Goal: Information Seeking & Learning: Learn about a topic

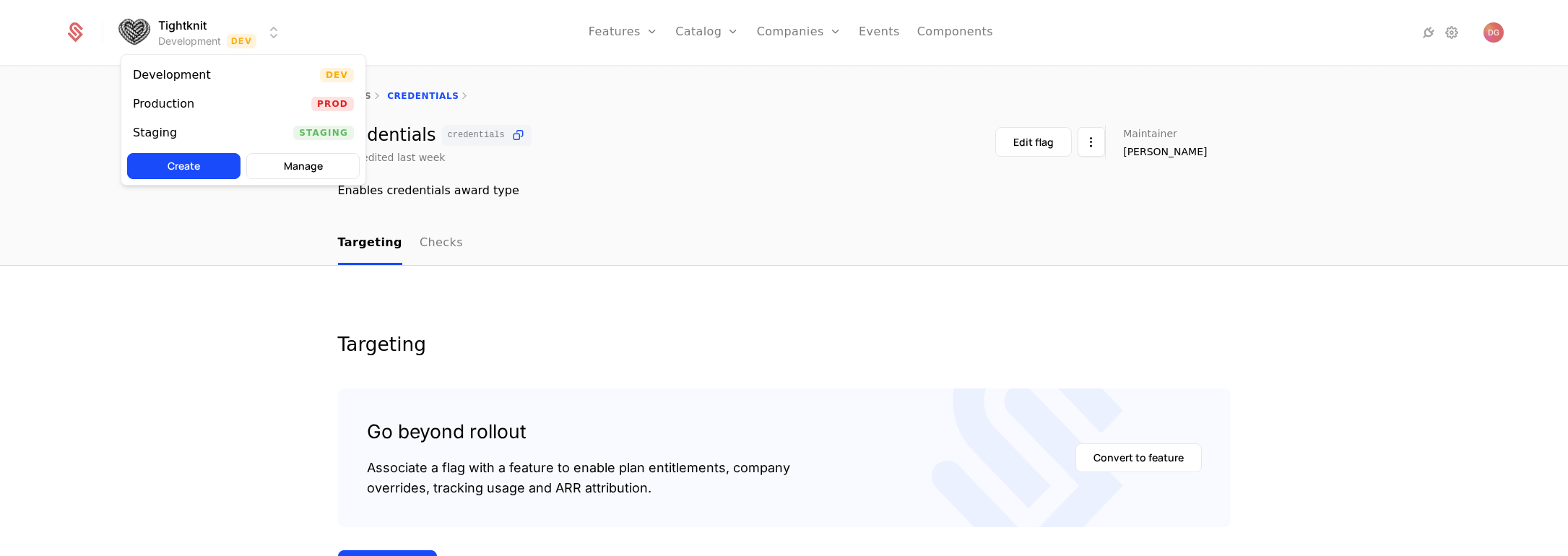
click at [280, 34] on html "Tightknit Development Dev Features Features Flags Catalog Plans Add Ons Credits…" at bounding box center [784, 278] width 1568 height 556
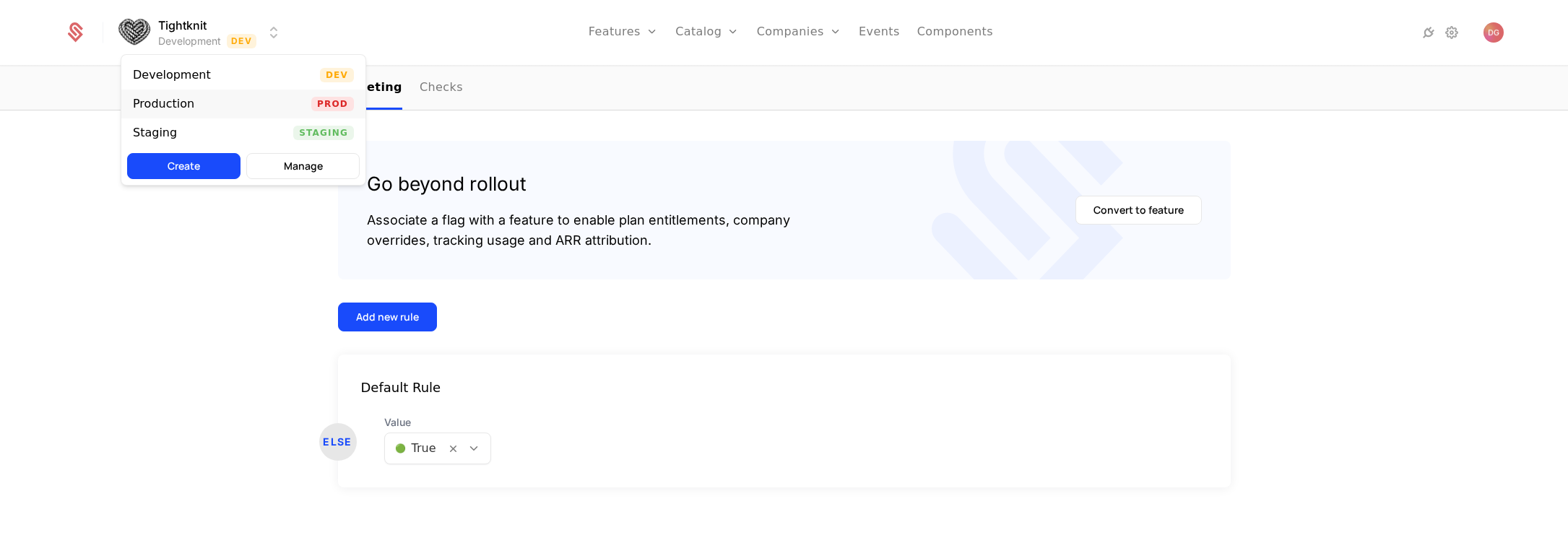
click at [259, 103] on div "Production Prod" at bounding box center [244, 104] width 245 height 29
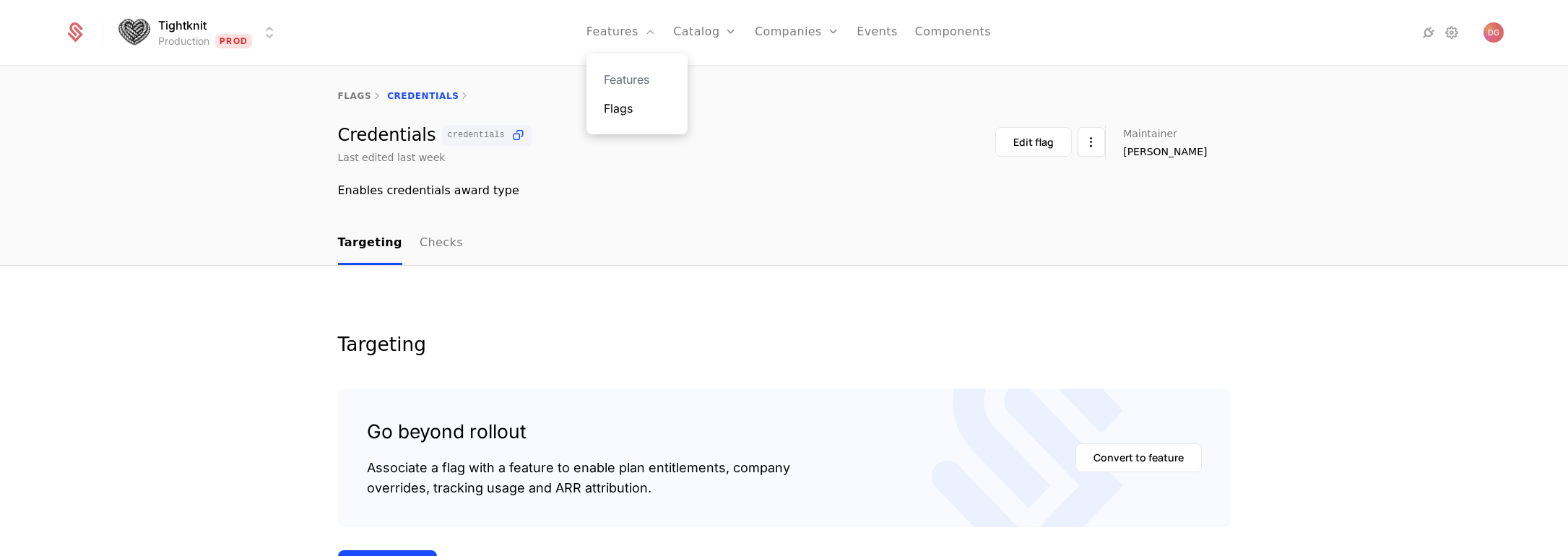
click at [623, 105] on link "Flags" at bounding box center [637, 108] width 66 height 18
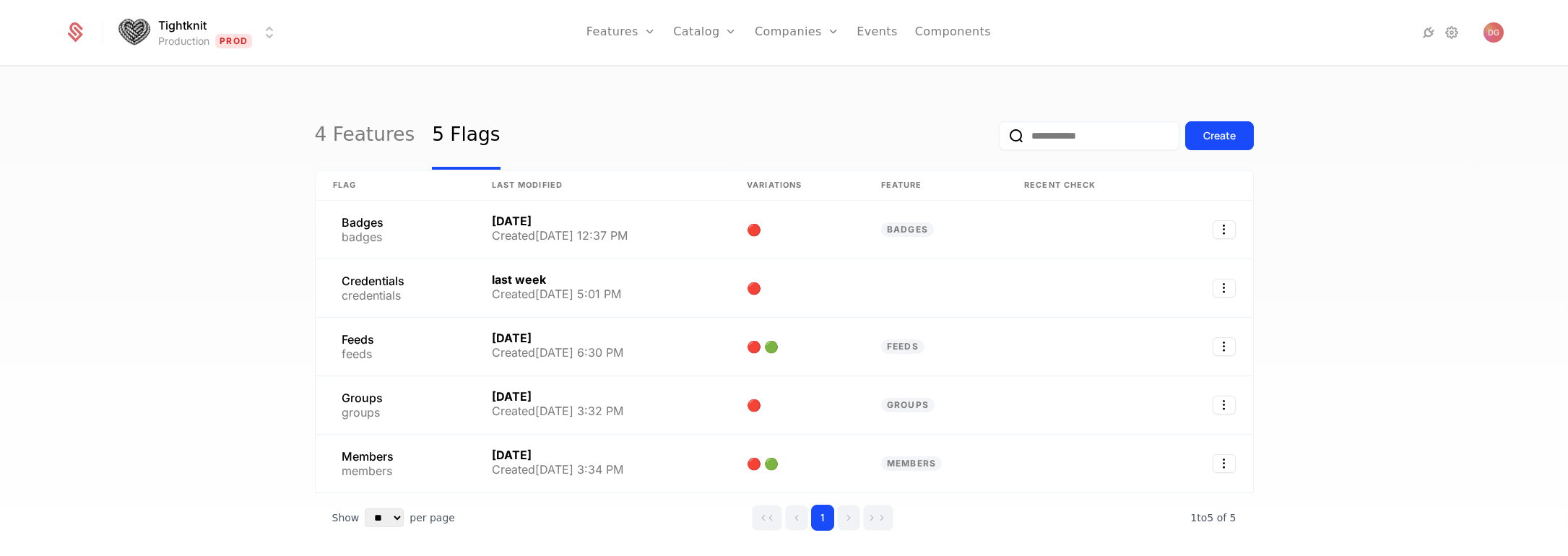
click at [263, 37] on html "Tightknit Production Prod Features Features Flags Catalog Plans Add Ons Credits…" at bounding box center [784, 278] width 1568 height 556
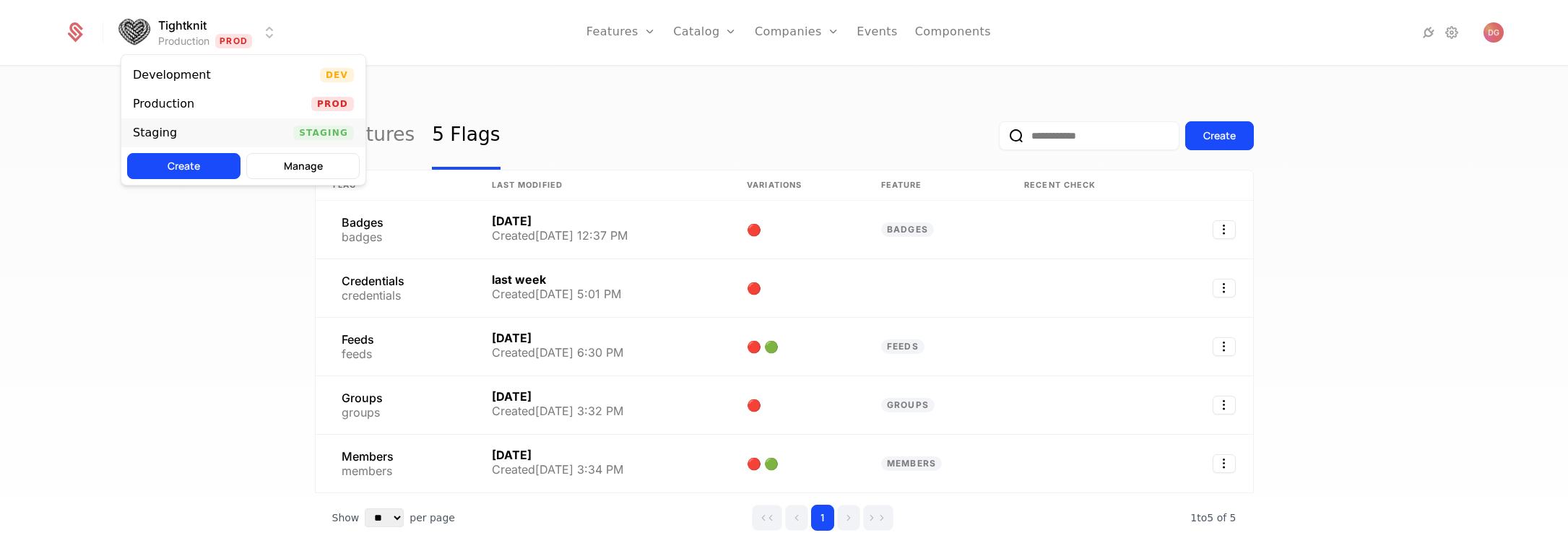
click at [247, 128] on div "Staging Staging" at bounding box center [244, 133] width 245 height 29
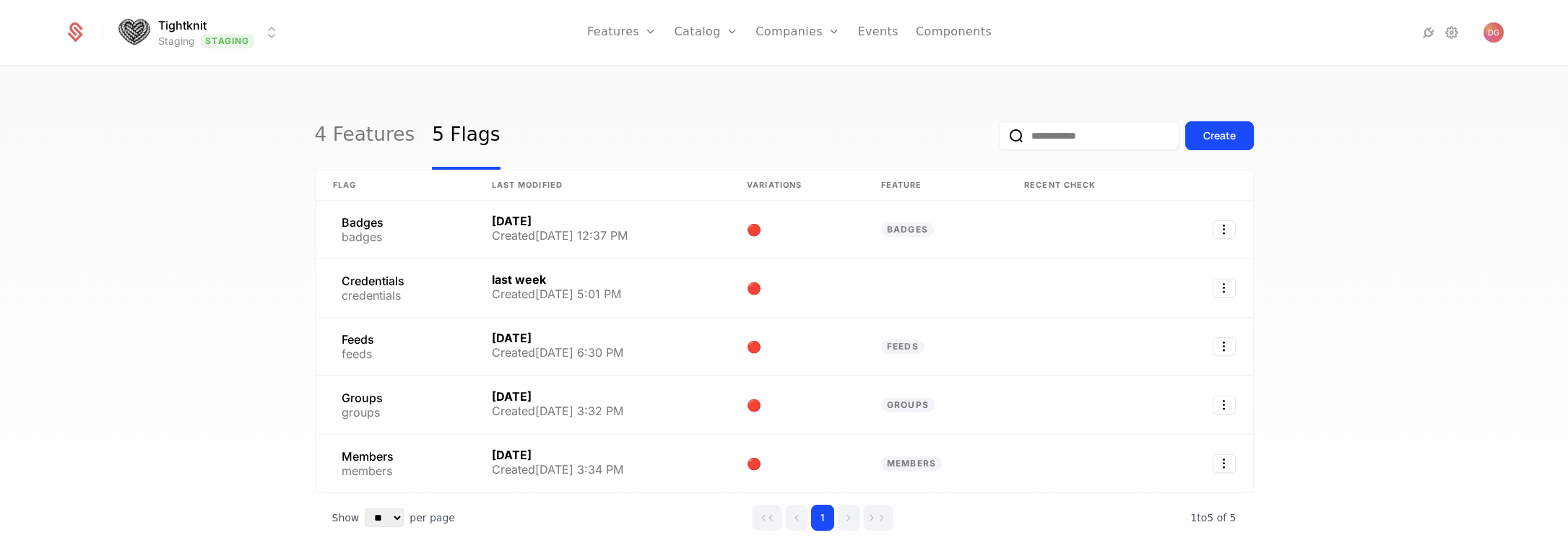
click at [184, 200] on div "4 Features 5 Flags Create Flag Last Modified Variations Feature Recent check Ba…" at bounding box center [784, 316] width 1568 height 498
click at [342, 134] on link "4 Features" at bounding box center [365, 136] width 100 height 68
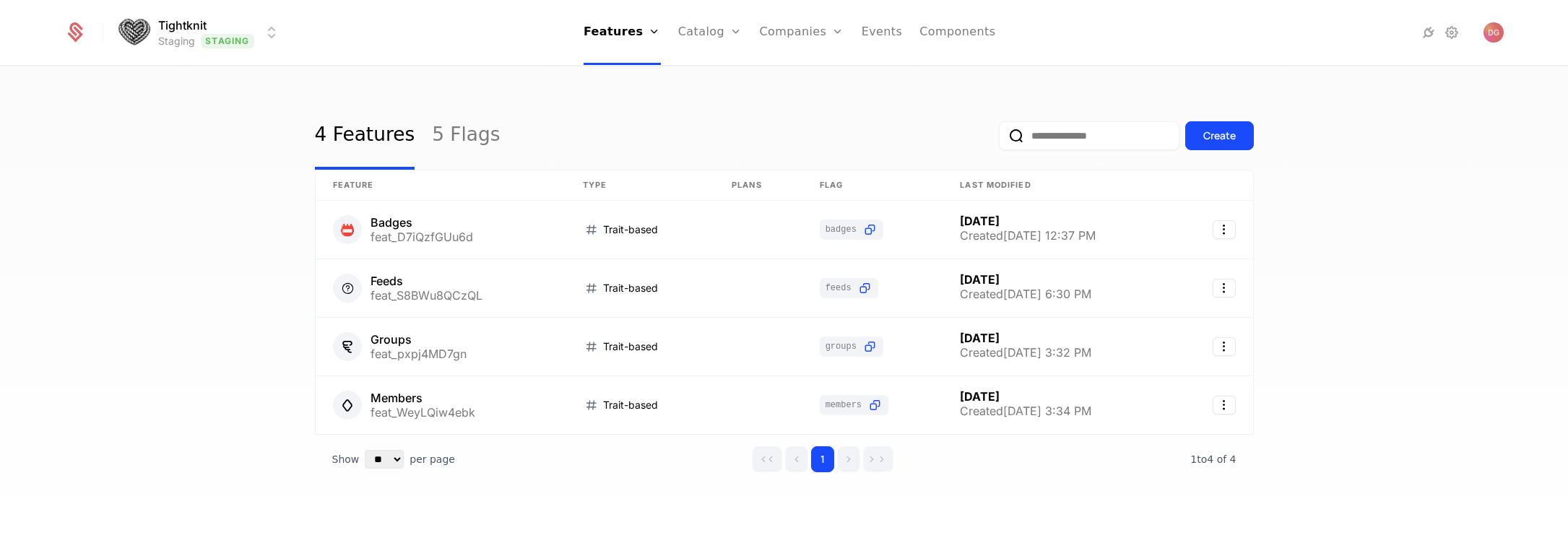
click at [178, 166] on div "4 Features 5 Flags Create Feature Type Plans Flag Last Modified 📛 Badges feat_D…" at bounding box center [784, 316] width 1568 height 498
click at [446, 131] on link "5 Flags" at bounding box center [466, 136] width 68 height 68
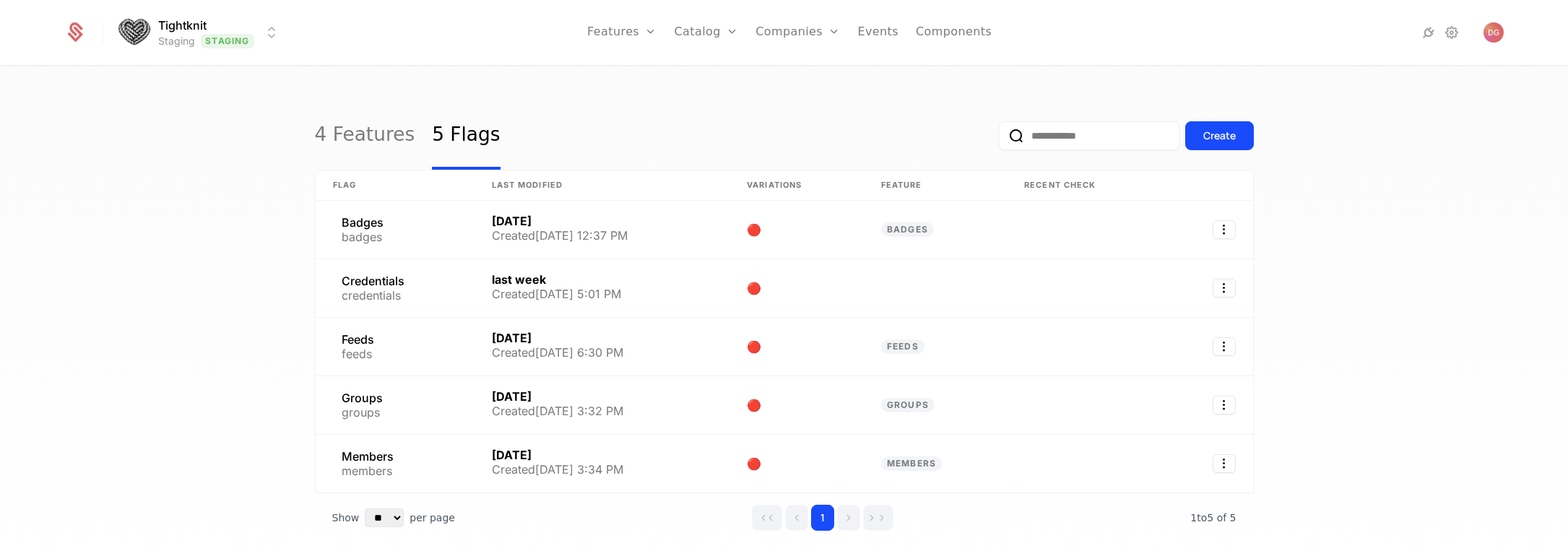
click at [161, 195] on div "4 Features 5 Flags Create Flag Last Modified Variations Feature Recent check Ba…" at bounding box center [784, 316] width 1568 height 498
click at [82, 311] on div "4 Features 5 Flags Create Flag Last Modified Variations Feature Recent check Ba…" at bounding box center [784, 316] width 1568 height 498
click at [102, 222] on div "4 Features 5 Flags Create Flag Last Modified Variations Feature Recent check Ba…" at bounding box center [784, 316] width 1568 height 498
click at [567, 73] on div "4 Features 5 Flags Create Flag Last Modified Variations Feature Recent check Ba…" at bounding box center [784, 316] width 1568 height 498
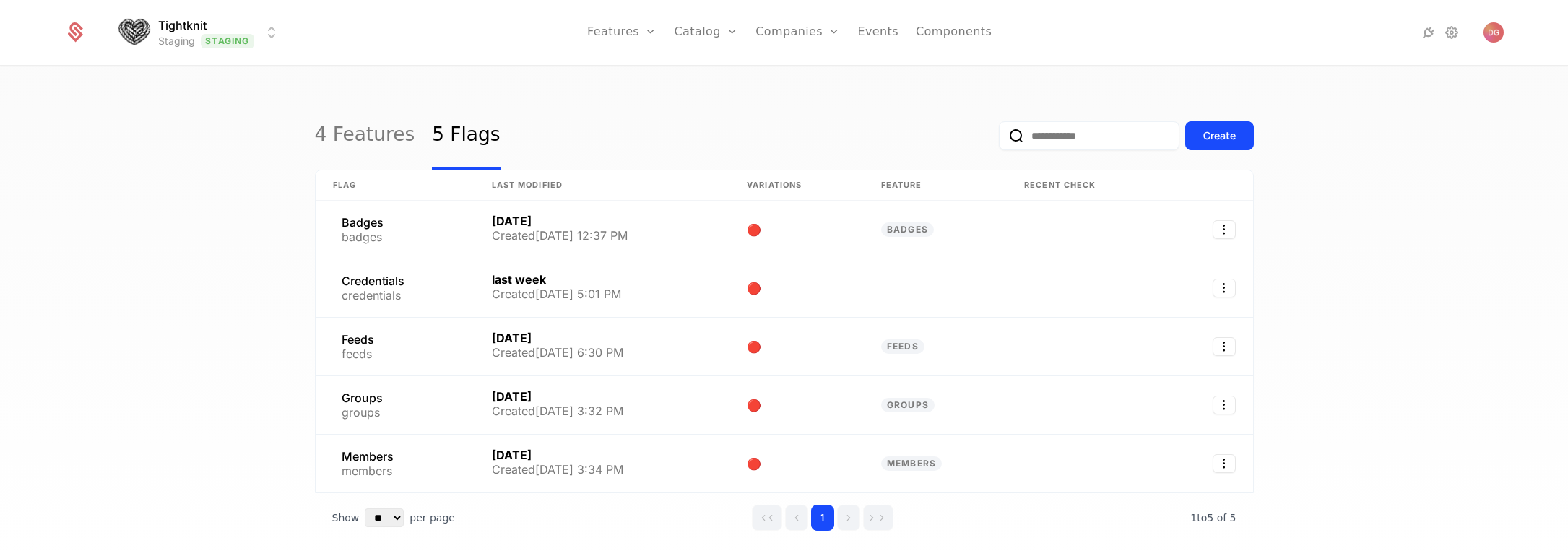
click at [270, 26] on html "Tightknit Staging Staging Features Features Flags Catalog Plans Add Ons Credits…" at bounding box center [784, 278] width 1568 height 556
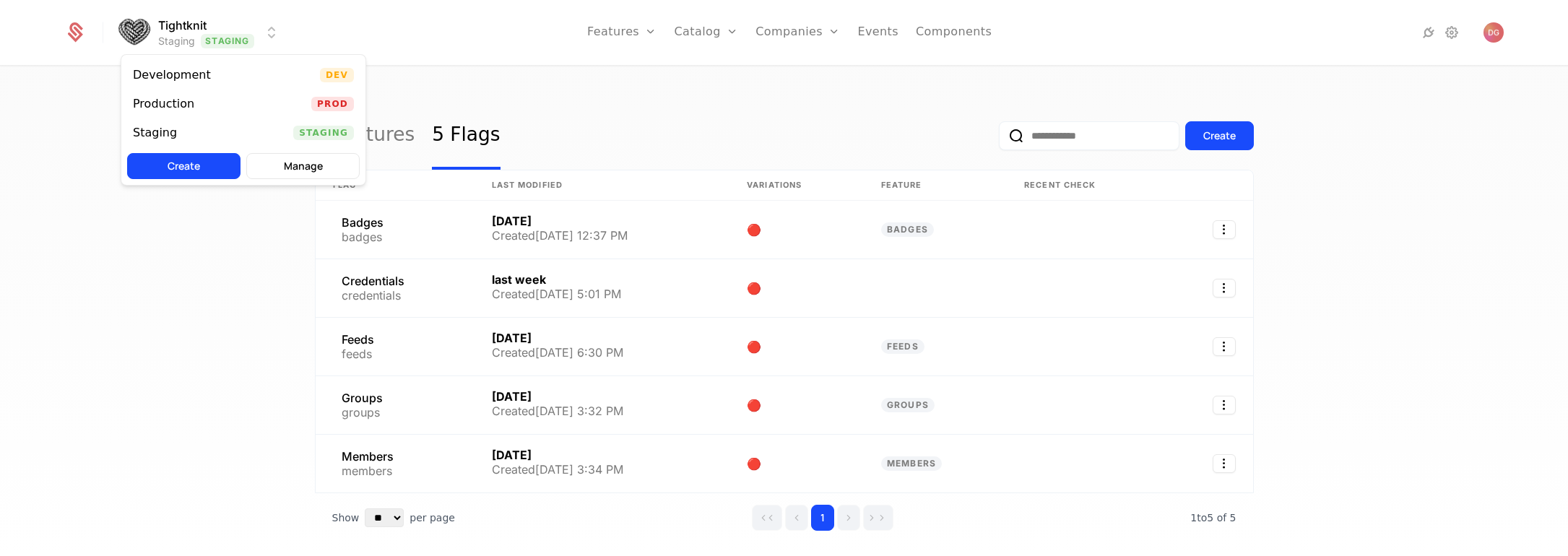
click at [495, 80] on html "Tightknit Staging Staging Features Features Flags Catalog Plans Add Ons Credits…" at bounding box center [784, 278] width 1568 height 556
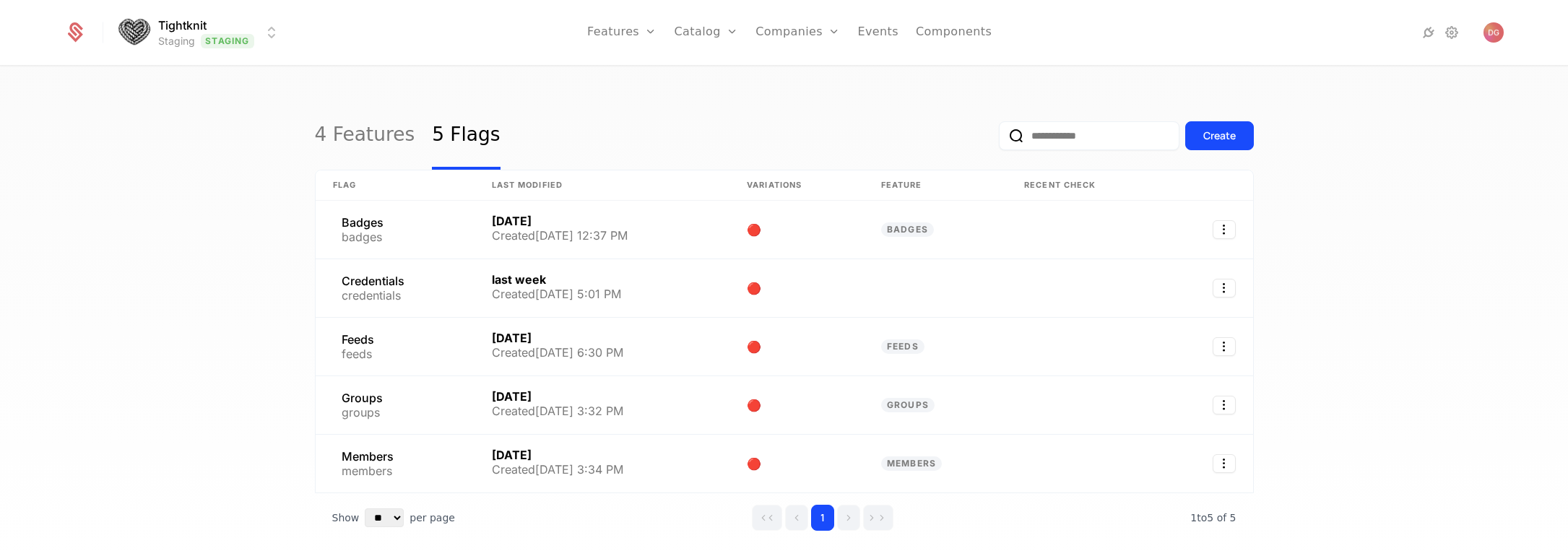
click at [265, 35] on html "Tightknit Staging Staging Features Features Flags Catalog Plans Add Ons Credits…" at bounding box center [784, 278] width 1568 height 556
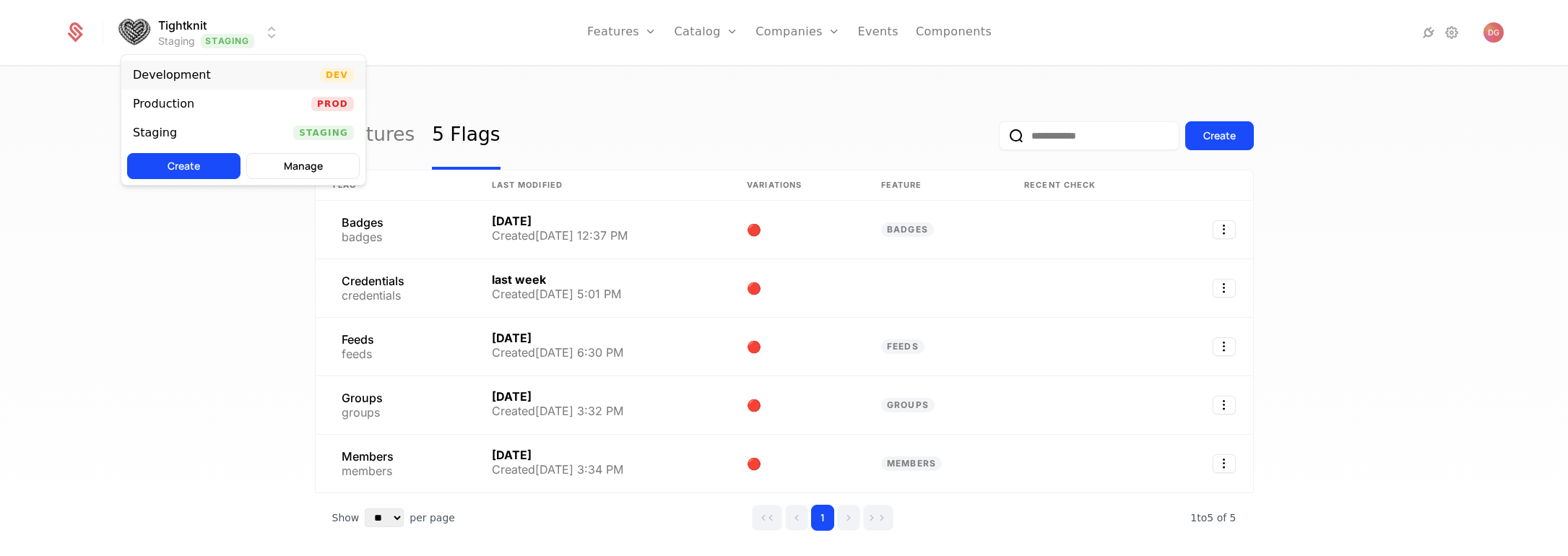
click at [270, 71] on div "Development Dev" at bounding box center [244, 74] width 245 height 29
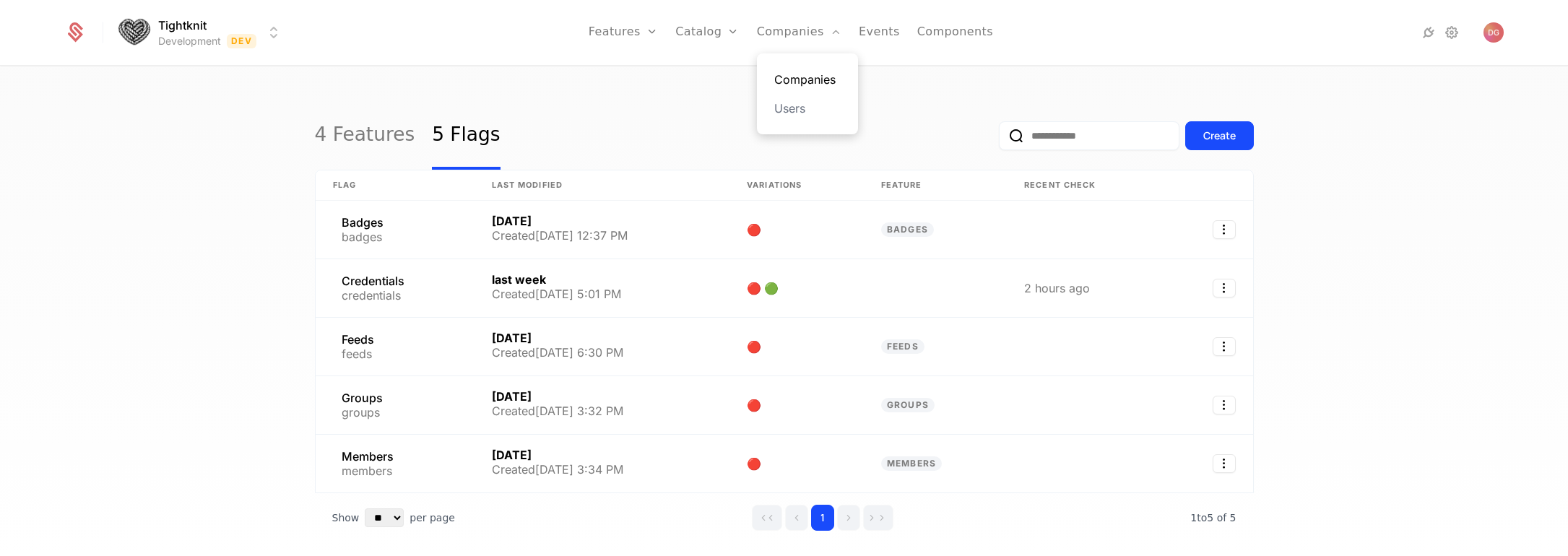
click at [807, 81] on link "Companies" at bounding box center [808, 80] width 66 height 18
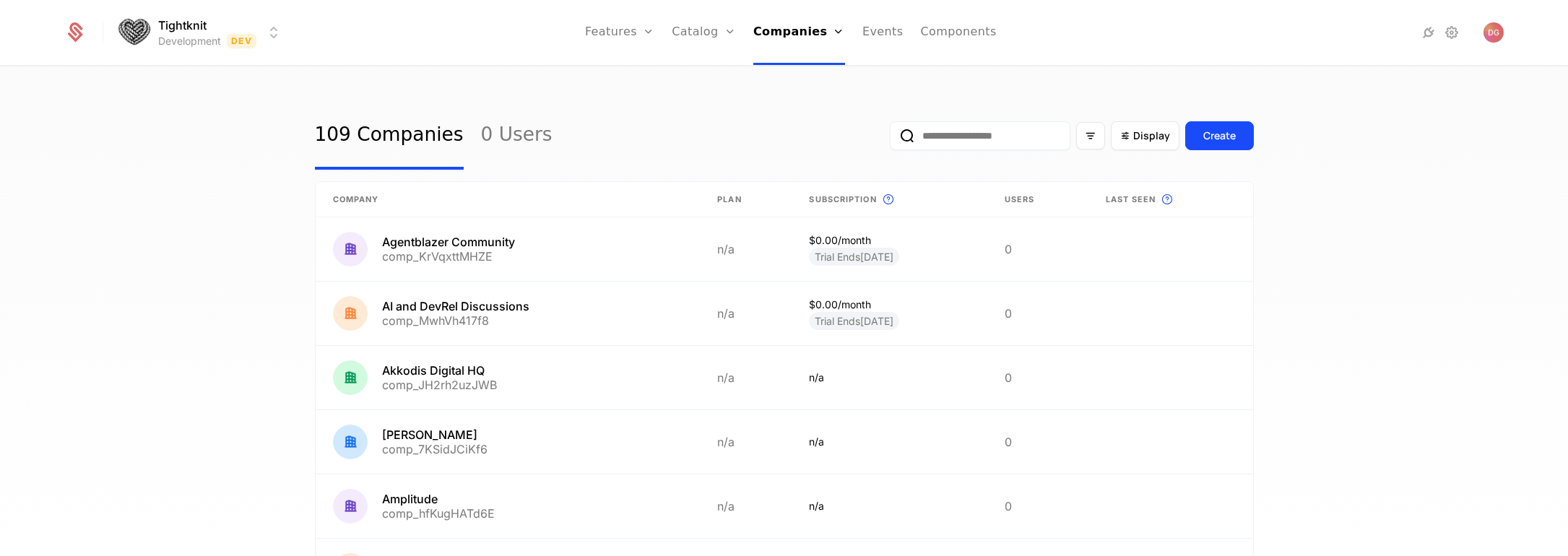
click at [217, 180] on div "109 Companies 0 Users Display Create Company Plan Subscription This is the subs…" at bounding box center [784, 316] width 1568 height 498
click at [229, 215] on div "109 Companies 0 Users Display Create Company Plan Subscription This is the subs…" at bounding box center [784, 316] width 1568 height 498
click at [228, 125] on div "109 Companies 0 Users Display Create Company Plan Subscription This is the subs…" at bounding box center [784, 316] width 1568 height 498
click at [614, 91] on div "109 Companies 0 Users Display Create Company Plan Subscription This is the subs…" at bounding box center [784, 316] width 1568 height 498
click at [351, 92] on div "109 Companies 0 Users Display Create Company Plan Subscription This is the subs…" at bounding box center [784, 316] width 1568 height 498
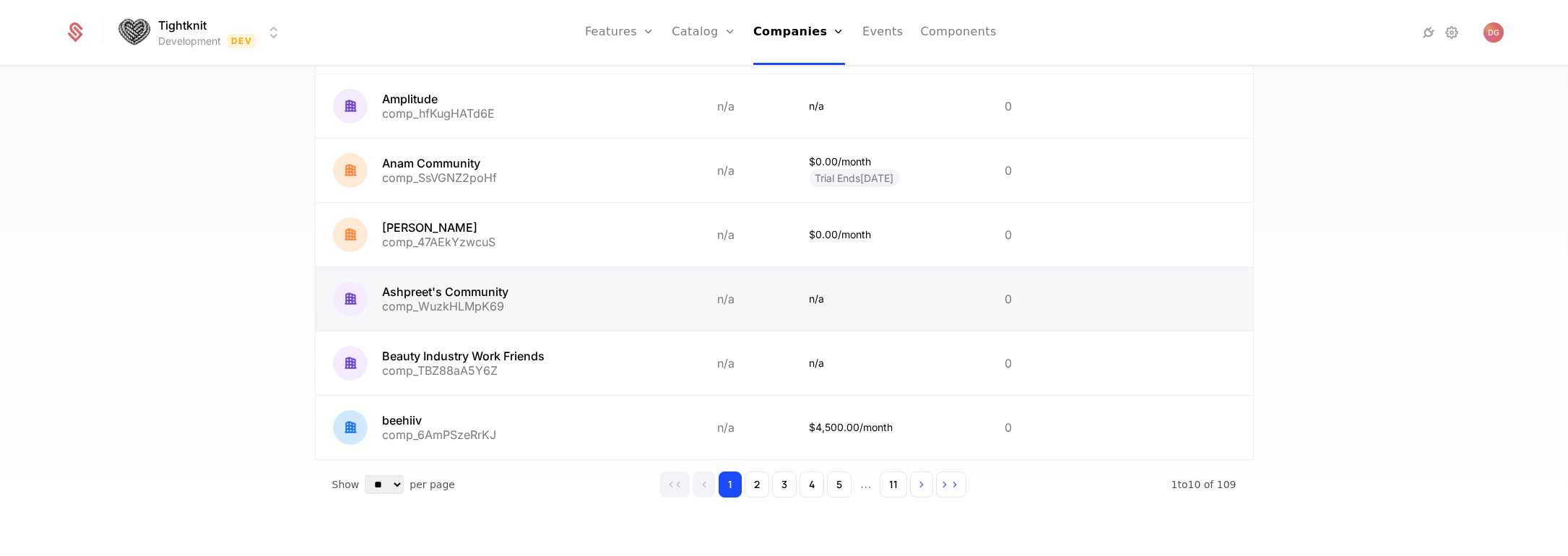
scroll to position [402, 0]
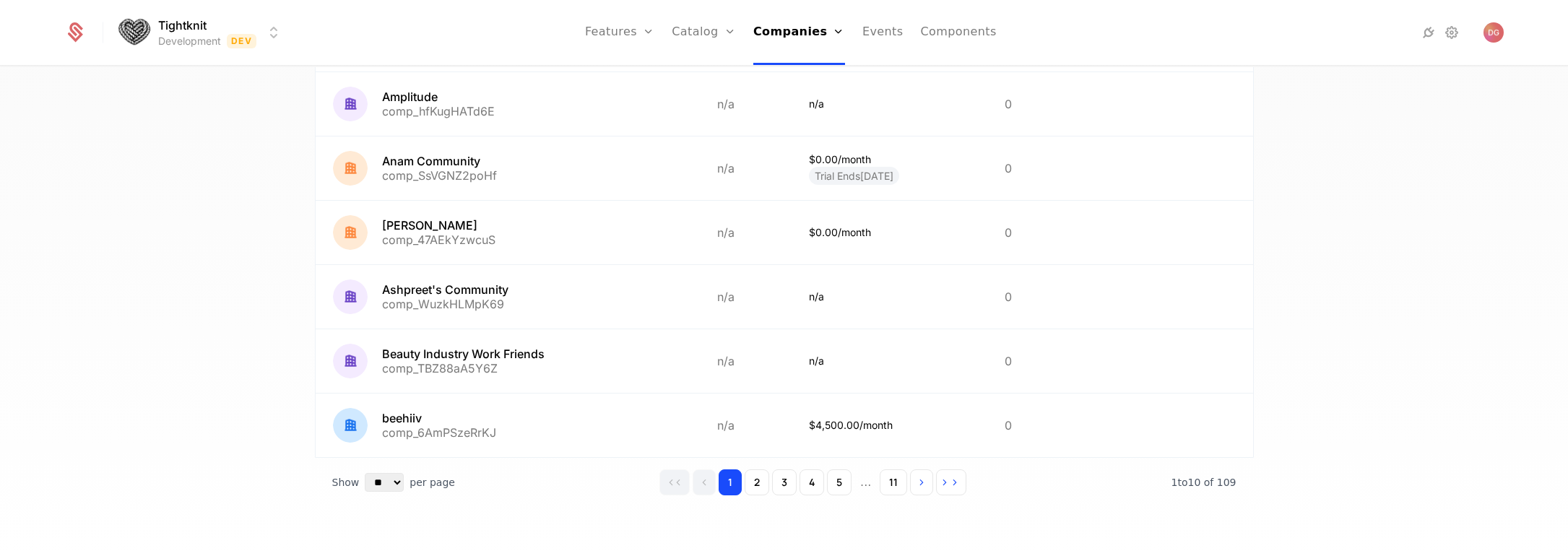
click at [1345, 303] on div "109 Companies 0 Users Display Create Company Plan Subscription This is the subs…" at bounding box center [784, 316] width 1568 height 498
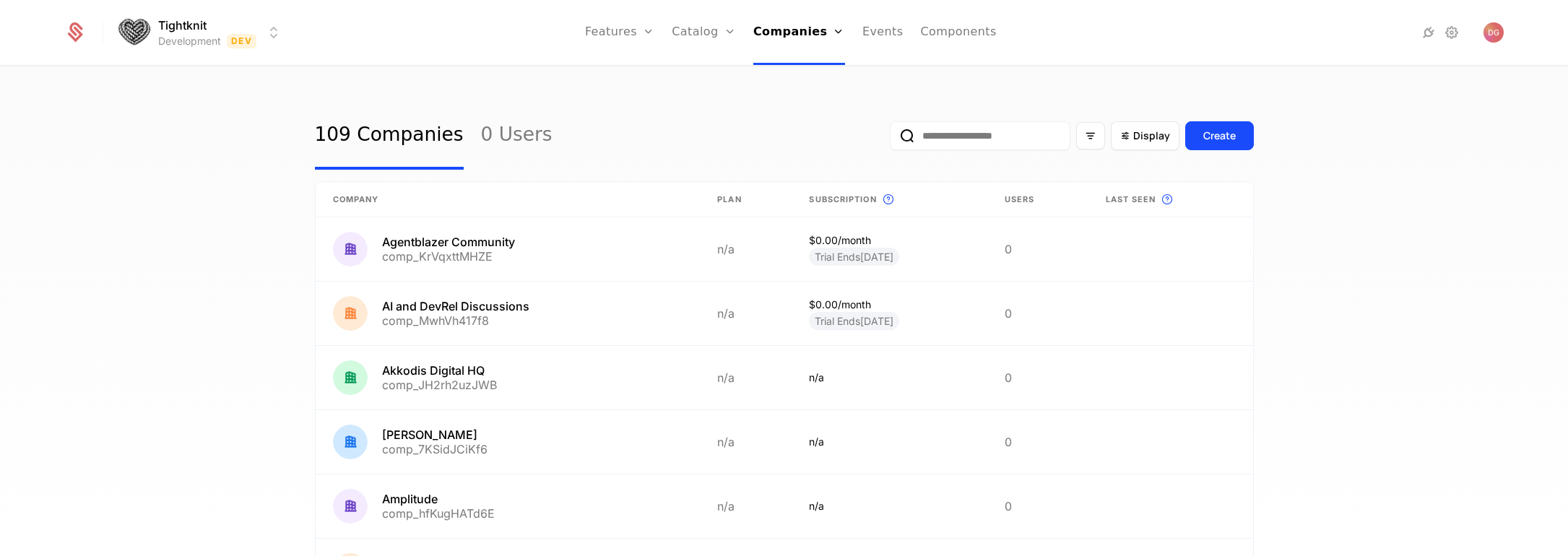
click at [667, 108] on div "109 Companies 0 Users Display Create" at bounding box center [784, 136] width 939 height 68
click at [603, 96] on div "109 Companies 0 Users Display Create Company Plan Subscription This is the subs…" at bounding box center [784, 316] width 1568 height 498
click at [1385, 131] on div "109 Companies 0 Users Display Create Company Plan Subscription This is the subs…" at bounding box center [784, 316] width 1568 height 498
click at [959, 34] on link "Components" at bounding box center [958, 32] width 76 height 65
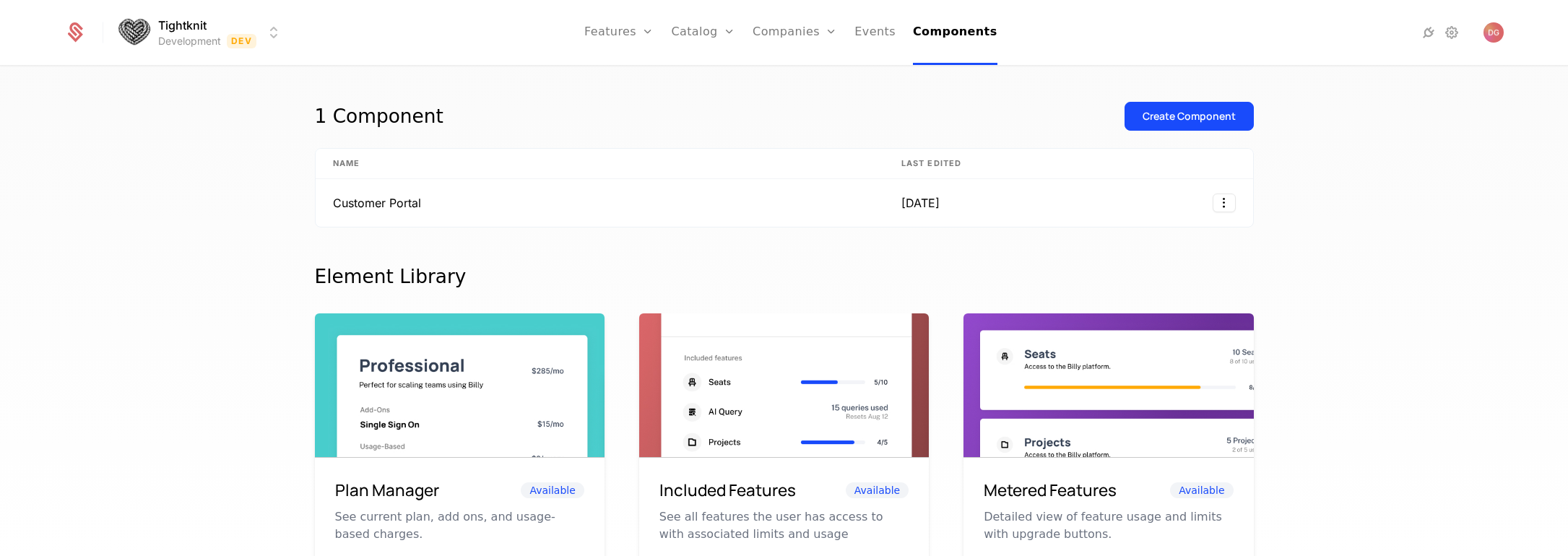
click at [602, 71] on div "1 Component Create Component Name Last edited Customer Portal [DATE] Element Li…" at bounding box center [784, 316] width 1568 height 498
click at [789, 79] on link "Companies" at bounding box center [804, 80] width 66 height 18
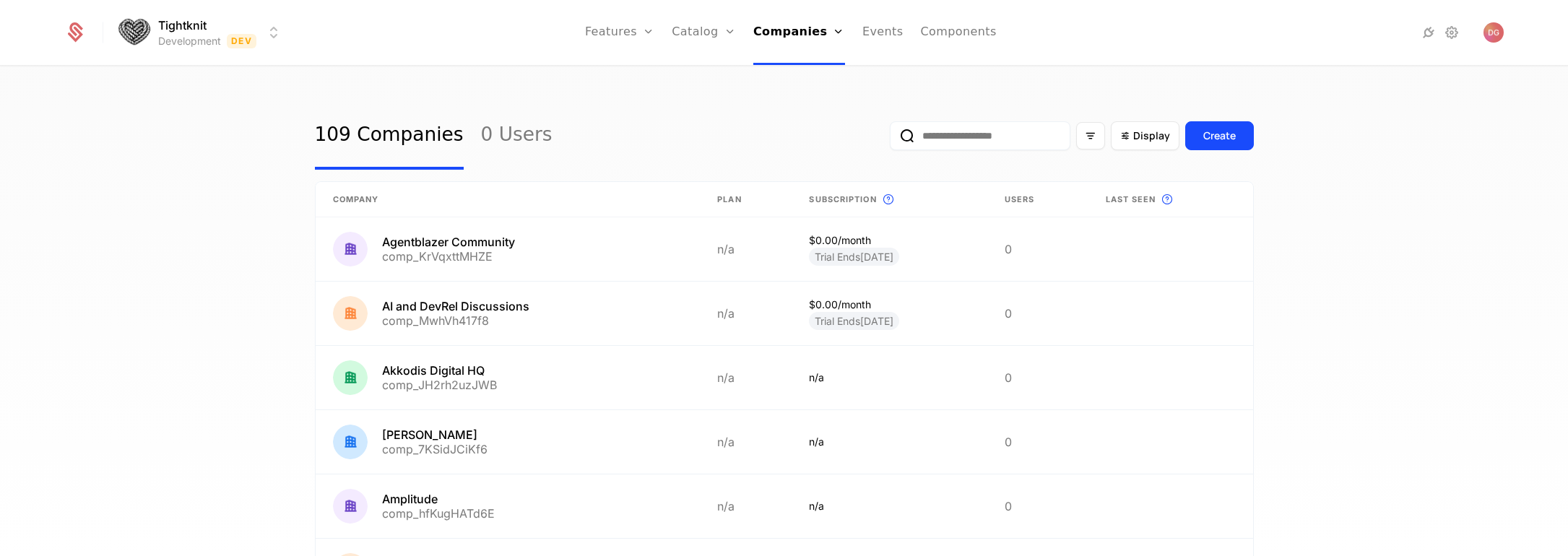
click at [274, 30] on html "Tightknit Development Dev Features Features Flags Catalog Plans Add Ons Credits…" at bounding box center [784, 278] width 1568 height 556
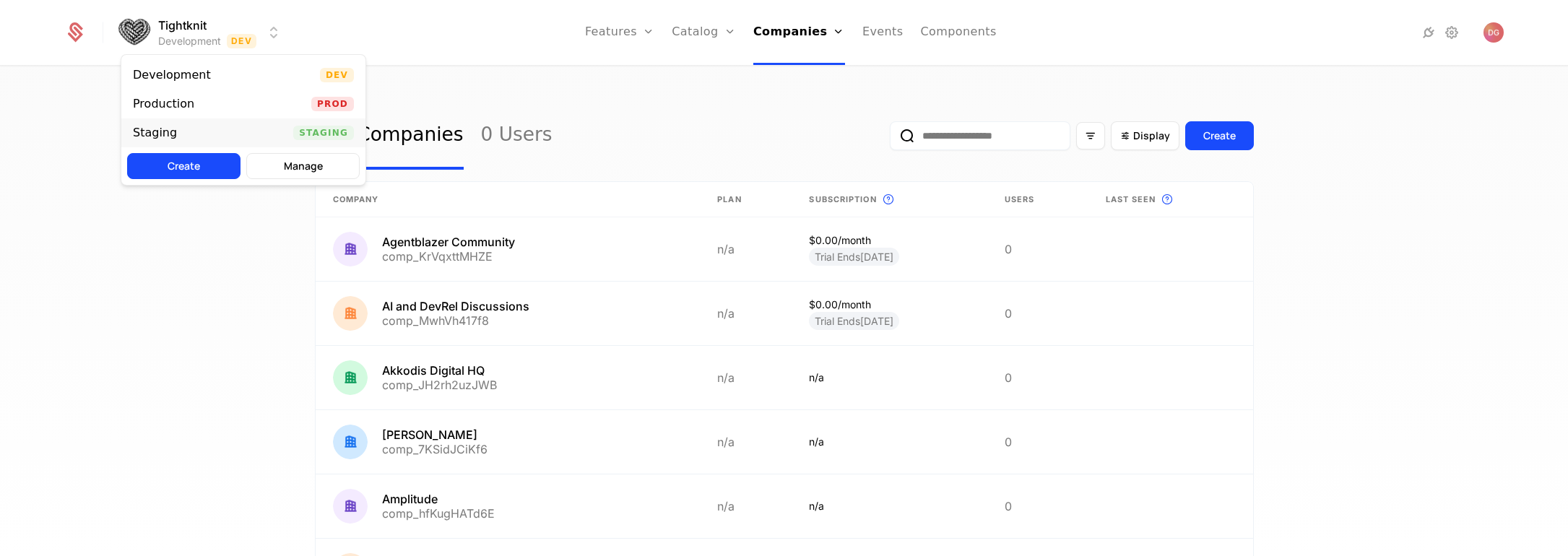
click at [238, 124] on div "Staging Staging" at bounding box center [244, 133] width 245 height 29
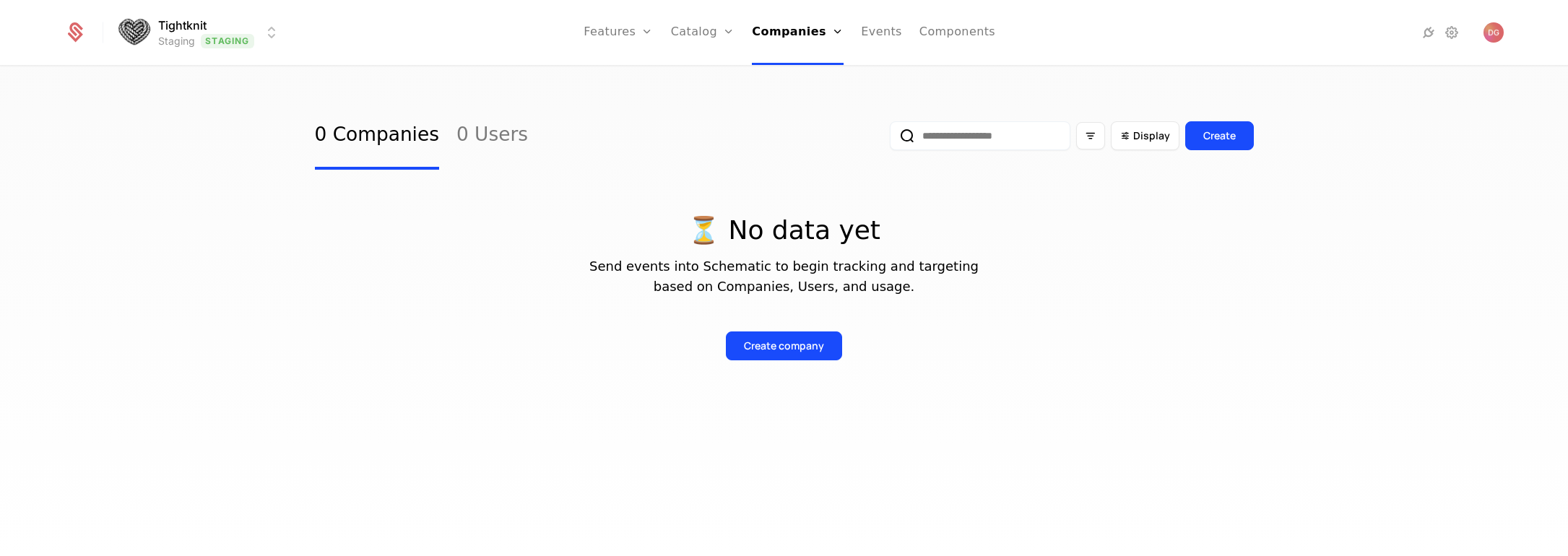
click at [269, 32] on html "Tightknit Staging Staging Features Features Flags Catalog Plans Add Ons Credits…" at bounding box center [784, 278] width 1568 height 556
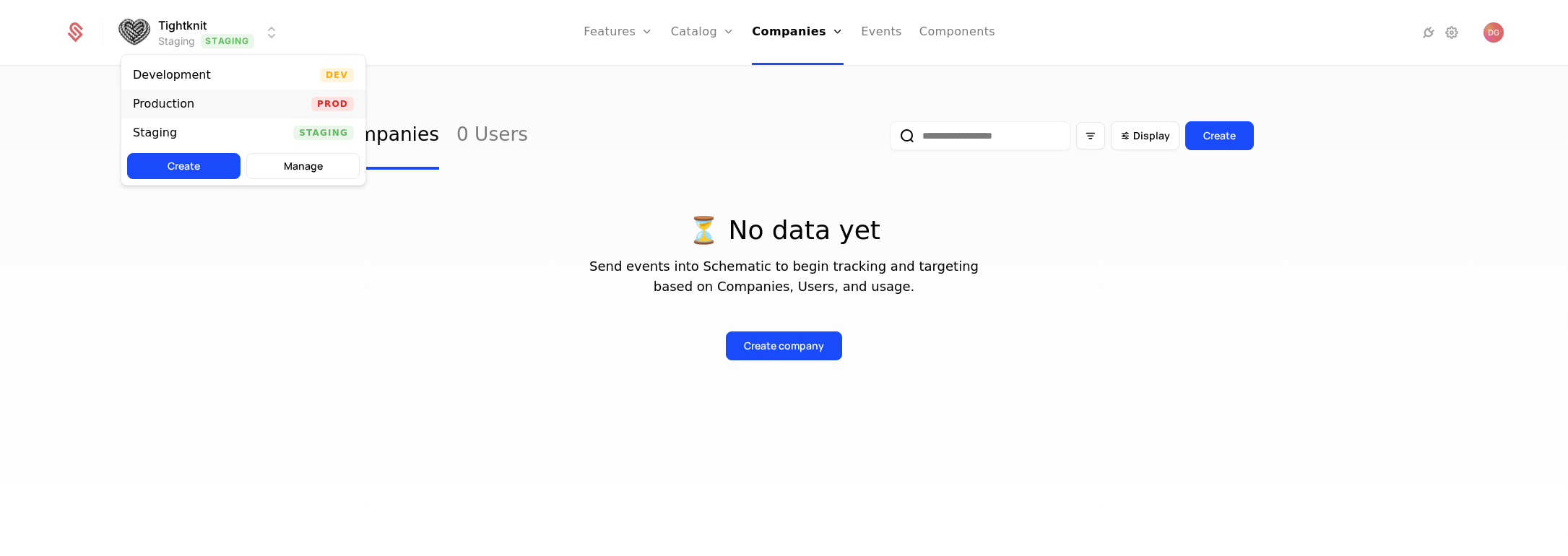
click at [204, 95] on div "Production Prod" at bounding box center [244, 104] width 245 height 29
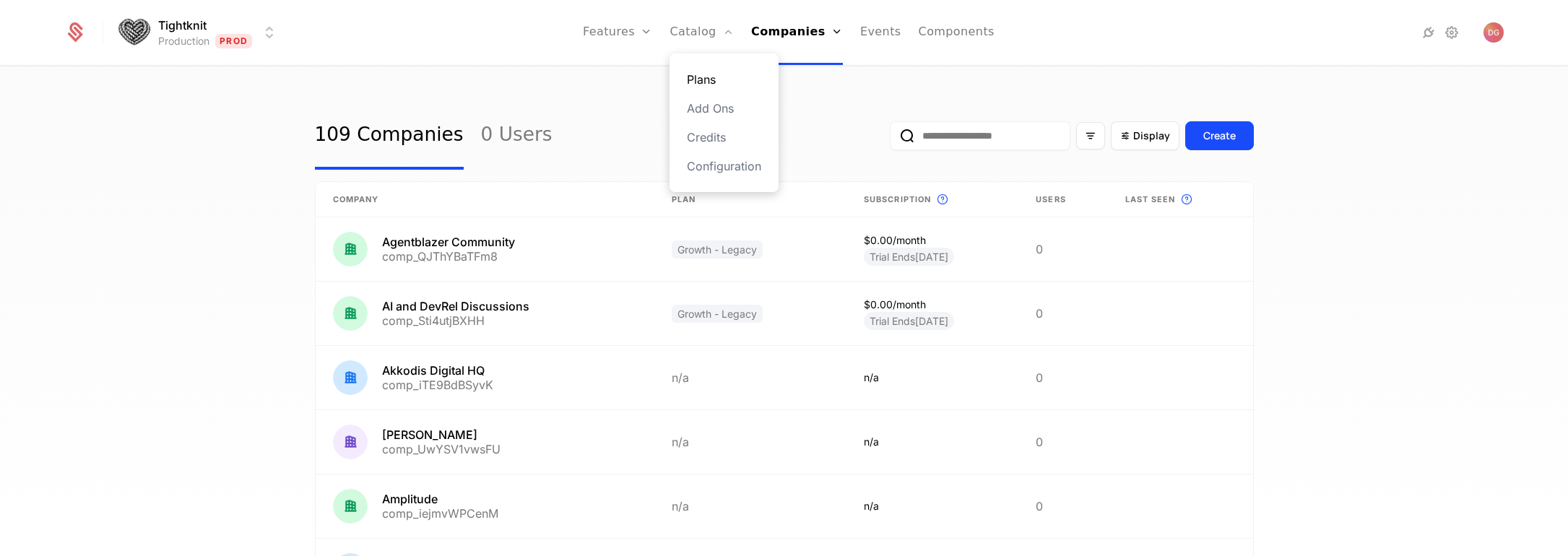
click at [717, 77] on link "Plans" at bounding box center [724, 80] width 74 height 18
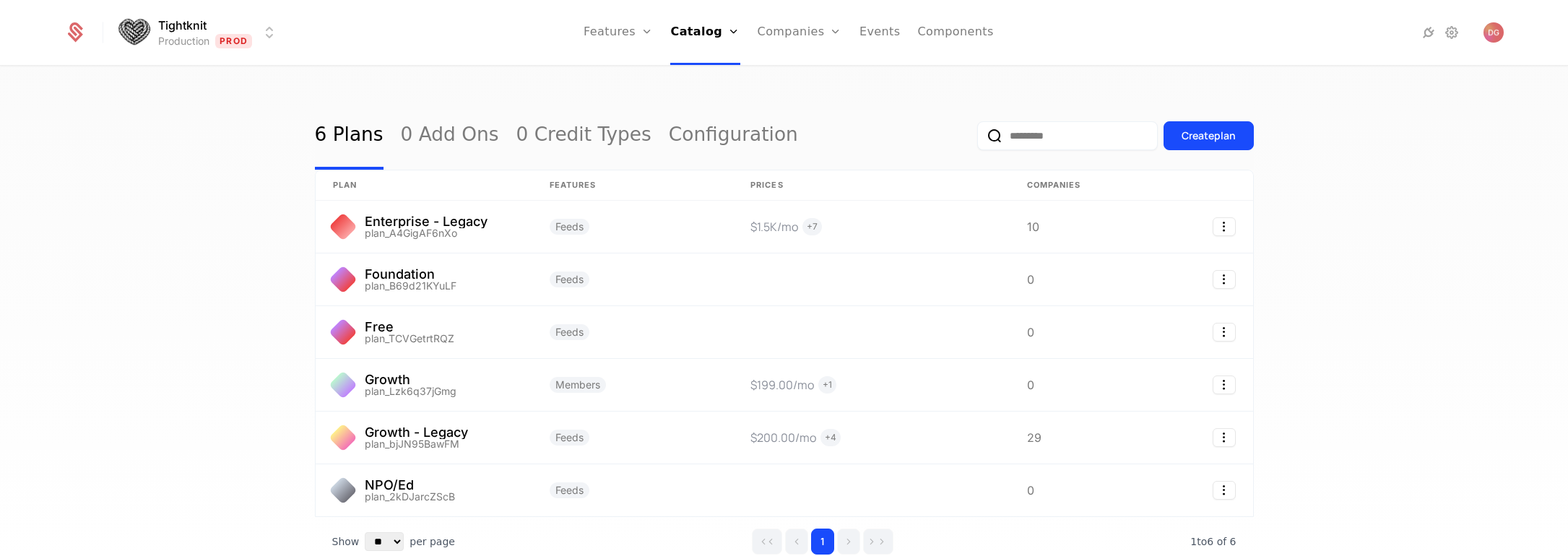
click at [1394, 290] on div "6 Plans 0 Add Ons 0 Credit Types Configuration Create plan plan Features Prices…" at bounding box center [784, 316] width 1568 height 498
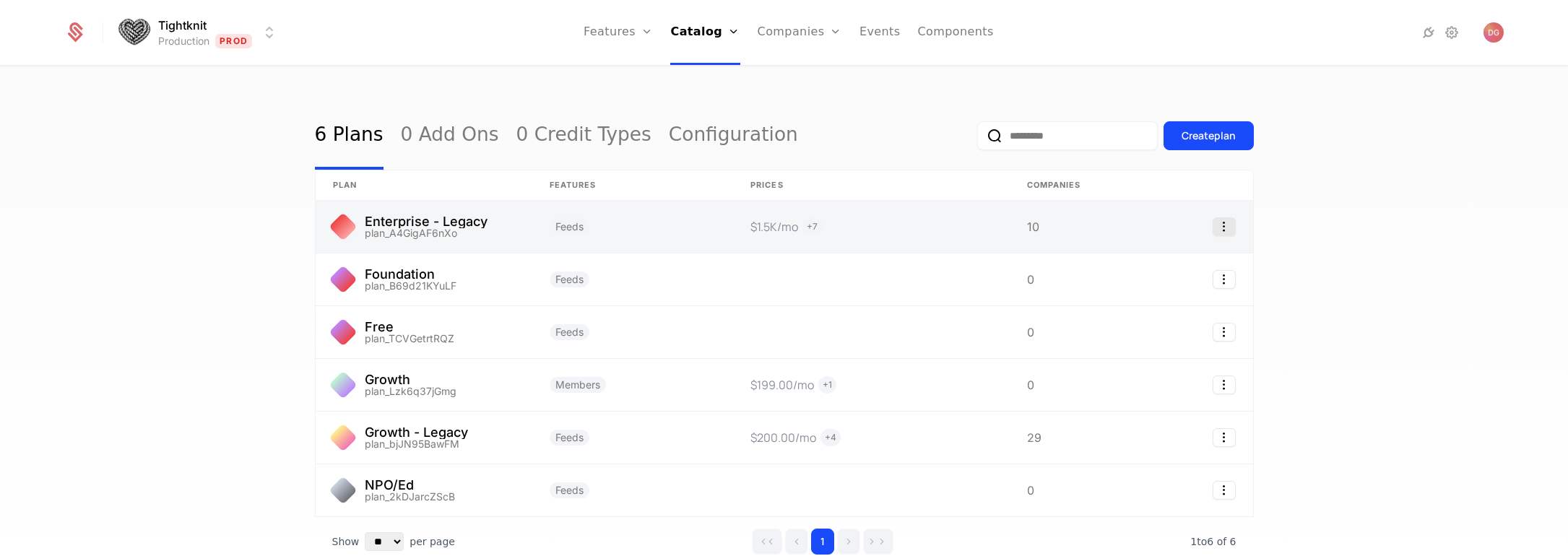
click at [1217, 228] on icon "Select action" at bounding box center [1224, 227] width 23 height 19
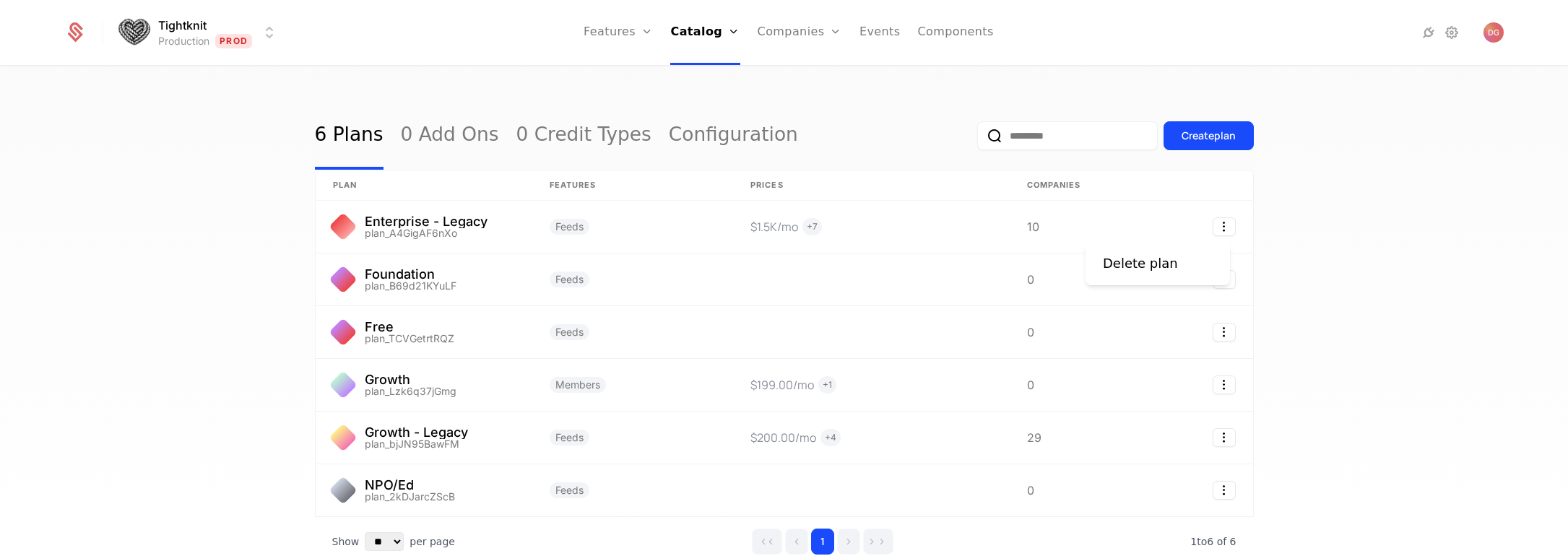
click at [1372, 230] on html "Tightknit Production Prod Features Features Flags Catalog Plans Add Ons Credits…" at bounding box center [784, 278] width 1568 height 556
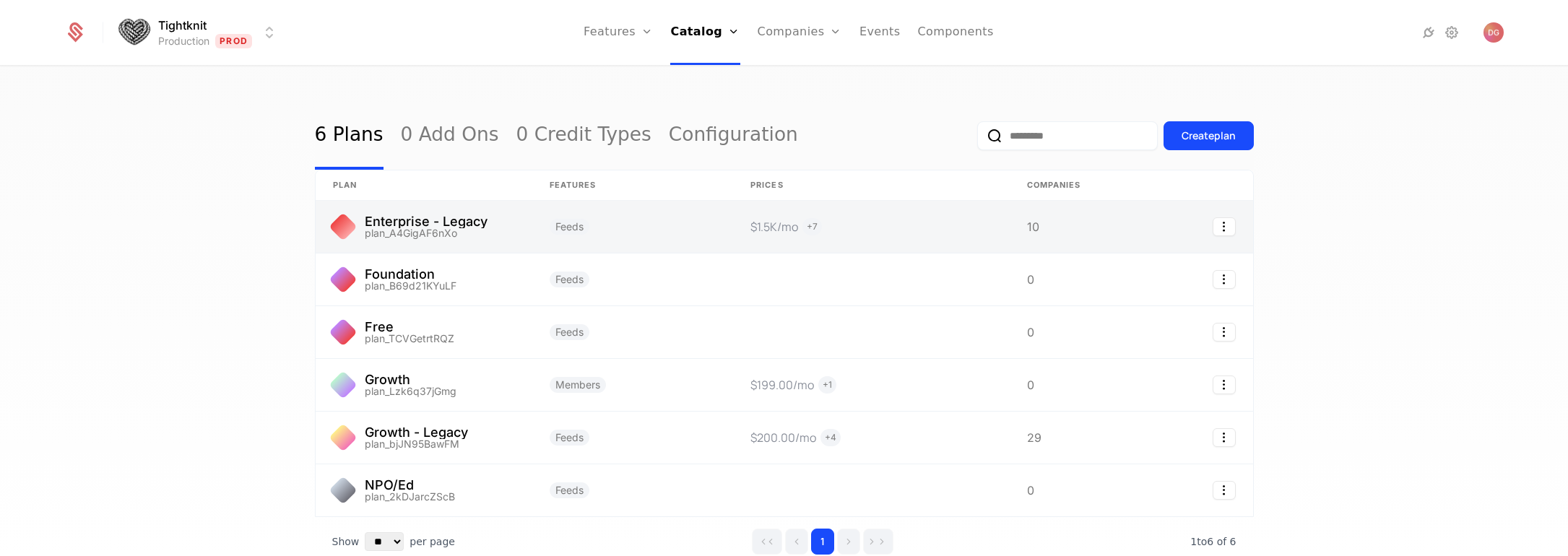
click at [423, 221] on link at bounding box center [424, 227] width 217 height 52
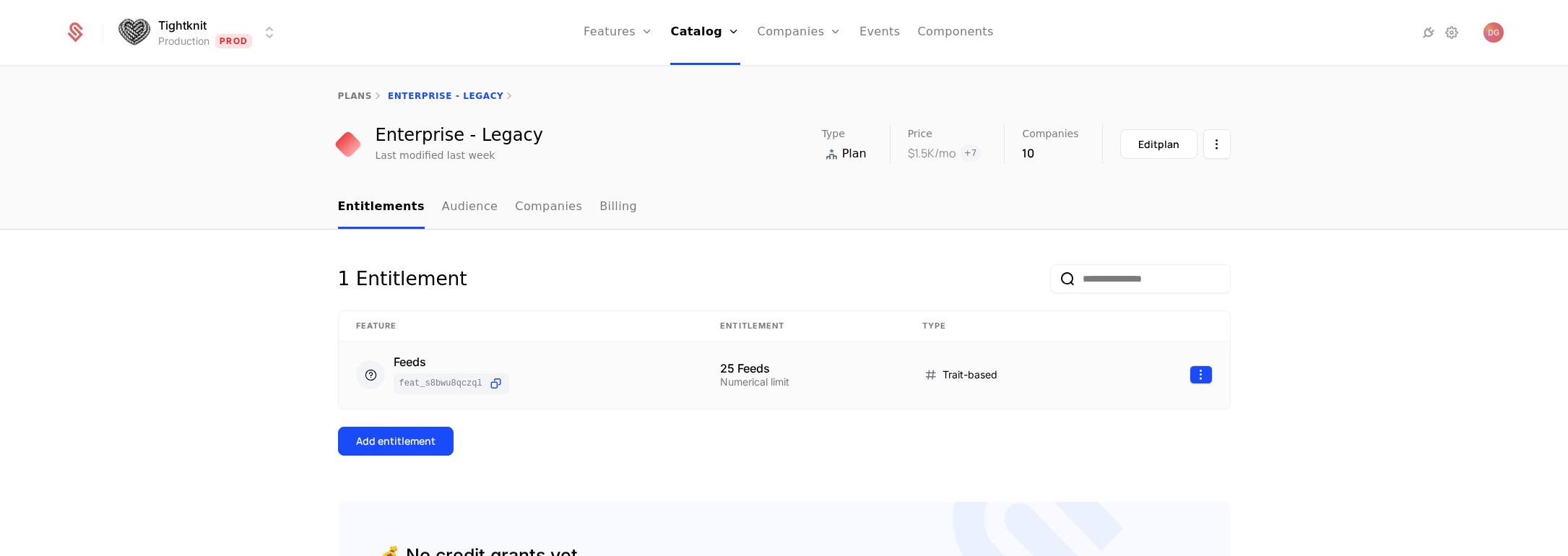
click at [1198, 374] on html "Tightknit Production Prod Features Features Flags Catalog Plans Add Ons Credits…" at bounding box center [784, 278] width 1568 height 556
drag, startPoint x: 1414, startPoint y: 336, endPoint x: 1139, endPoint y: 265, distance: 284.0
click at [1410, 333] on html "Tightknit Production Prod Features Features Flags Catalog Plans Add Ons Credits…" at bounding box center [784, 278] width 1568 height 556
click at [445, 203] on link "Audience" at bounding box center [470, 208] width 57 height 43
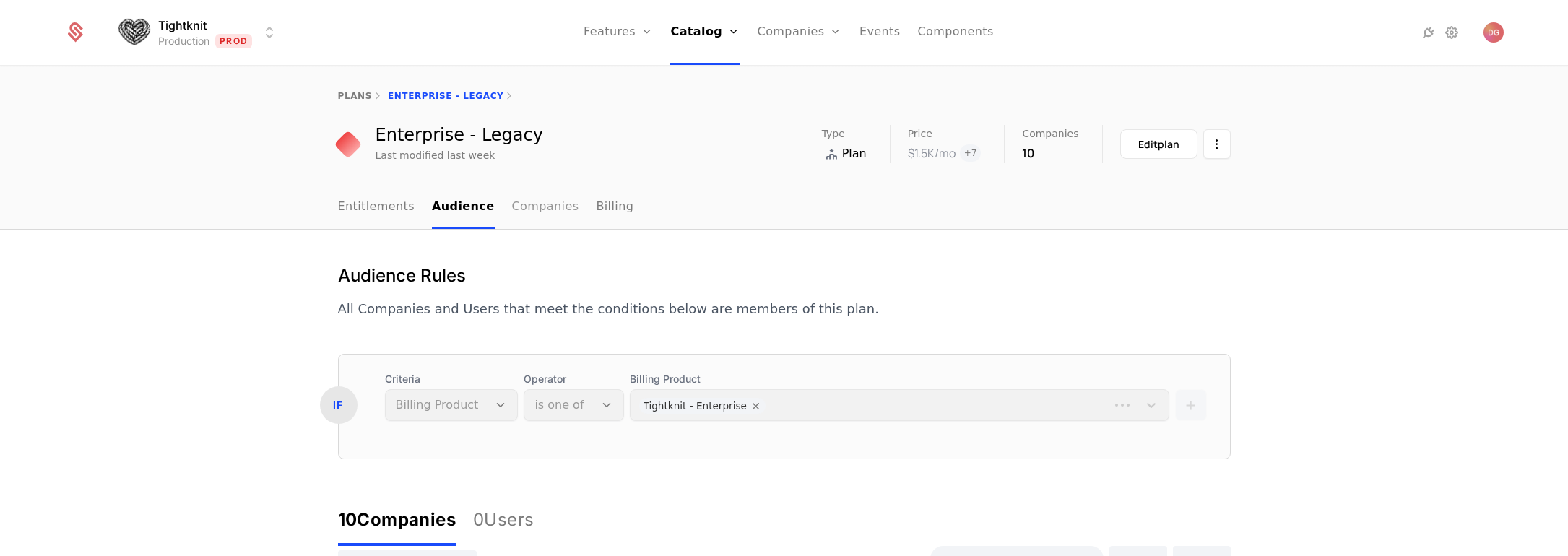
click at [524, 205] on link "Companies" at bounding box center [545, 208] width 67 height 43
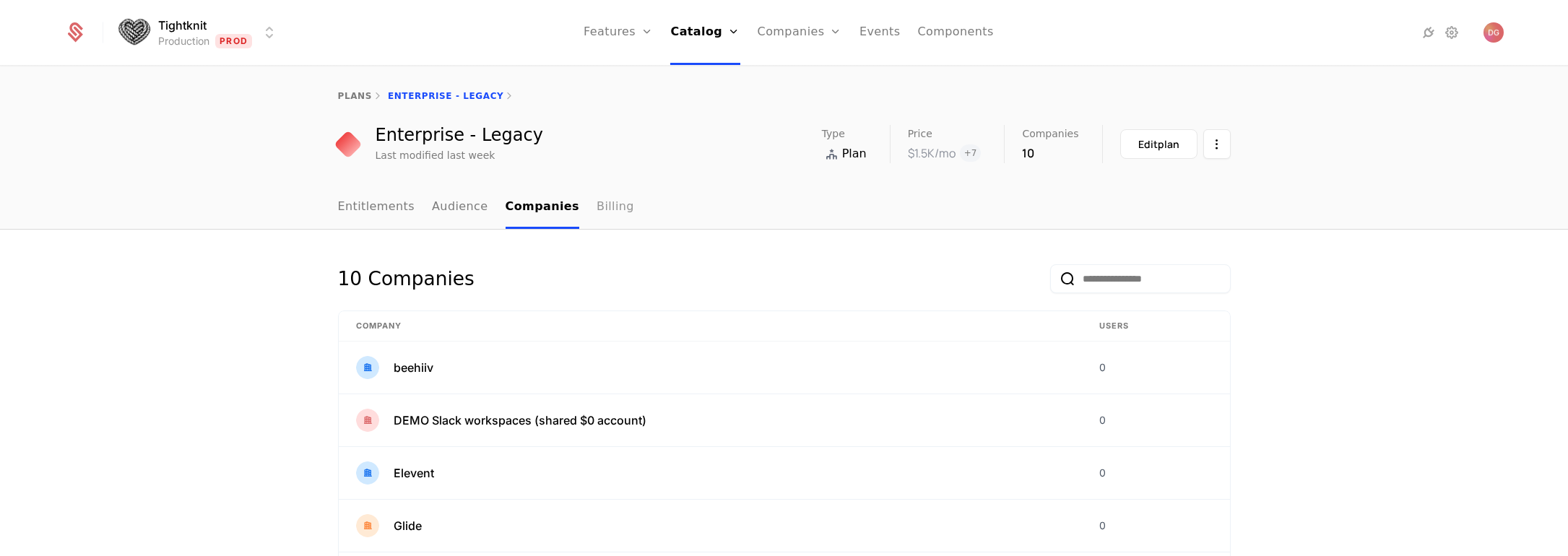
click at [597, 204] on link "Billing" at bounding box center [615, 208] width 38 height 43
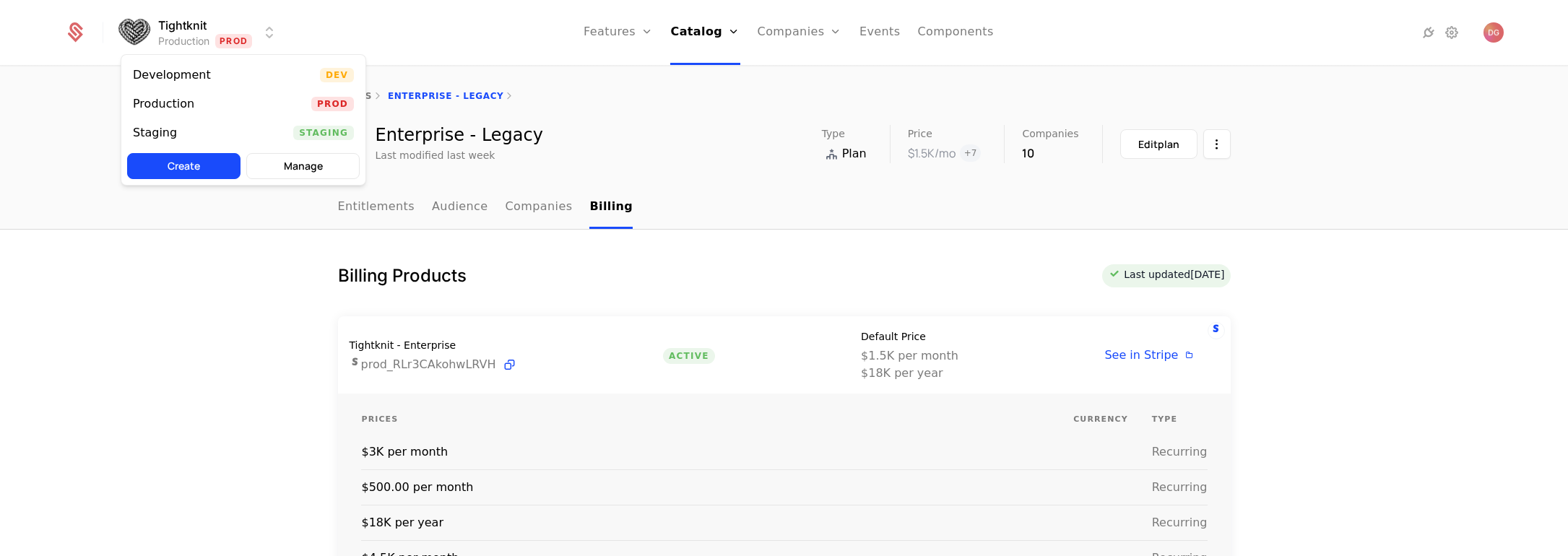
click at [270, 32] on html "Tightknit Production Prod Features Features Flags Catalog Plans Add Ons Credits…" at bounding box center [784, 278] width 1568 height 556
click at [404, 277] on html "Tightknit Production Prod Features Features Flags Catalog Plans Add Ons Credits…" at bounding box center [784, 278] width 1568 height 556
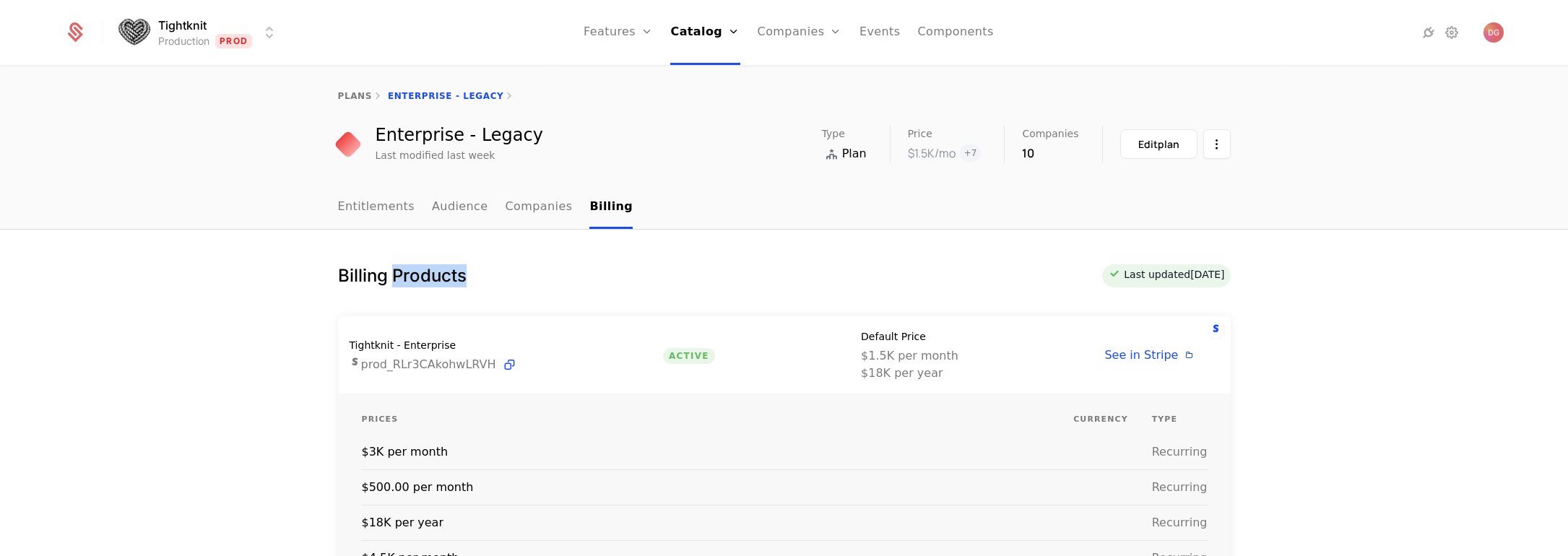
drag, startPoint x: 386, startPoint y: 275, endPoint x: 463, endPoint y: 276, distance: 77.0
click at [463, 276] on div "Billing Products Last updated [DATE]" at bounding box center [784, 275] width 893 height 23
click at [521, 278] on div "Billing Products Last updated [DATE]" at bounding box center [784, 275] width 893 height 23
click at [424, 275] on h1 "Billing Products" at bounding box center [402, 275] width 129 height 23
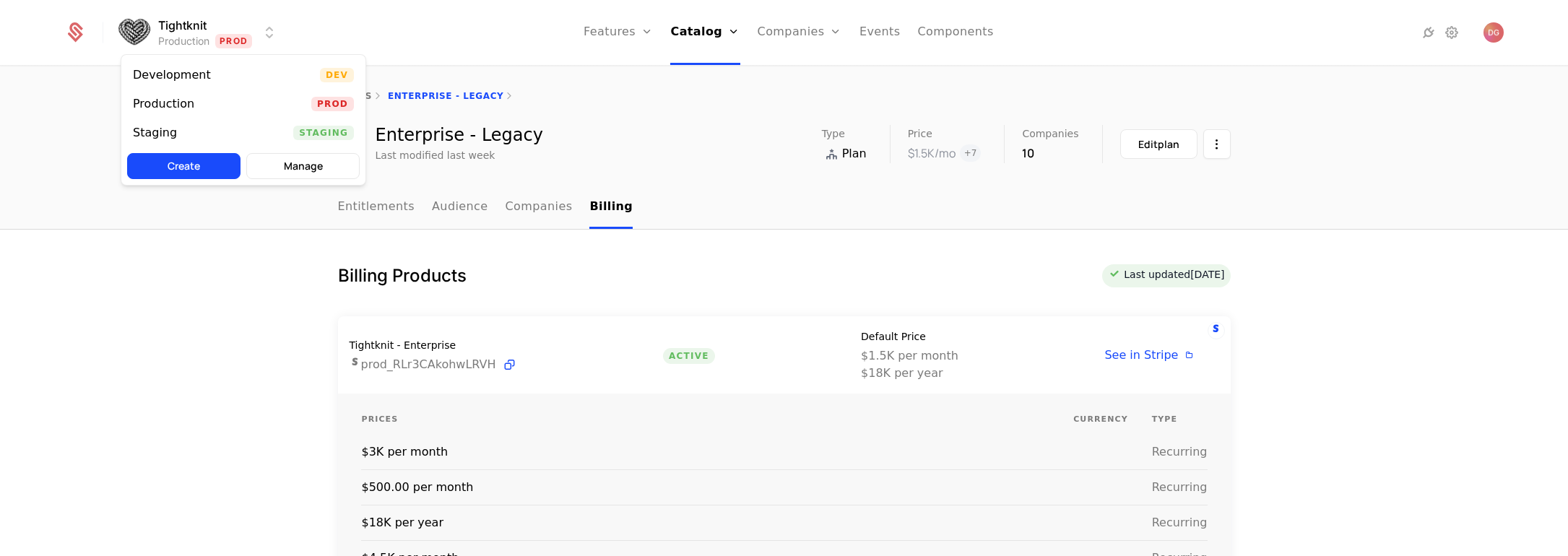
click at [270, 27] on html "Tightknit Production Prod Features Features Flags Catalog Plans Add Ons Credits…" at bounding box center [784, 278] width 1568 height 556
click at [337, 280] on html "Tightknit Production Prod Features Features Flags Catalog Plans Add Ons Credits…" at bounding box center [784, 278] width 1568 height 556
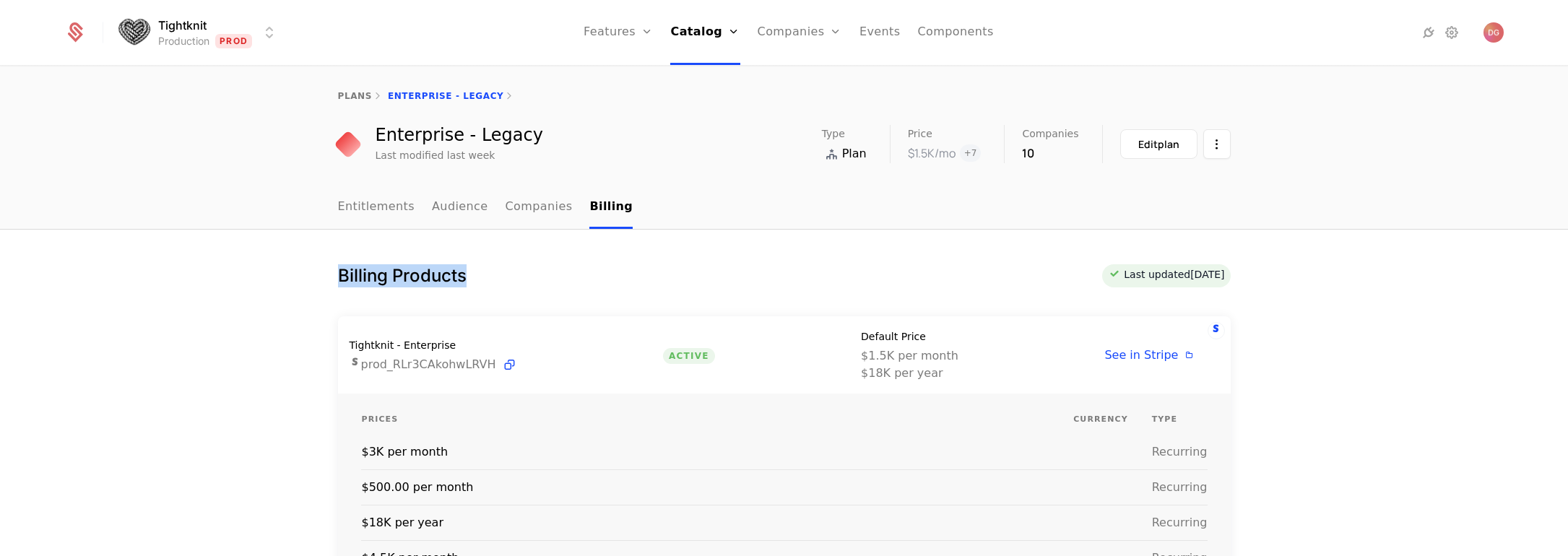
drag, startPoint x: 332, startPoint y: 276, endPoint x: 459, endPoint y: 279, distance: 127.0
click at [459, 279] on h1 "Billing Products" at bounding box center [402, 275] width 129 height 23
click at [1214, 142] on html "Tightknit Production Prod Features Features Flags Catalog Plans Add Ons Credits…" at bounding box center [784, 278] width 1568 height 556
click at [1156, 142] on html "Tightknit Production Prod Features Features Flags Catalog Plans Add Ons Credits…" at bounding box center [784, 278] width 1568 height 556
click at [1145, 141] on div "Edit plan" at bounding box center [1159, 144] width 41 height 15
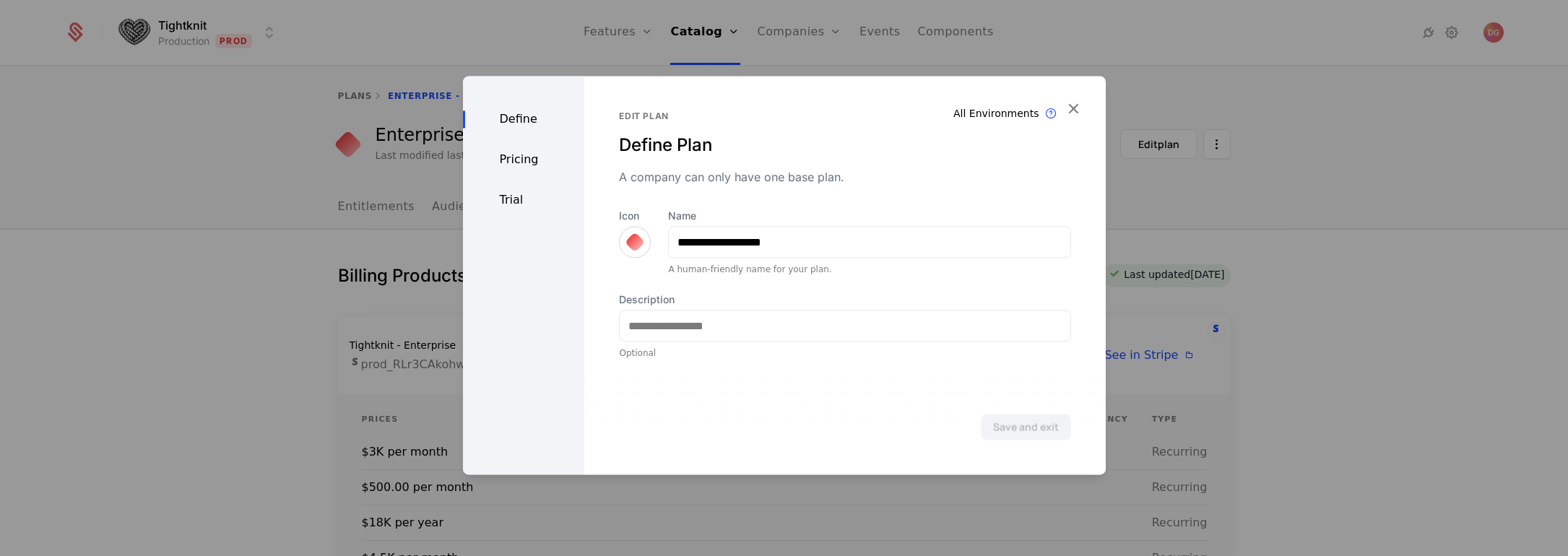
click at [516, 156] on div "Pricing" at bounding box center [524, 160] width 122 height 18
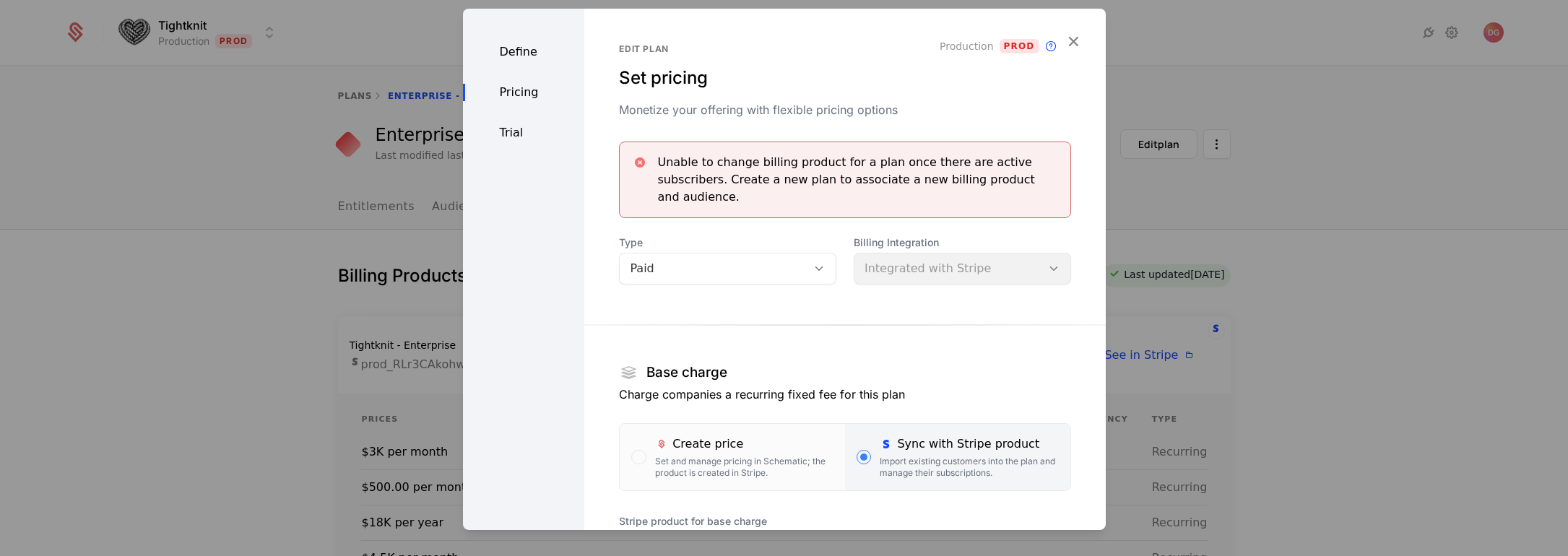
click at [1069, 38] on icon "button" at bounding box center [1074, 41] width 19 height 19
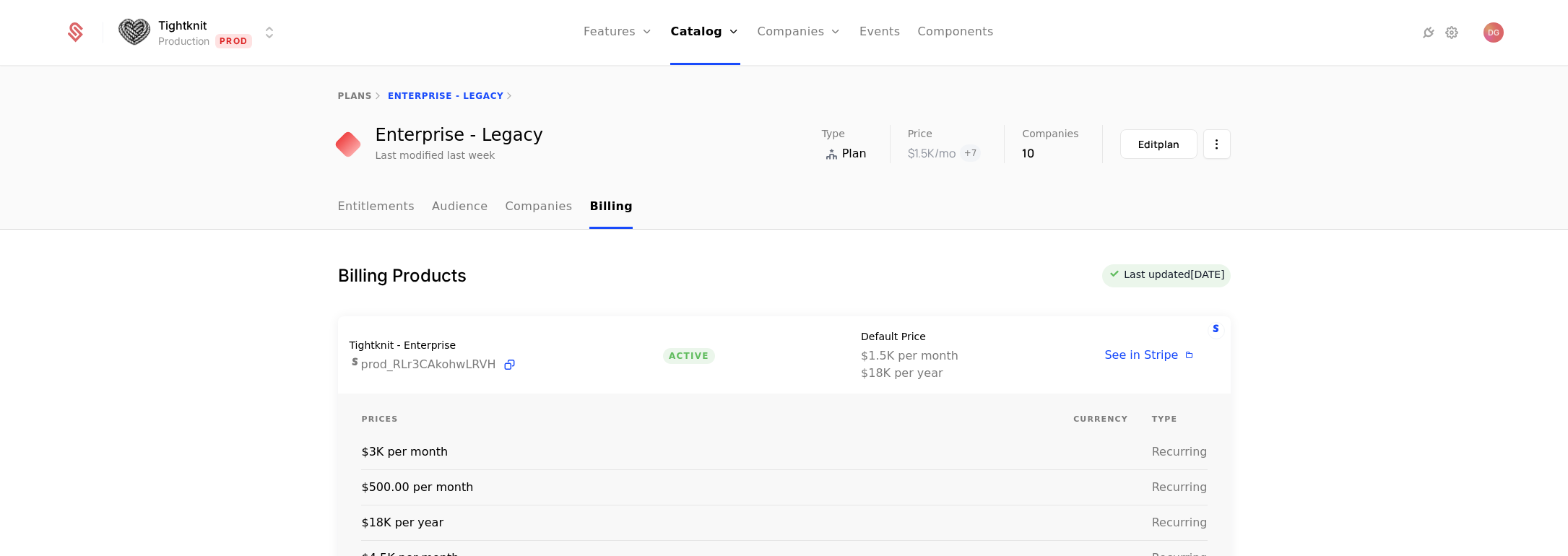
click at [1358, 262] on div "Billing Products Last updated [DATE] Tightknit - Enterprise prod_RLr3CAkohwLRVH…" at bounding box center [784, 560] width 1568 height 661
click at [1455, 35] on icon at bounding box center [1452, 32] width 18 height 18
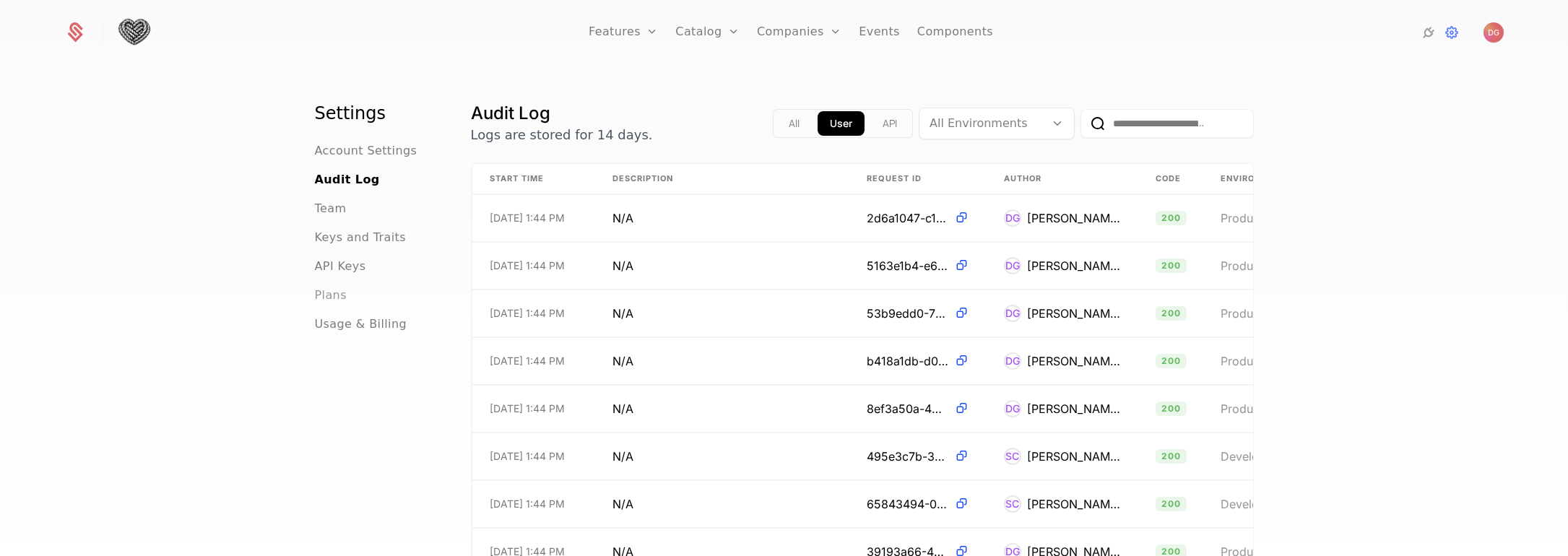
click at [317, 296] on span "Plans" at bounding box center [331, 295] width 32 height 18
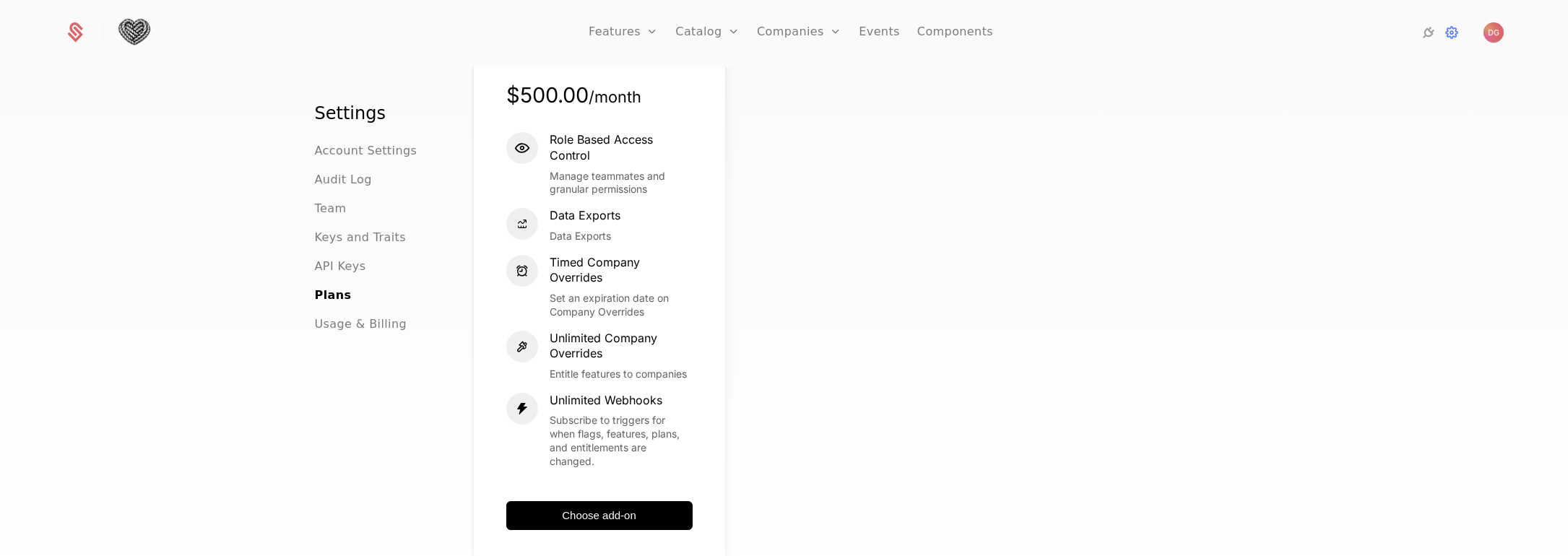
scroll to position [534, 0]
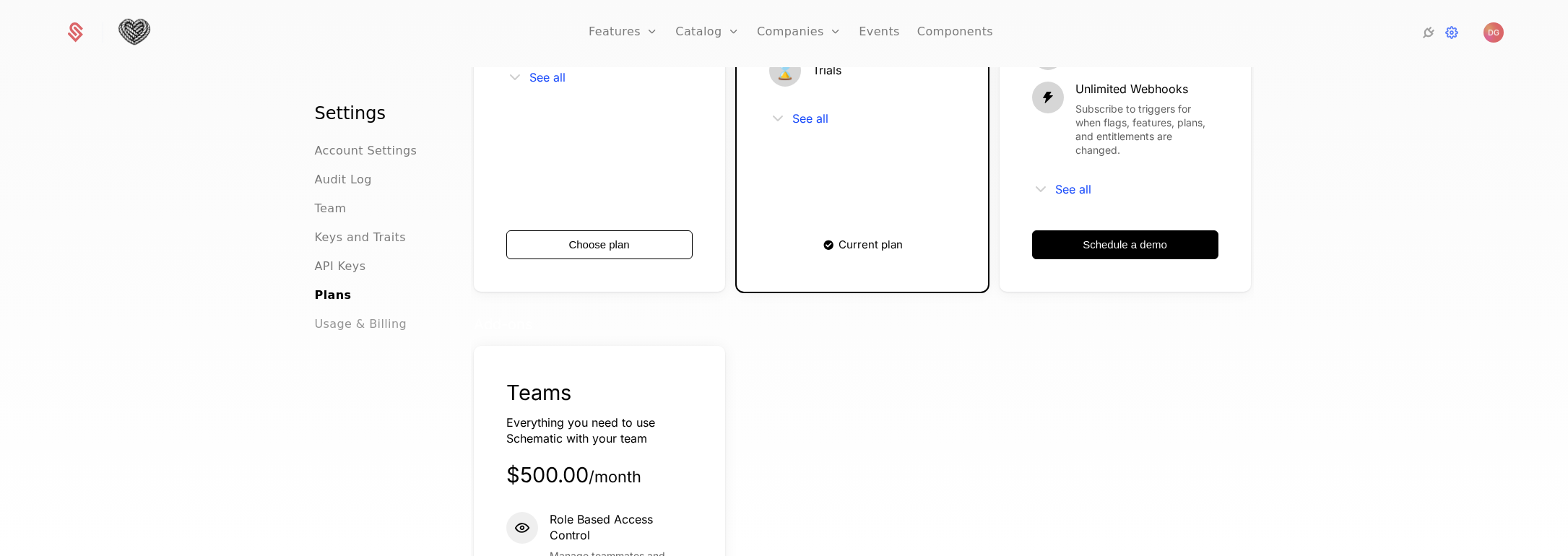
click at [361, 320] on span "Usage & Billing" at bounding box center [362, 325] width 93 height 18
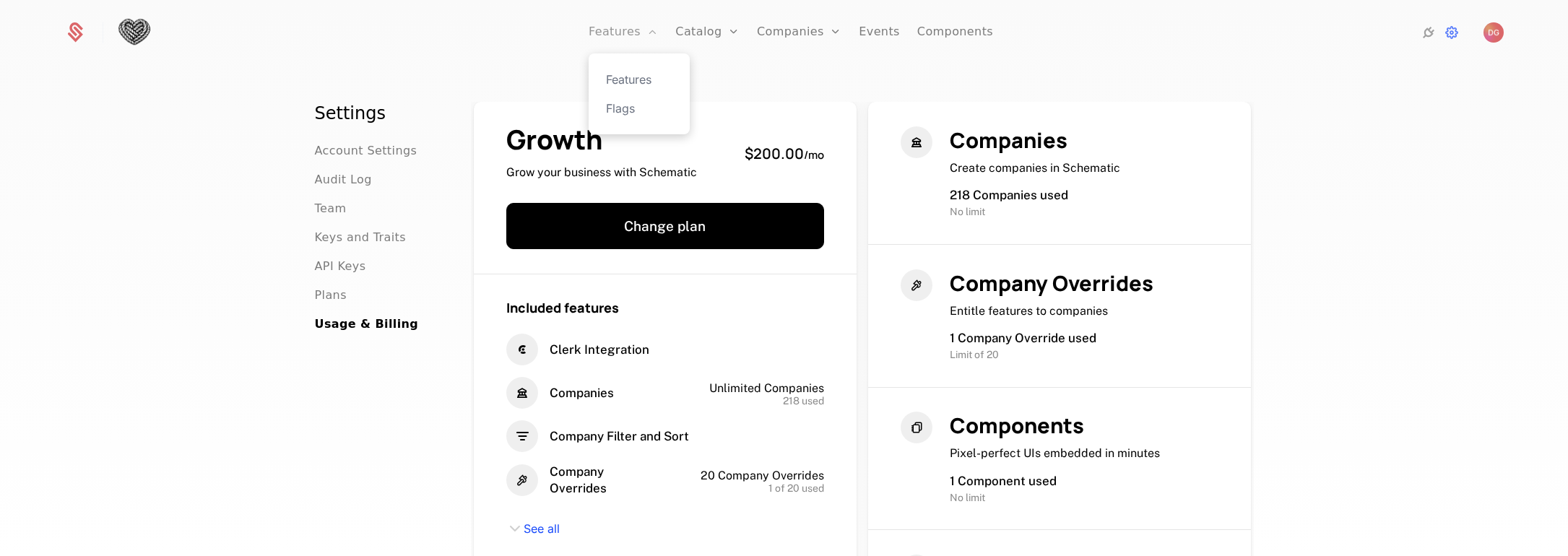
click at [627, 31] on link "Features" at bounding box center [623, 32] width 69 height 65
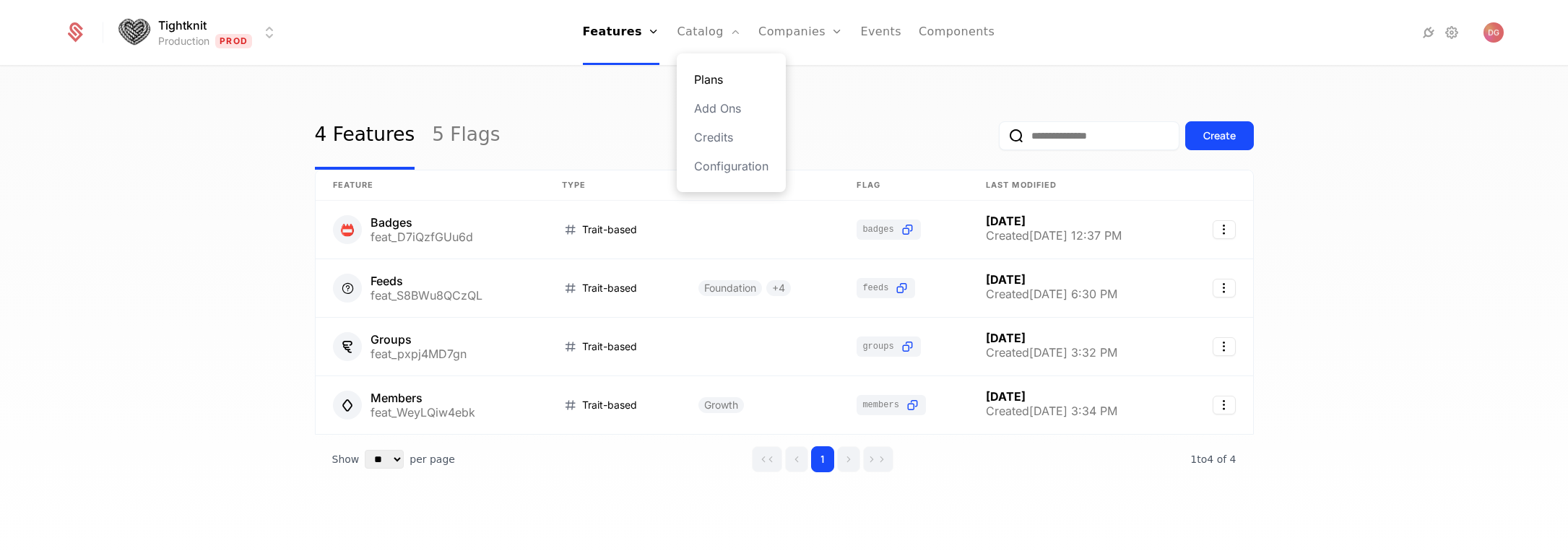
click at [714, 74] on link "Plans" at bounding box center [731, 80] width 74 height 18
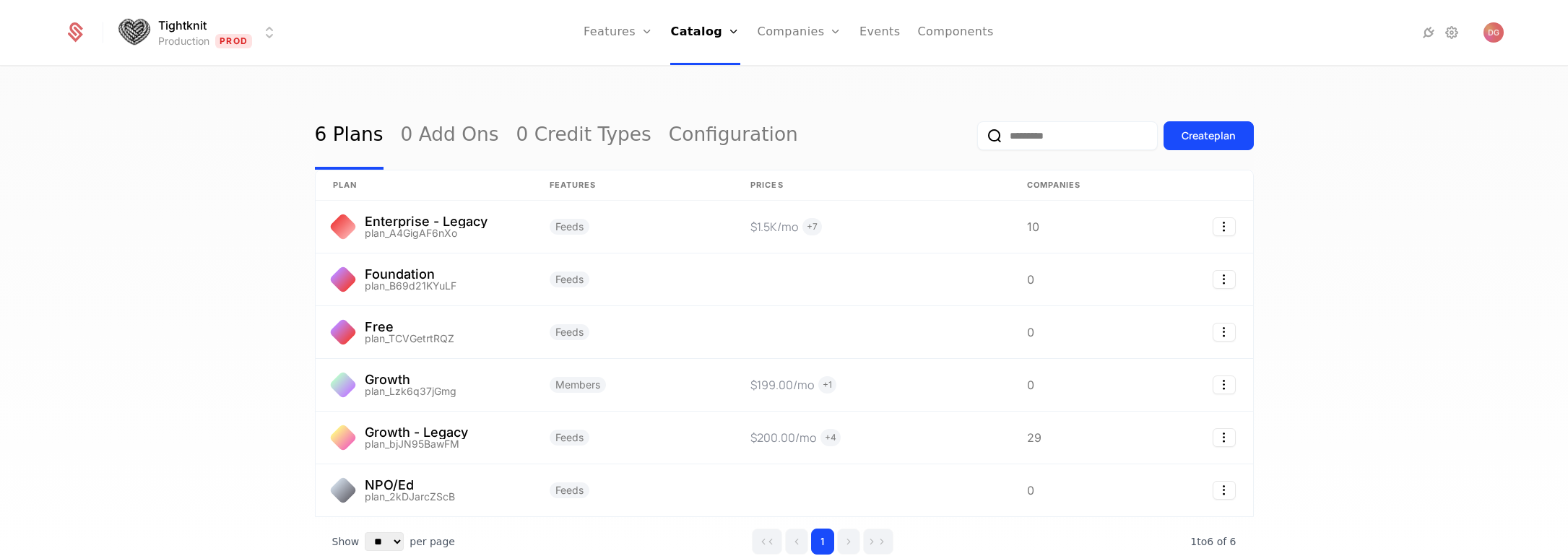
click at [312, 72] on div "6 Plans 0 Add Ons 0 Credit Types Configuration Create plan plan Features Prices…" at bounding box center [784, 316] width 1568 height 498
click at [170, 105] on div "6 Plans 0 Add Ons 0 Credit Types Configuration Create plan plan Features Prices…" at bounding box center [784, 316] width 1568 height 498
click at [109, 188] on div "6 Plans 0 Add Ons 0 Credit Types Configuration Create plan plan Features Prices…" at bounding box center [784, 316] width 1568 height 498
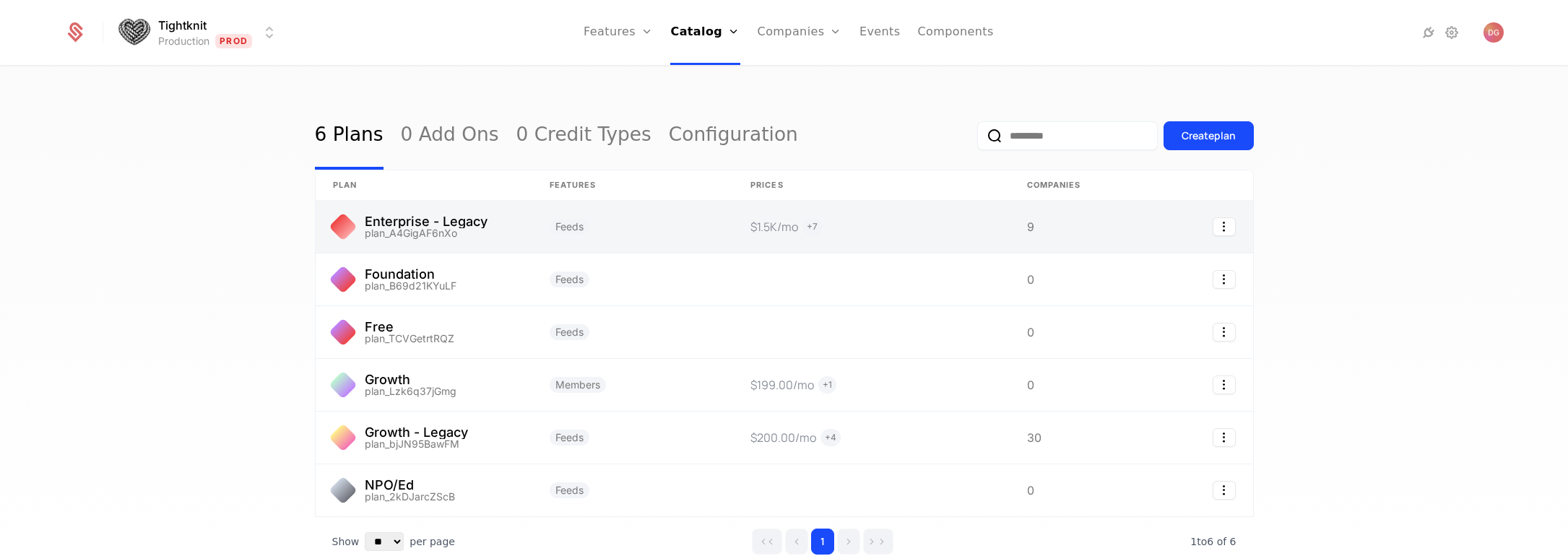
click at [407, 222] on link at bounding box center [424, 227] width 217 height 52
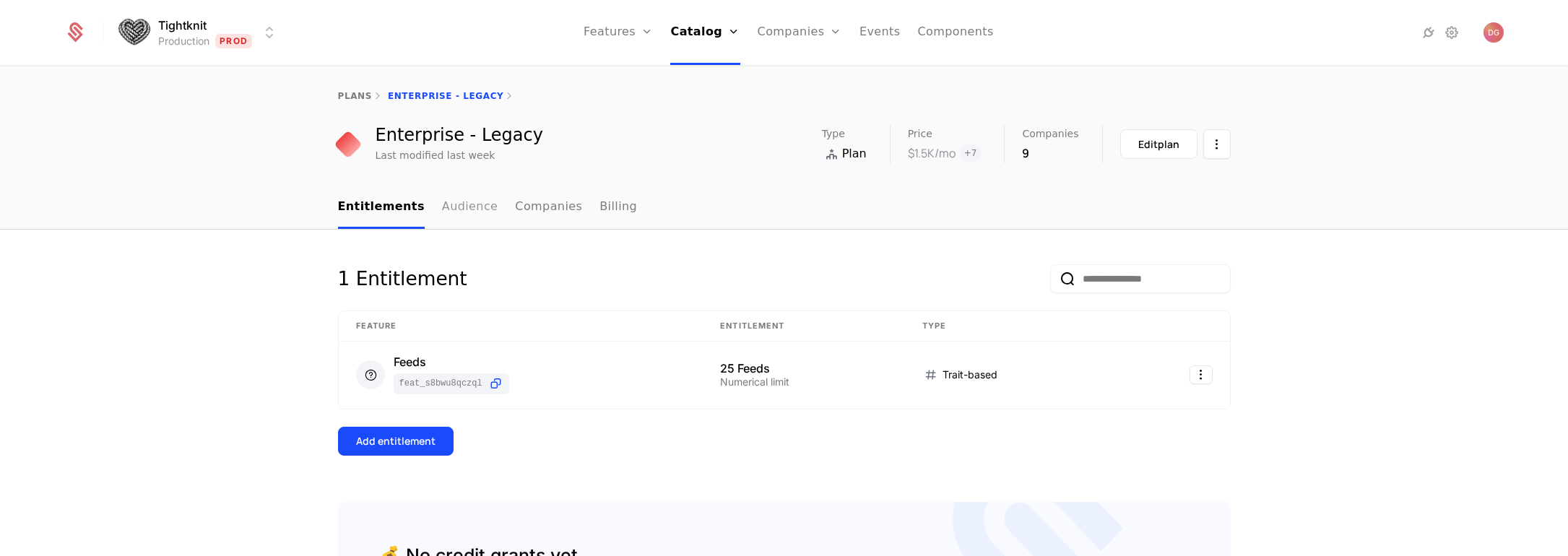
click at [449, 204] on link "Audience" at bounding box center [470, 208] width 57 height 43
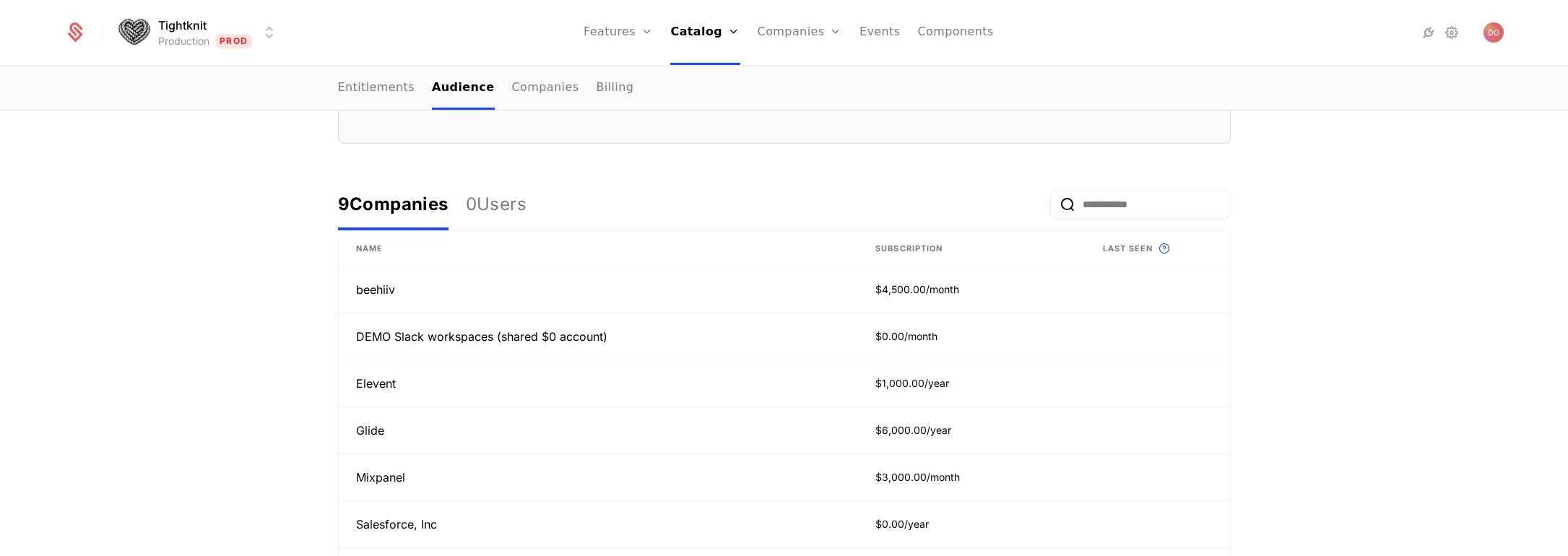
scroll to position [242, 0]
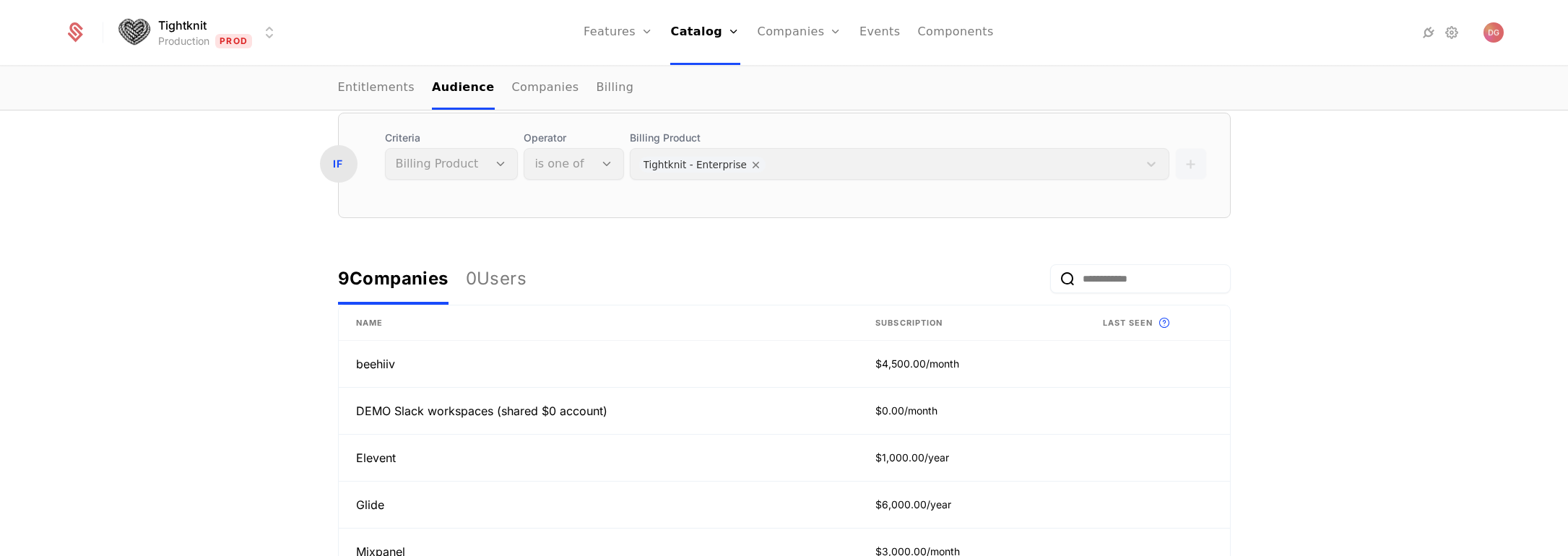
click at [1390, 347] on div "Audience Rules All Companies and Users that meet the conditions below are membe…" at bounding box center [784, 446] width 1568 height 917
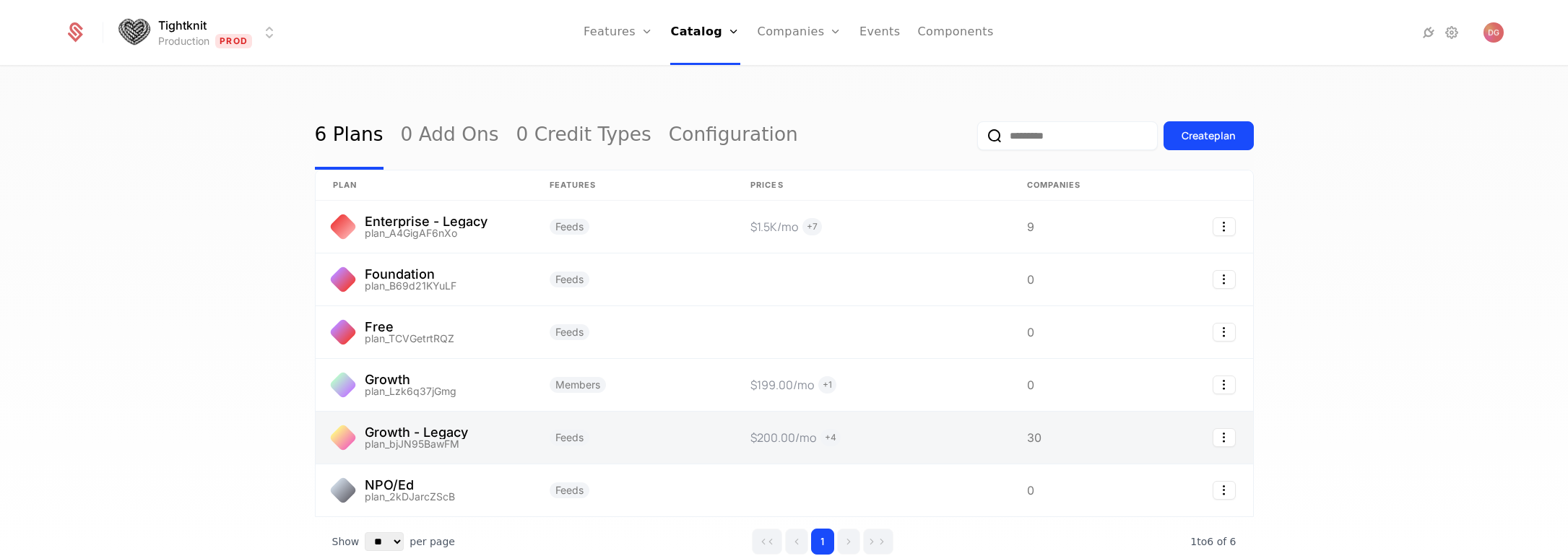
click at [384, 440] on link at bounding box center [424, 437] width 217 height 52
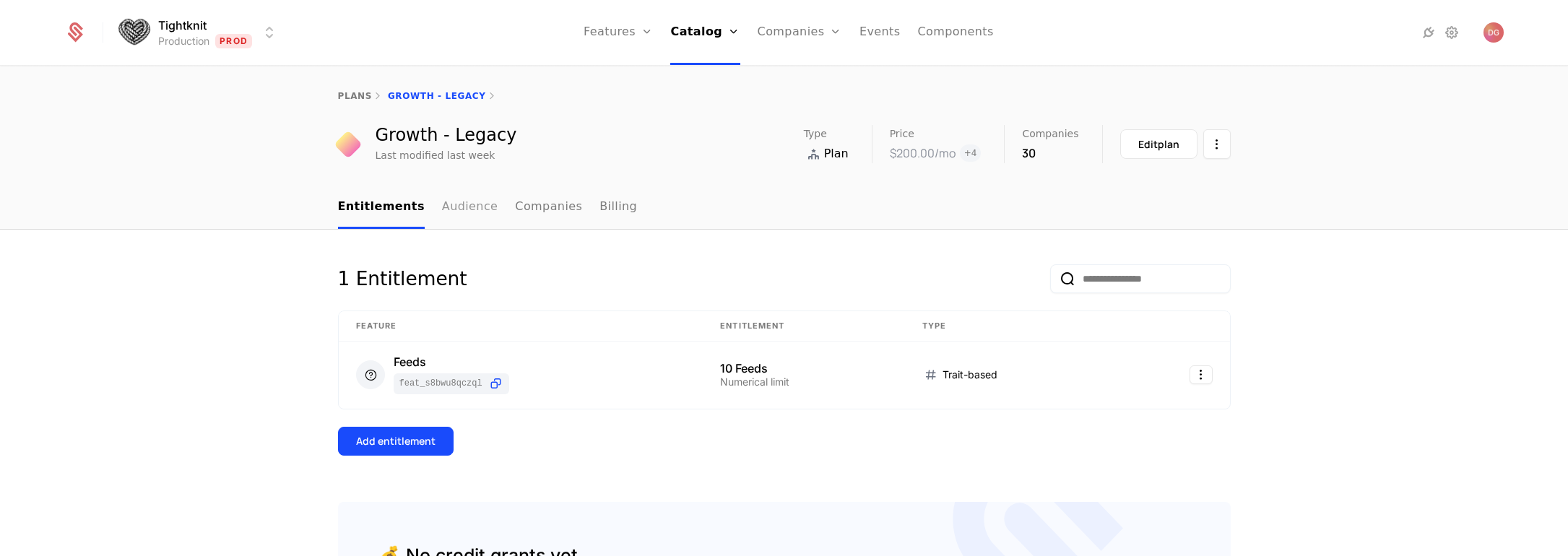
click at [454, 201] on link "Audience" at bounding box center [470, 208] width 57 height 43
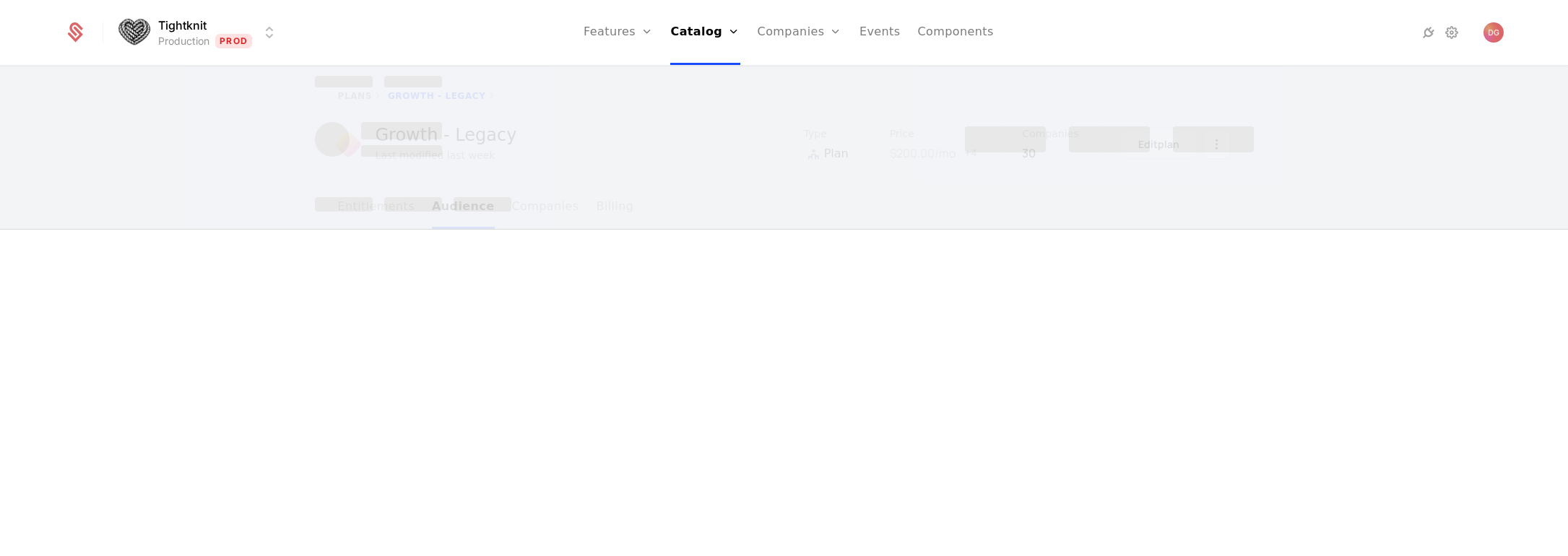
click at [522, 202] on div at bounding box center [784, 205] width 939 height 15
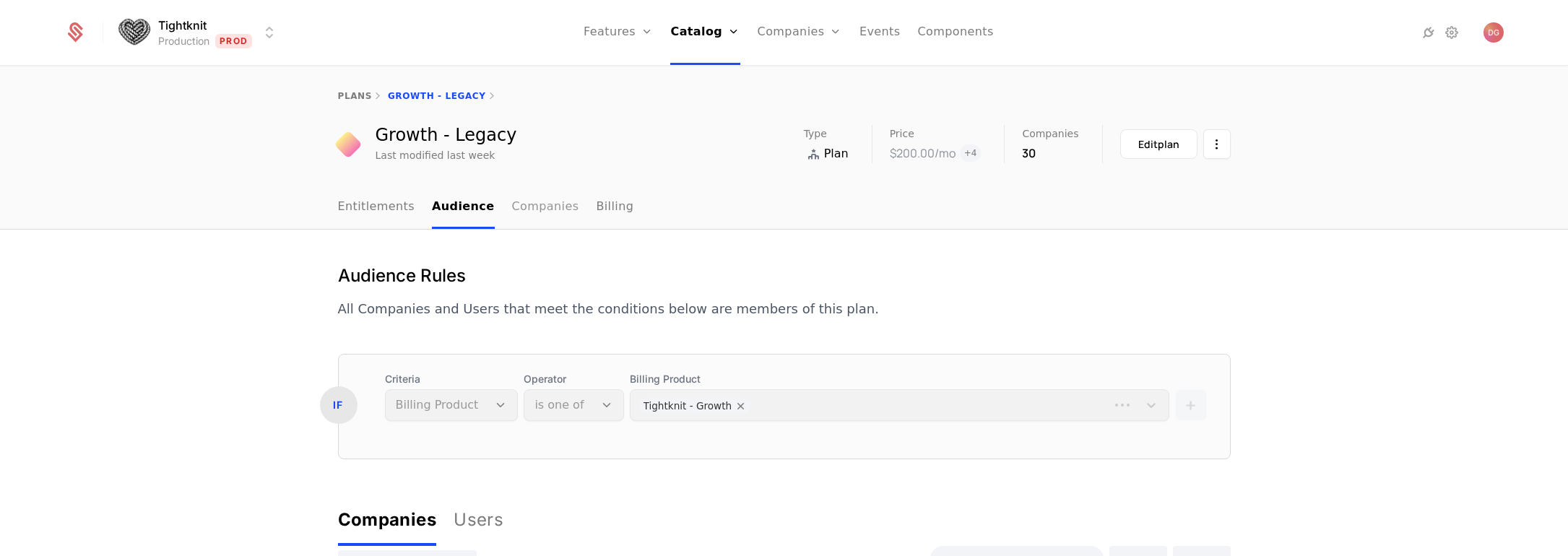
click at [521, 205] on link "Companies" at bounding box center [545, 208] width 67 height 43
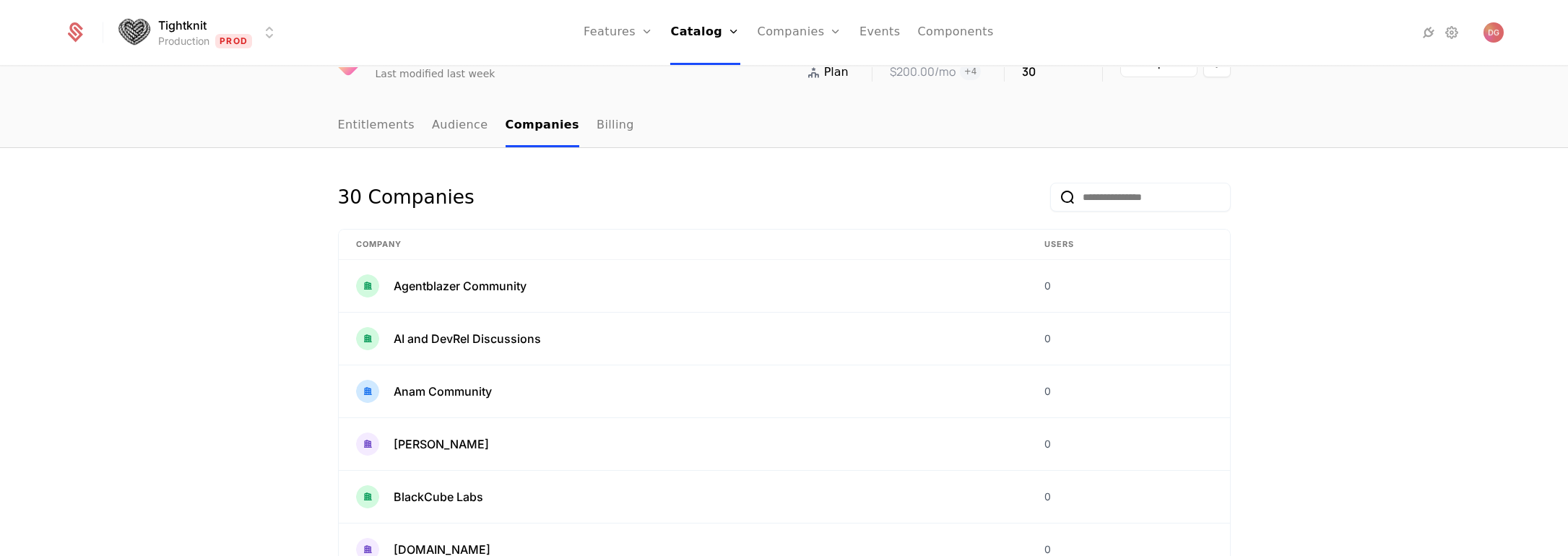
scroll to position [397, 0]
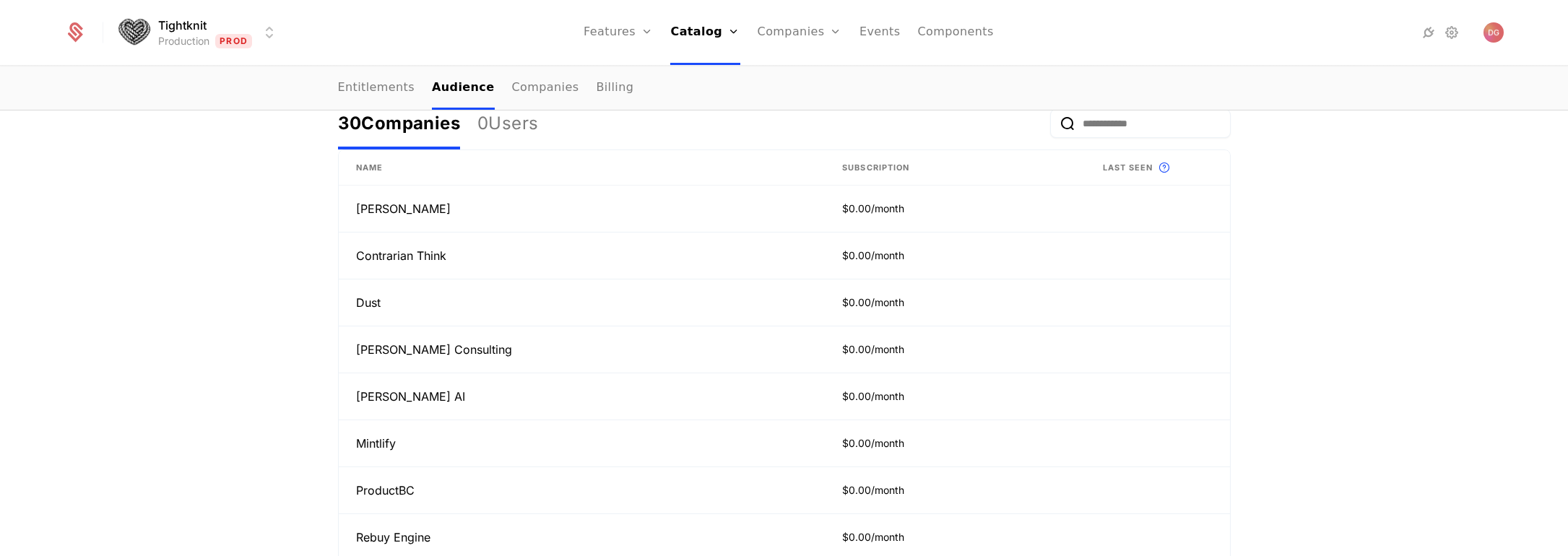
scroll to position [175, 0]
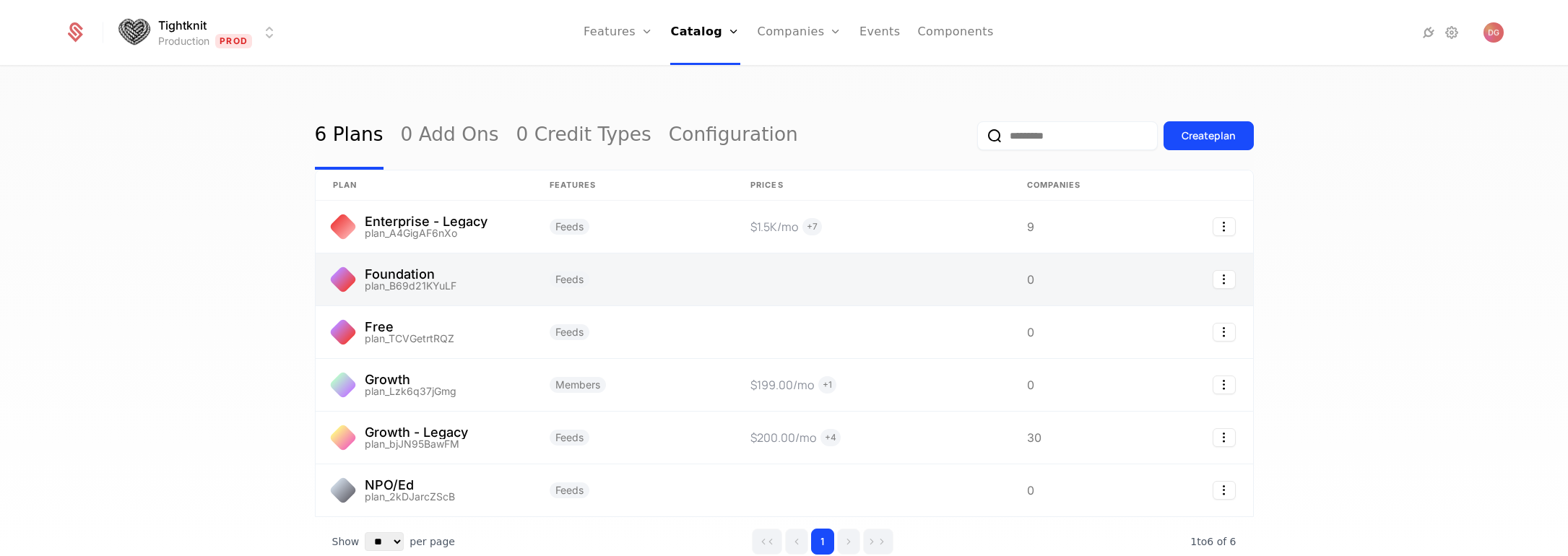
click at [395, 275] on link at bounding box center [424, 279] width 217 height 52
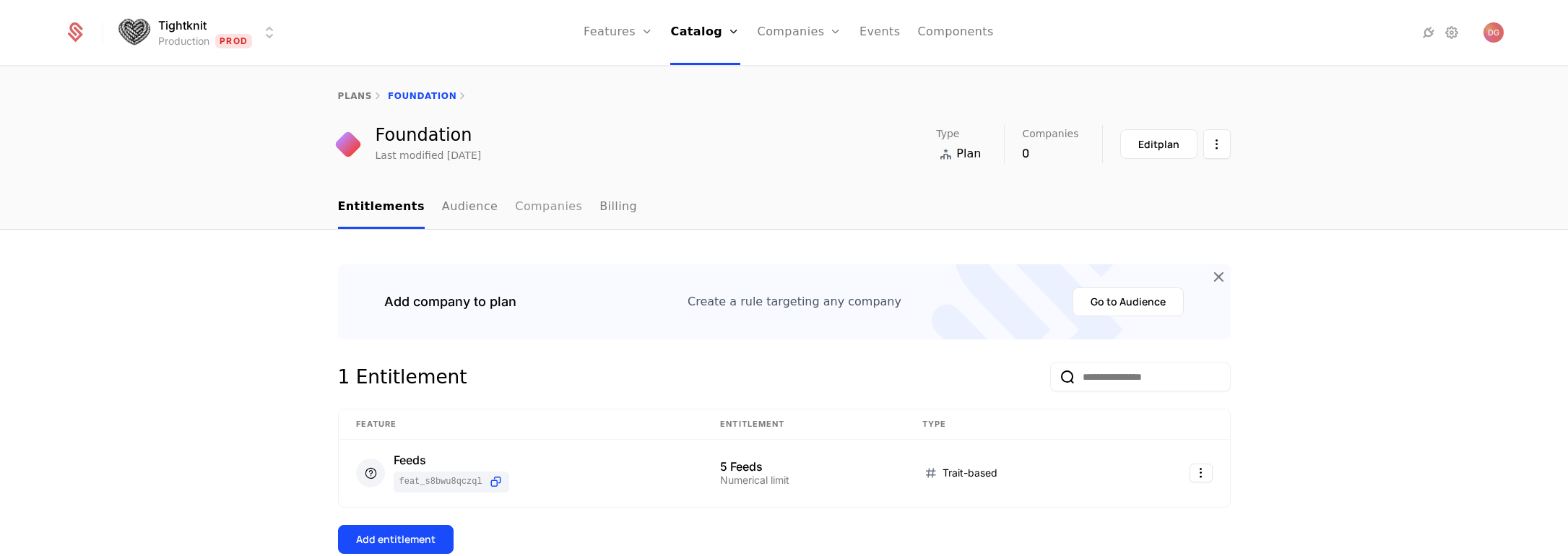
click at [515, 197] on link "Companies" at bounding box center [548, 208] width 67 height 43
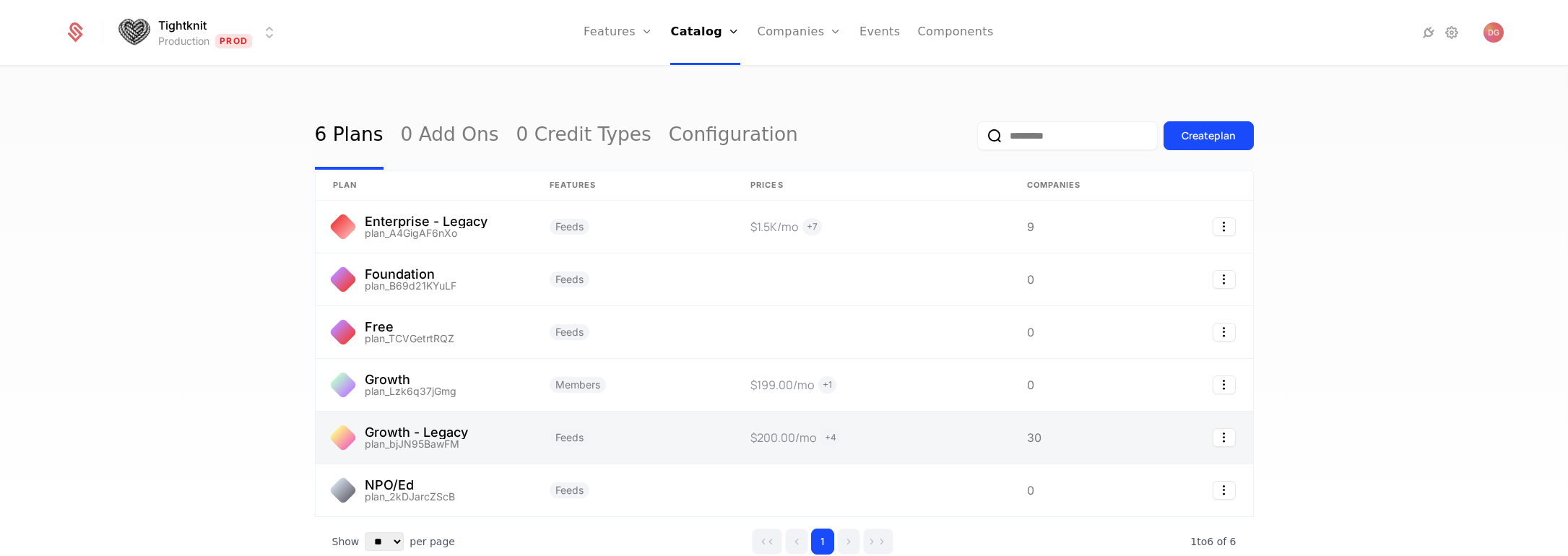
click at [425, 429] on link at bounding box center [424, 437] width 217 height 52
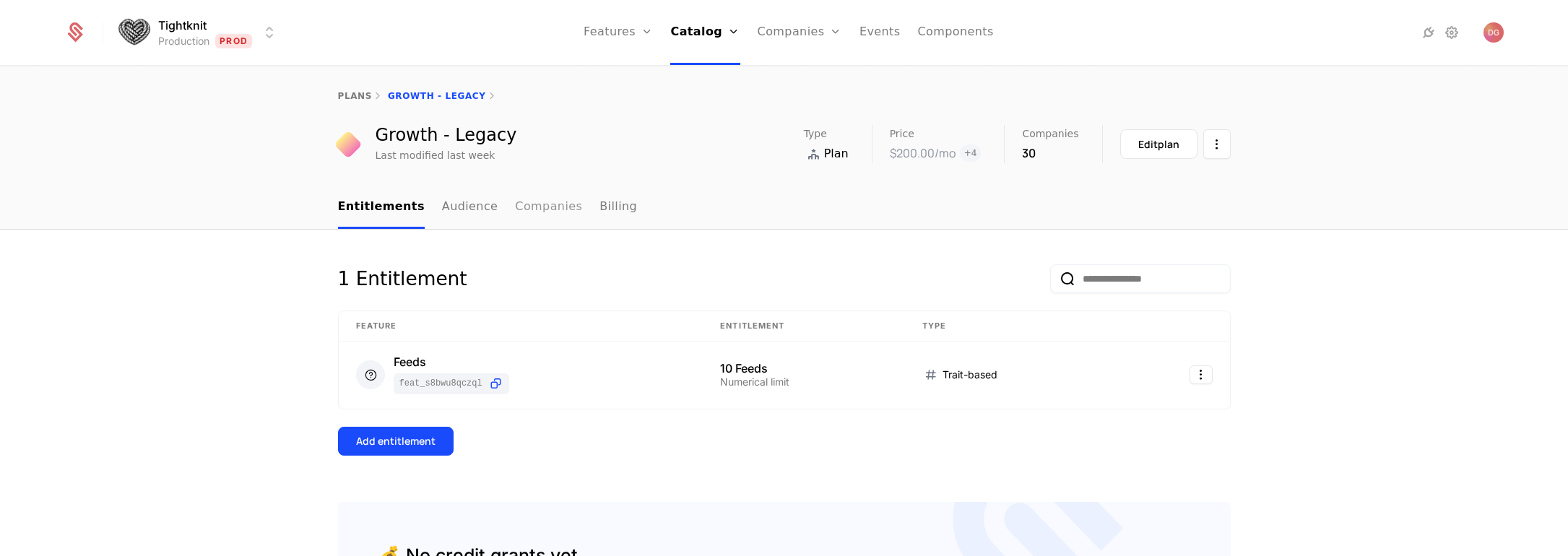
click at [518, 202] on link "Companies" at bounding box center [548, 208] width 67 height 43
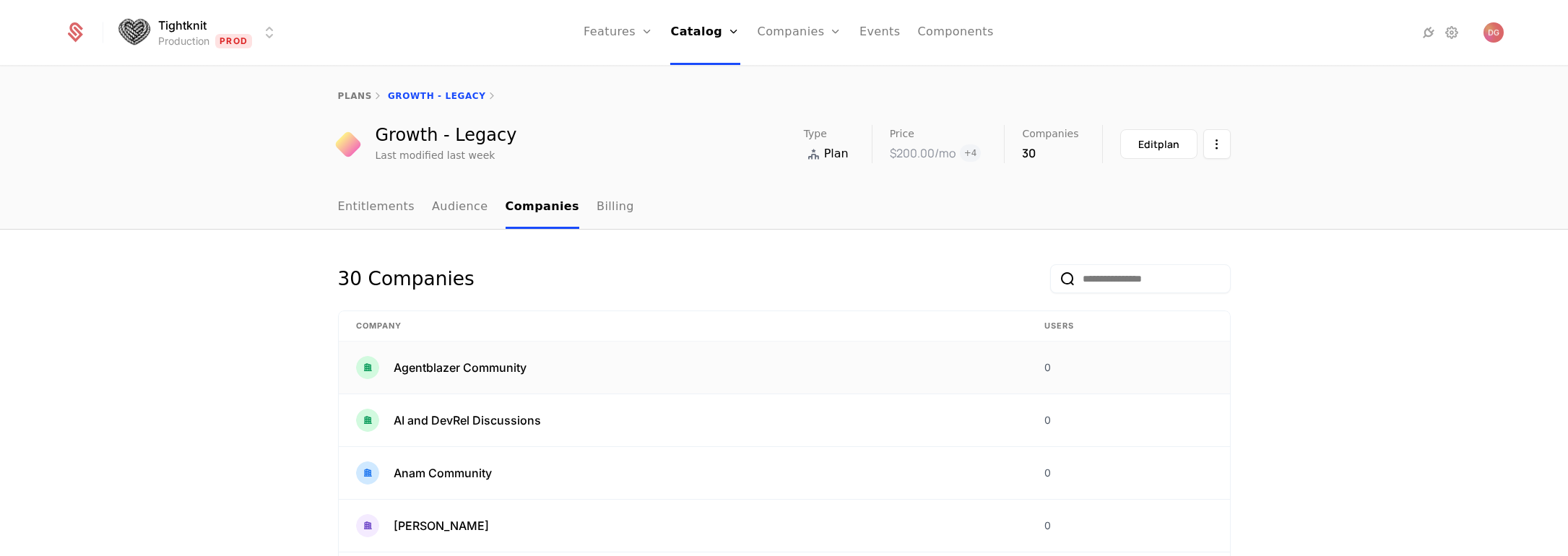
scroll to position [397, 0]
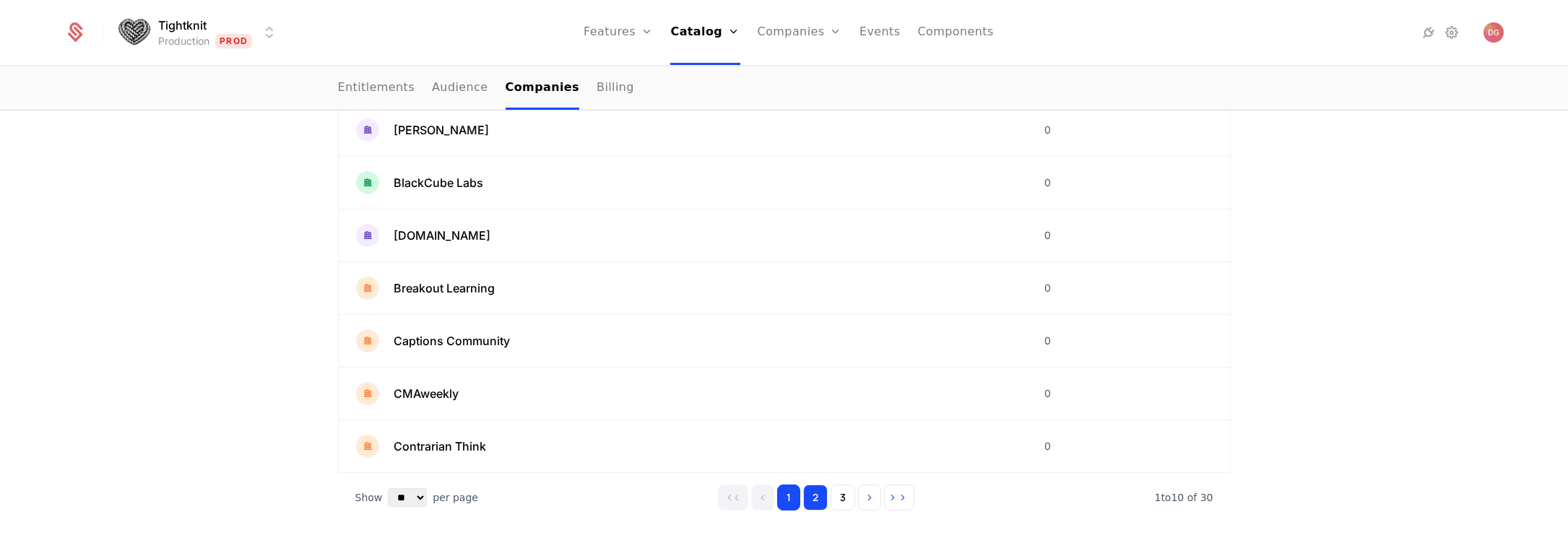
click at [819, 502] on button "2" at bounding box center [815, 497] width 24 height 26
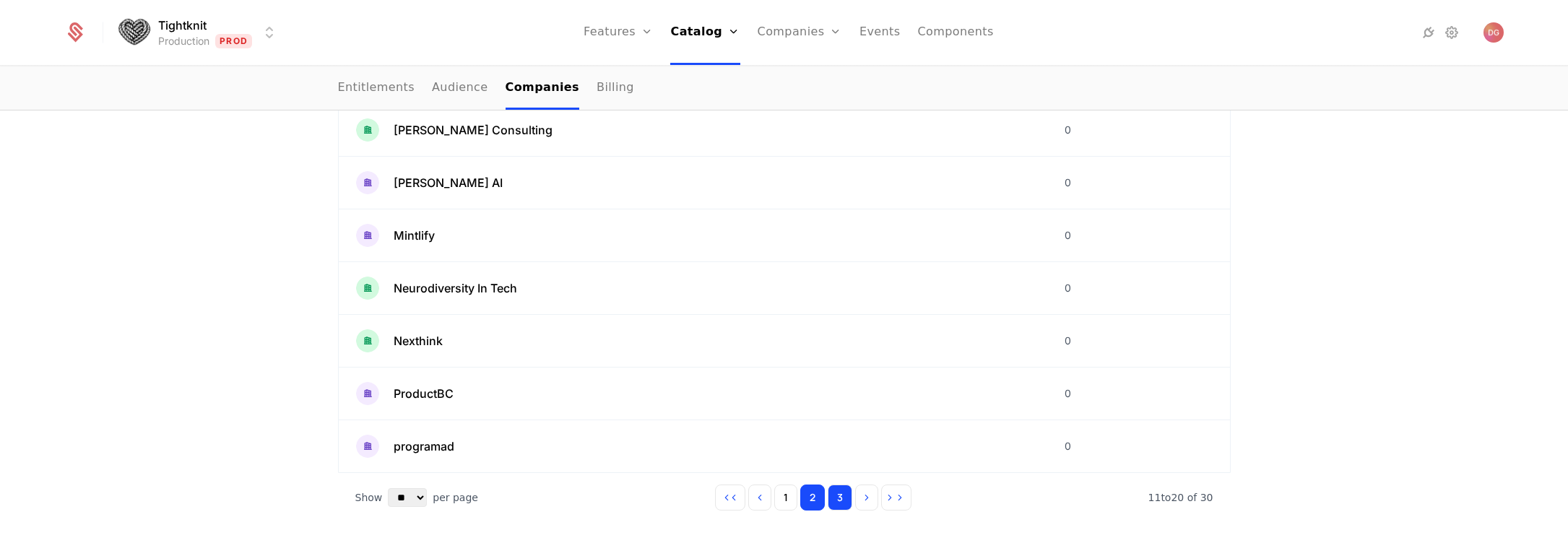
click at [828, 502] on button "3" at bounding box center [840, 497] width 24 height 26
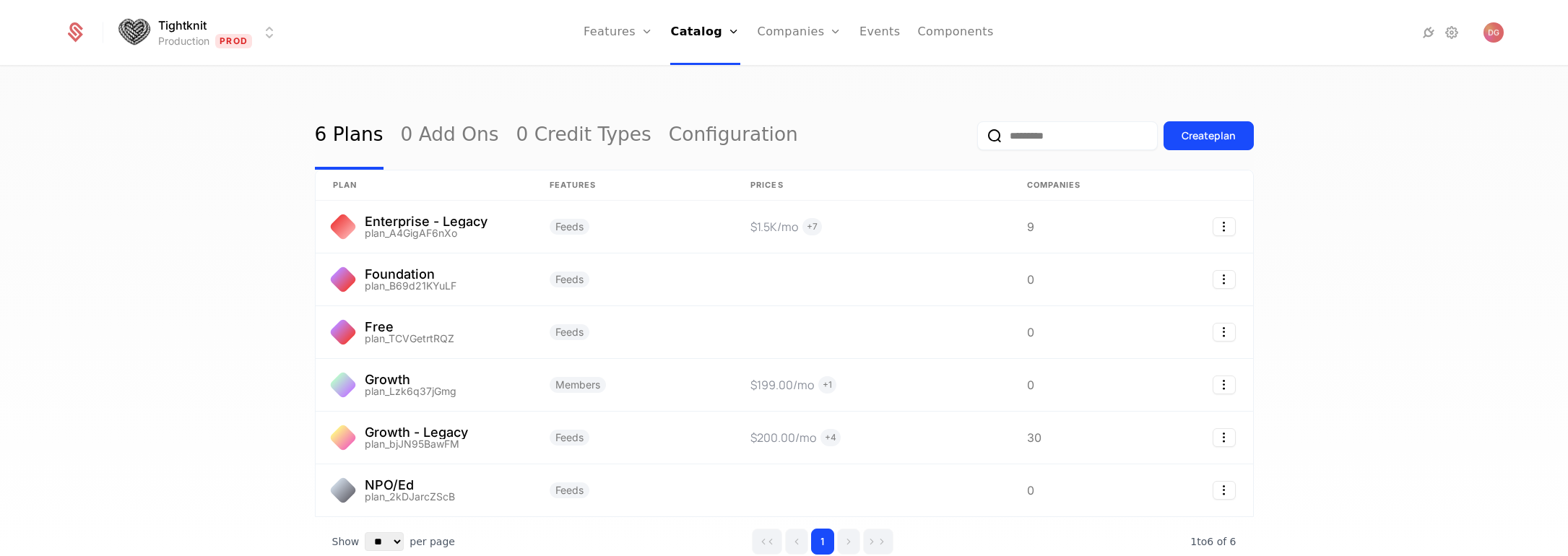
click at [150, 245] on div "6 Plans 0 Add Ons 0 Credit Types Configuration Create plan plan Features Prices…" at bounding box center [784, 316] width 1568 height 498
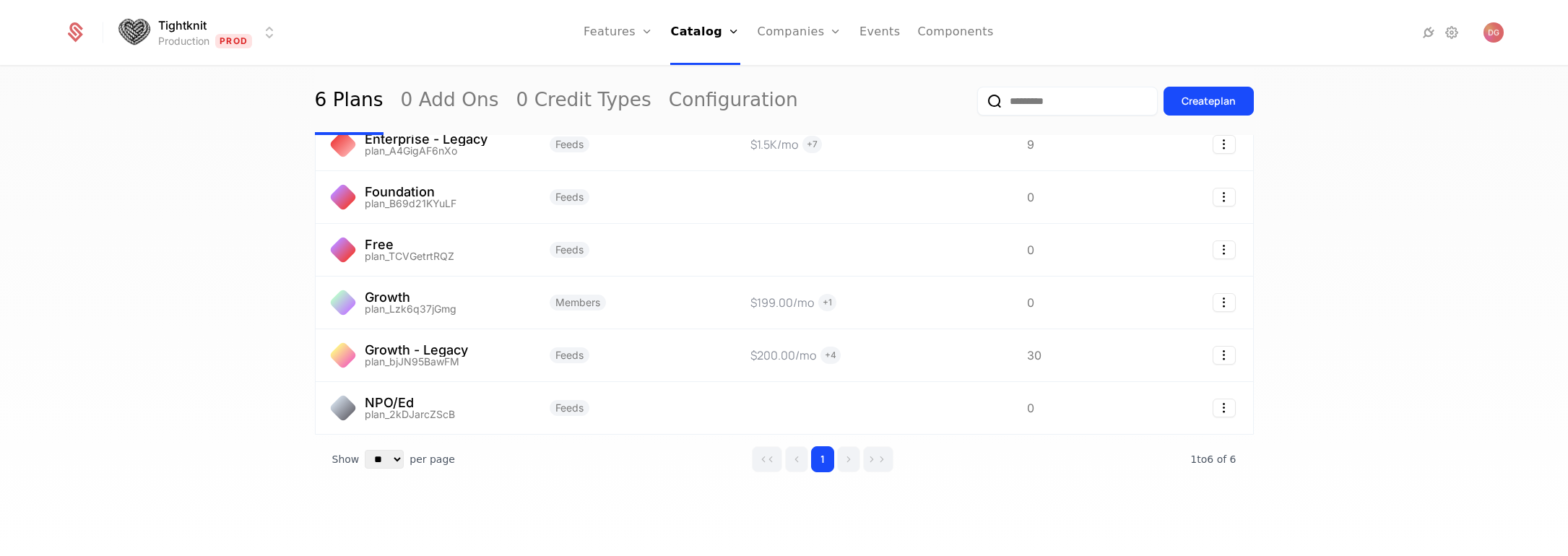
scroll to position [26, 0]
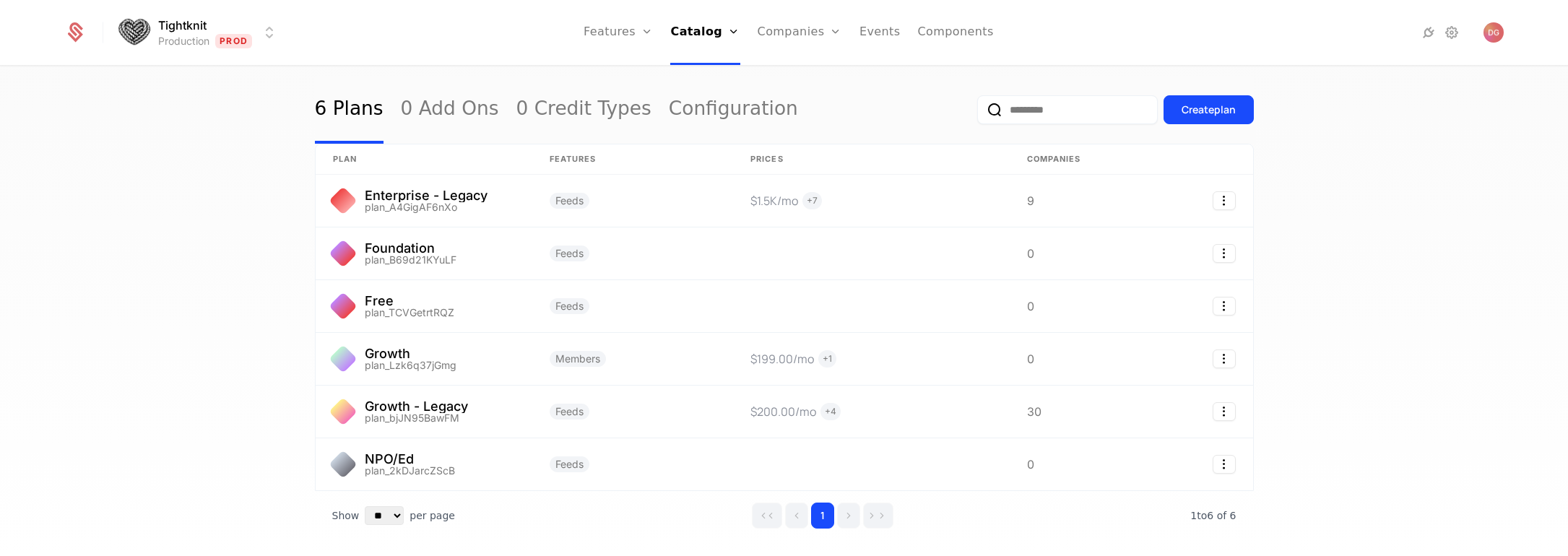
click at [154, 258] on div "6 Plans 0 Add Ons 0 Credit Types Configuration Create plan plan Features Prices…" at bounding box center [784, 316] width 1568 height 498
click at [686, 103] on link "Configuration" at bounding box center [734, 110] width 130 height 68
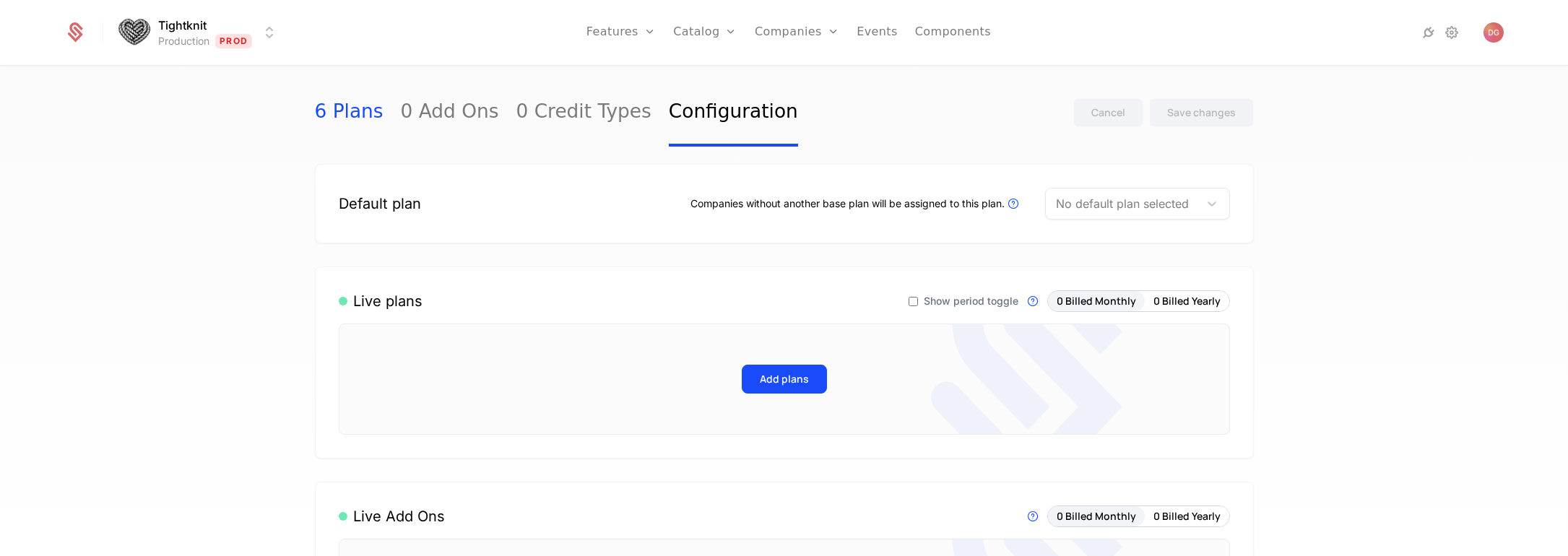
click at [326, 114] on link "6 Plans" at bounding box center [349, 113] width 68 height 68
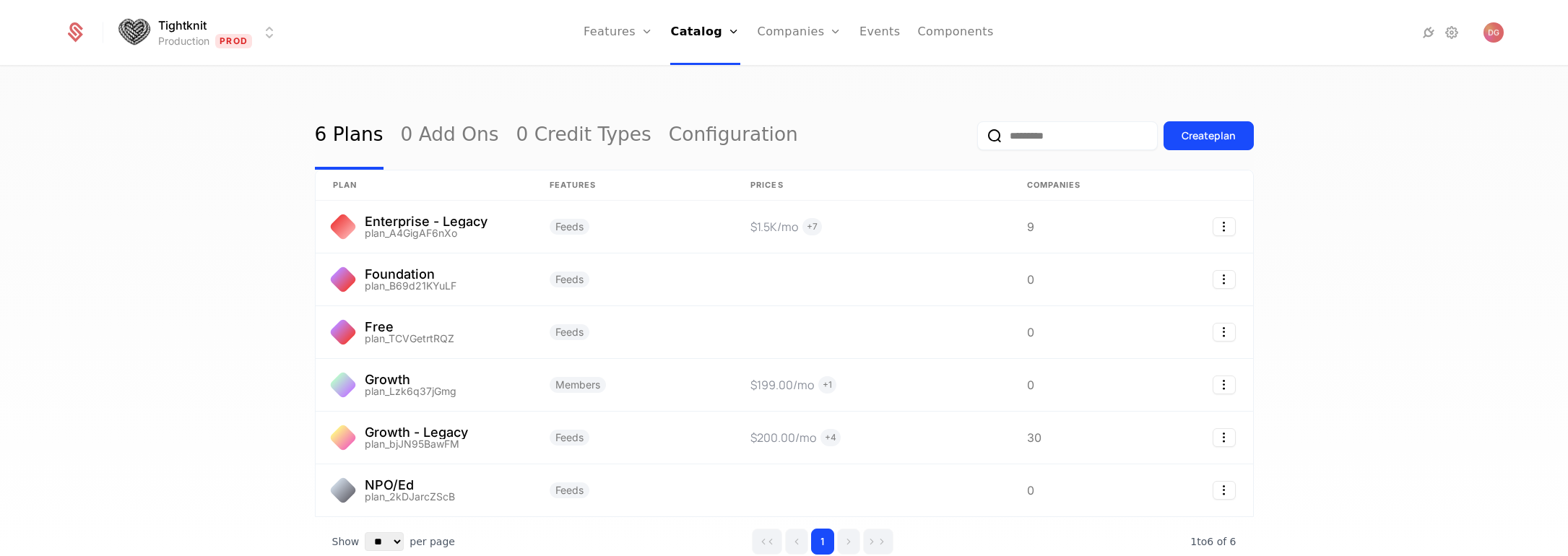
click at [1371, 248] on div "6 Plans 0 Add Ons 0 Credit Types Configuration Create plan plan Features Prices…" at bounding box center [784, 316] width 1568 height 498
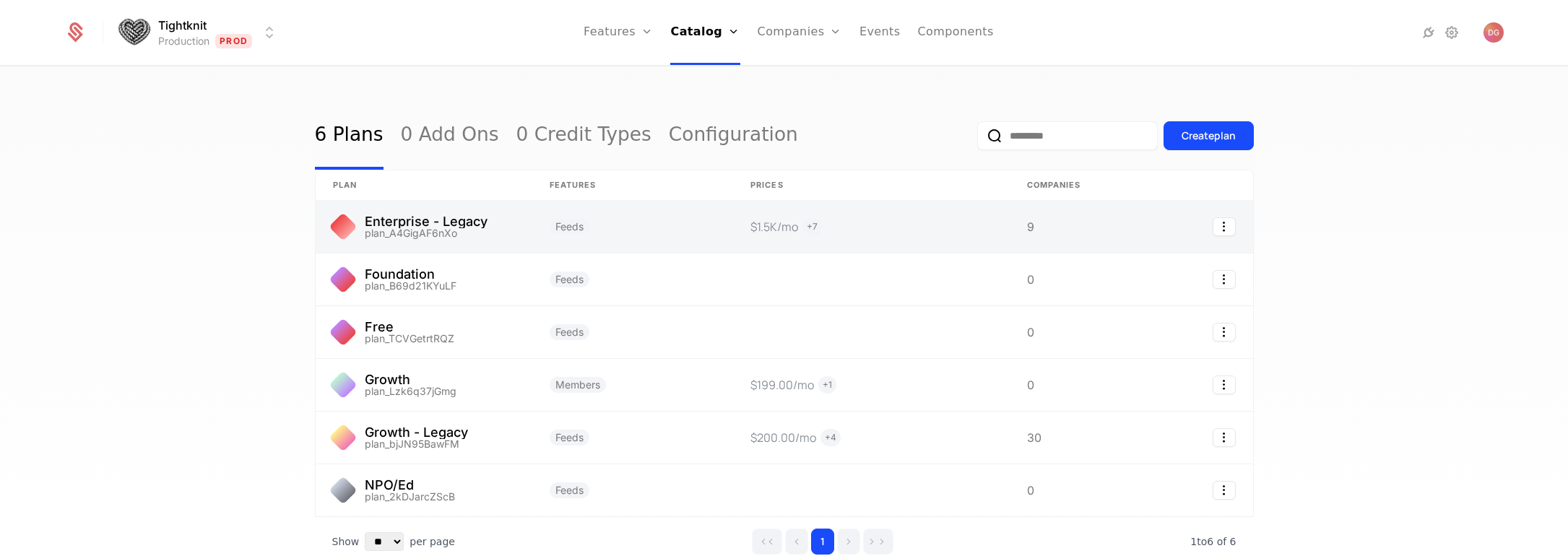
drag, startPoint x: 160, startPoint y: 217, endPoint x: 361, endPoint y: 219, distance: 201.0
click at [161, 217] on div "6 Plans 0 Add Ons 0 Credit Types Configuration Create plan plan Features Prices…" at bounding box center [784, 316] width 1568 height 498
click at [394, 225] on link at bounding box center [424, 227] width 217 height 52
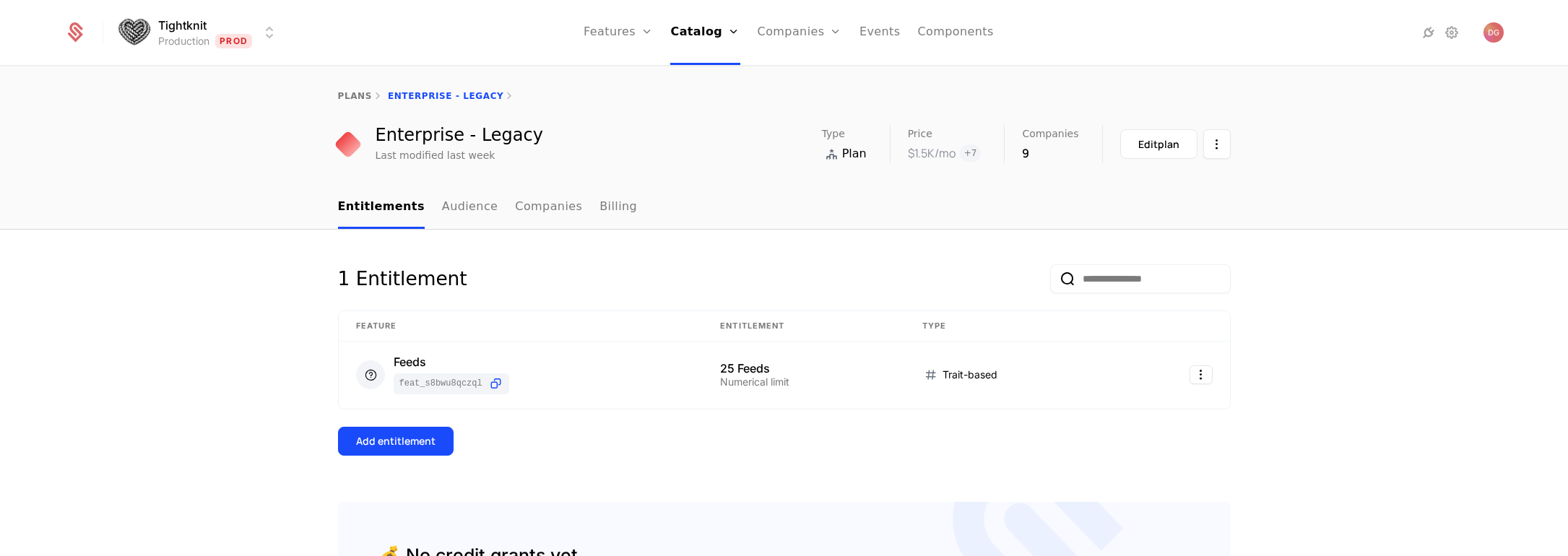
click at [1381, 296] on div "1 Entitlement Feature Entitlement Type Feeds feat_S8BWu8QCzQL 25 Feeds Numerica…" at bounding box center [784, 480] width 1568 height 502
click at [454, 206] on link "Audience" at bounding box center [470, 208] width 57 height 43
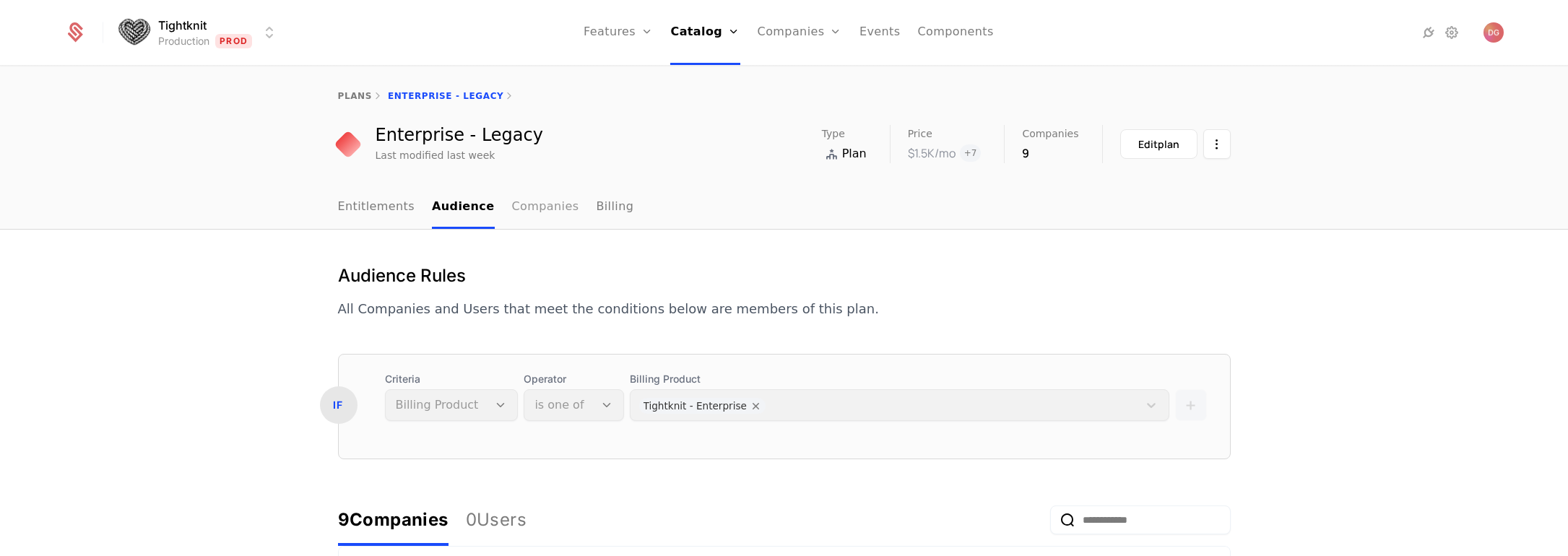
click at [512, 210] on link "Companies" at bounding box center [545, 208] width 67 height 43
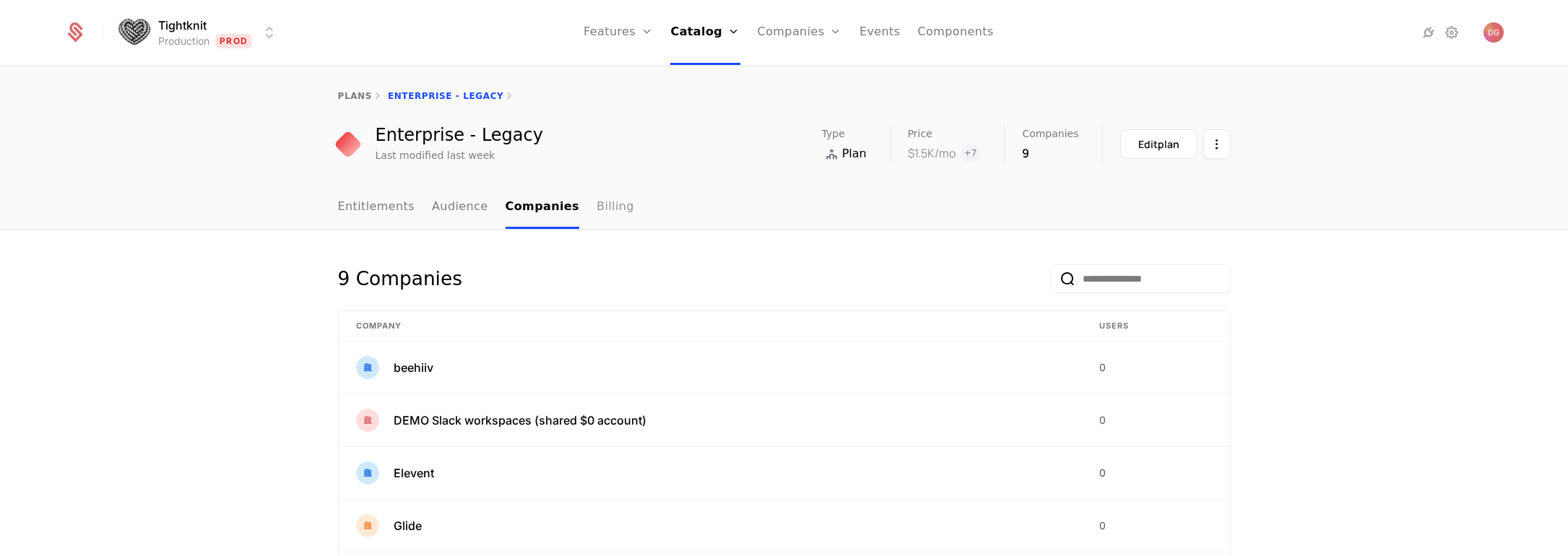
click at [597, 203] on link "Billing" at bounding box center [615, 208] width 38 height 43
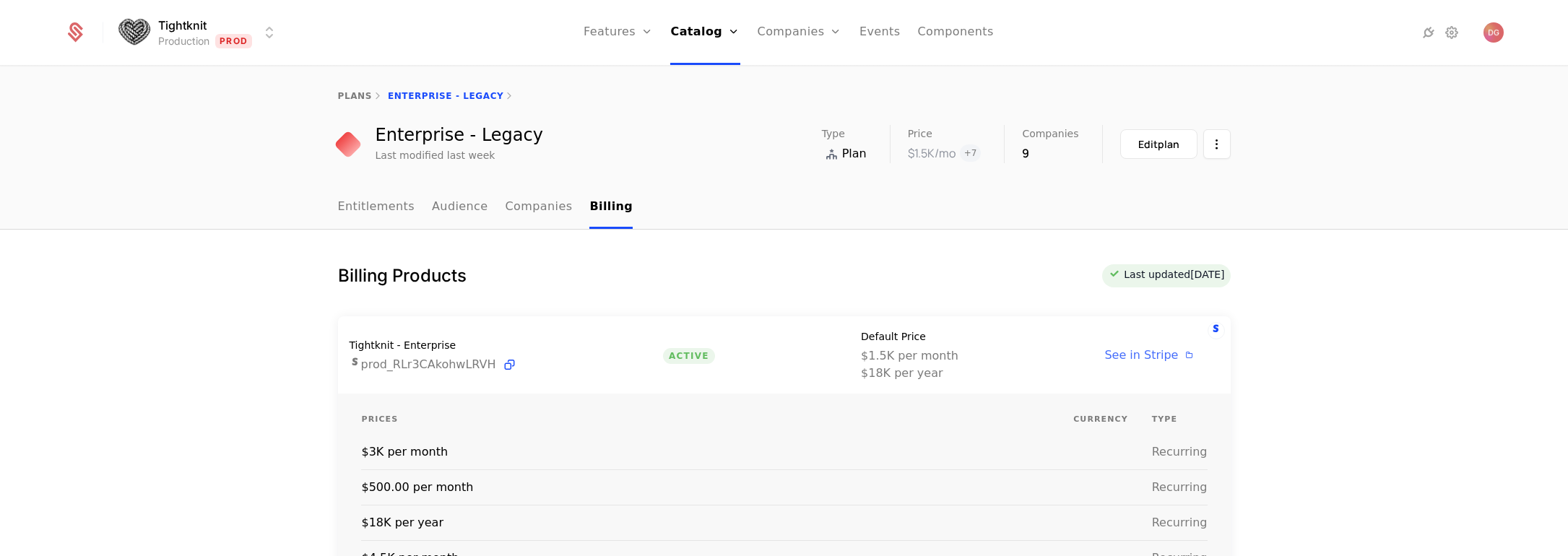
click at [1150, 357] on span "See in Stripe" at bounding box center [1142, 355] width 74 height 14
click at [1382, 322] on div "Billing Products Last updated [DATE] Tightknit - Enterprise prod_RLr3CAkohwLRVH…" at bounding box center [784, 560] width 1568 height 661
click at [1463, 342] on div "Billing Products Last updated [DATE] Tightknit - Enterprise prod_RLr3CAkohwLRVH…" at bounding box center [784, 560] width 1568 height 661
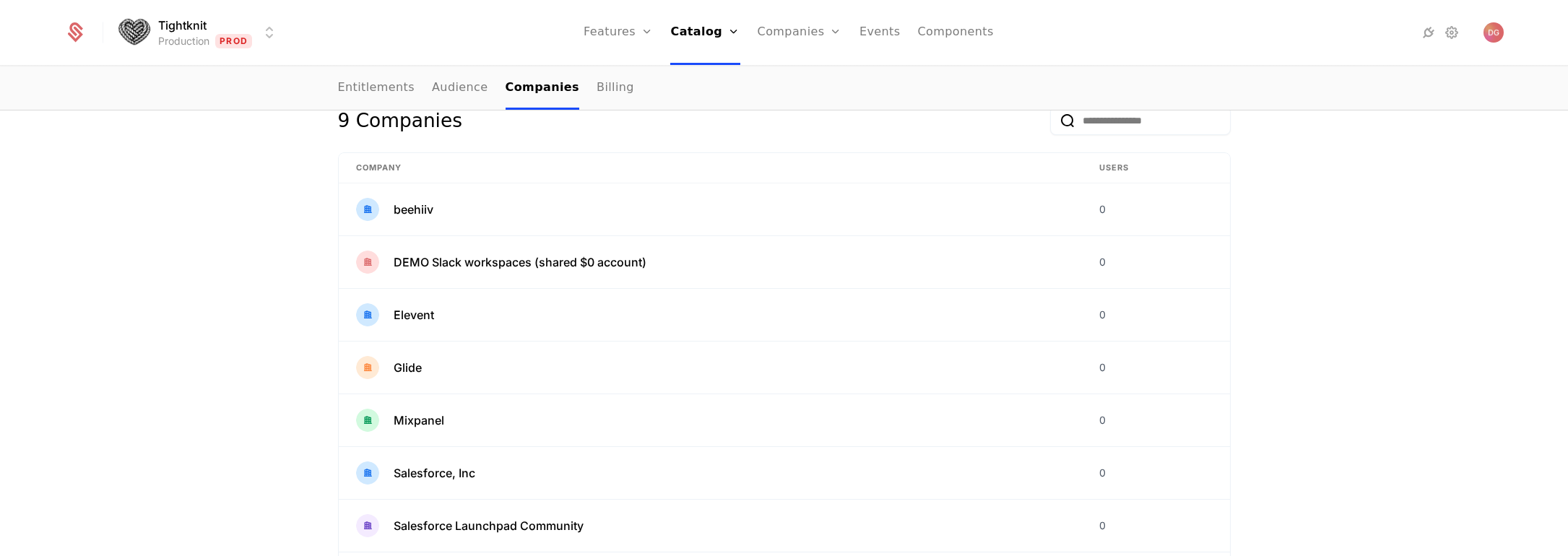
click at [269, 28] on html "Tightknit Production Prod Features Features Flags Catalog Plans Add Ons Credits…" at bounding box center [784, 278] width 1568 height 556
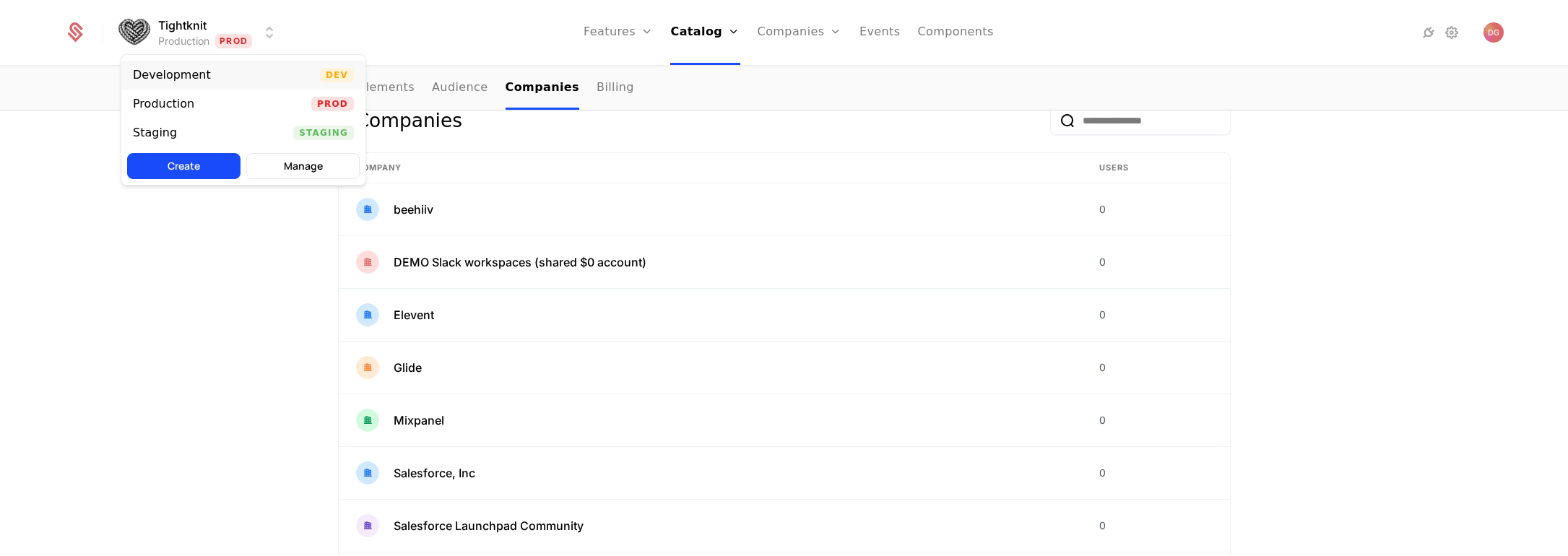
click at [248, 74] on div "Development Dev" at bounding box center [244, 74] width 245 height 29
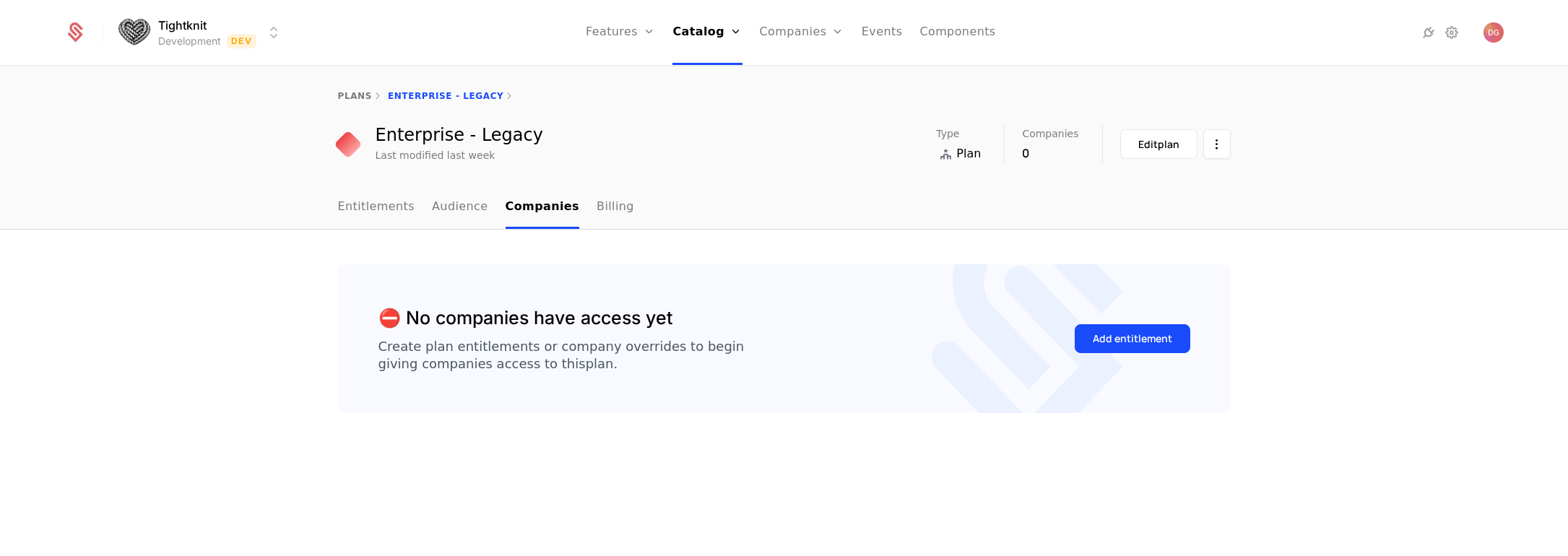
click at [332, 96] on div "plans Enterprise - Legacy" at bounding box center [784, 96] width 939 height 12
click at [352, 95] on link "plans" at bounding box center [355, 96] width 34 height 10
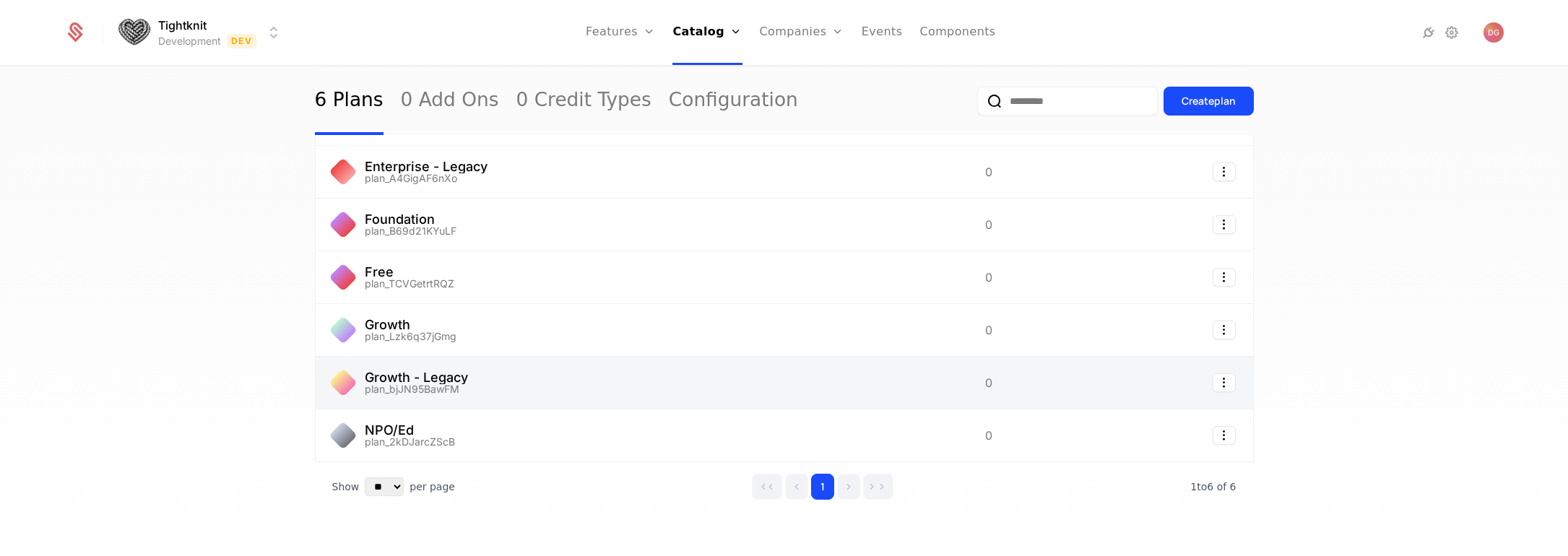
scroll to position [46, 0]
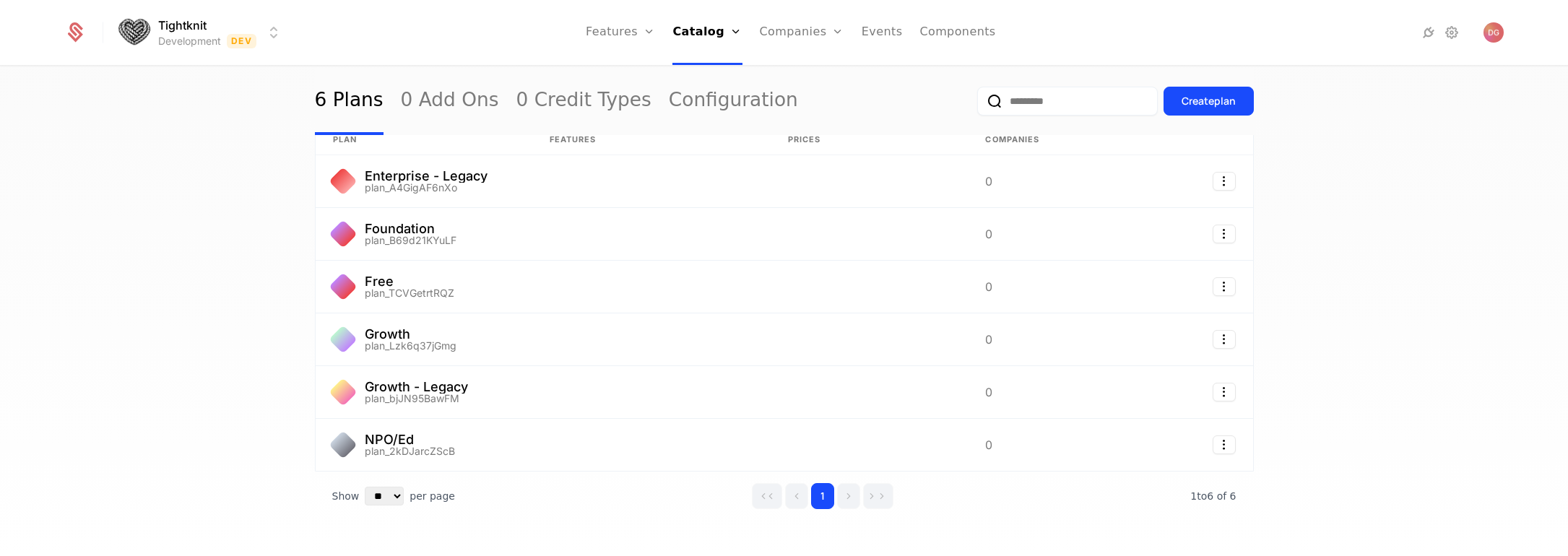
click at [273, 28] on html "Tightknit Development Dev Features Features Flags Catalog Plans Add Ons Credits…" at bounding box center [784, 278] width 1568 height 556
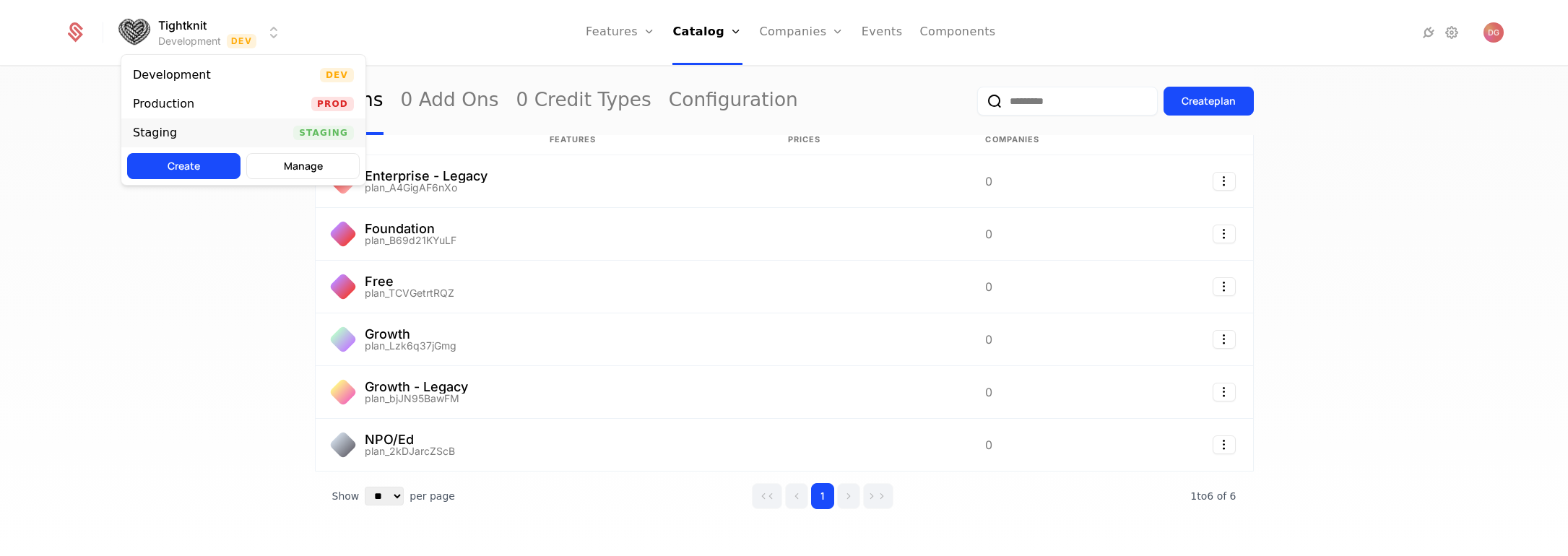
click at [237, 122] on div "Staging Staging" at bounding box center [244, 133] width 245 height 29
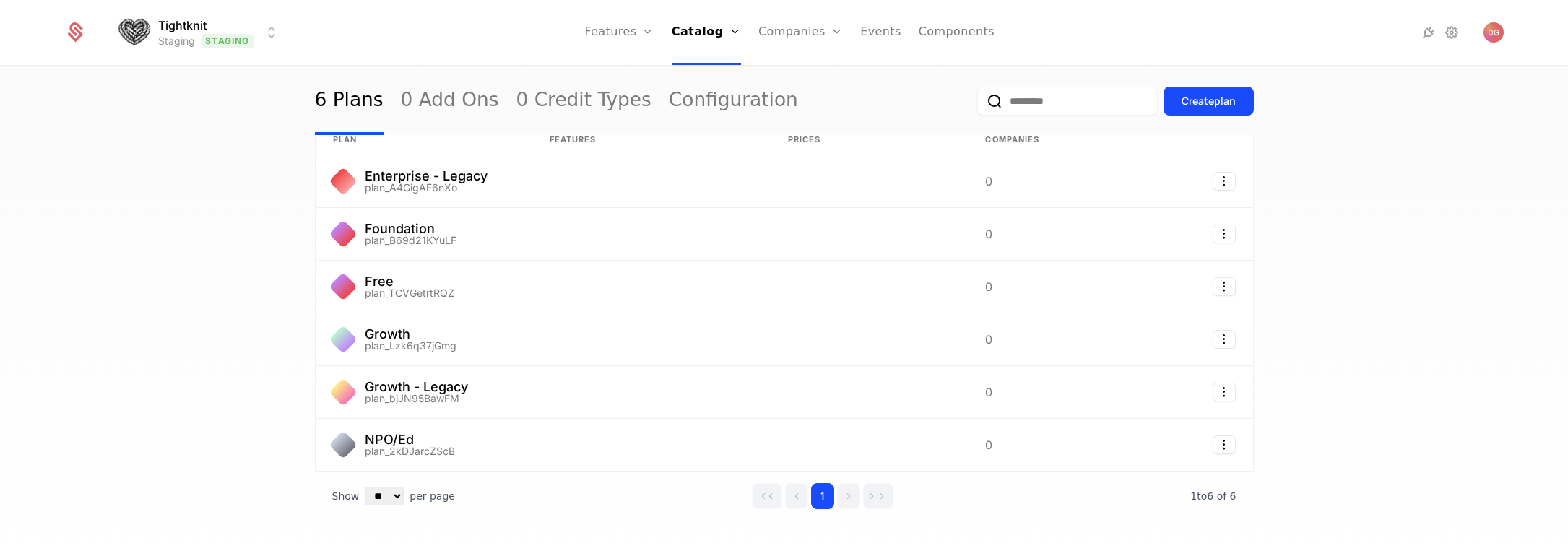
click at [270, 29] on html "Tightknit Staging Staging Features Features Flags Catalog Plans Add Ons Credits…" at bounding box center [784, 278] width 1568 height 556
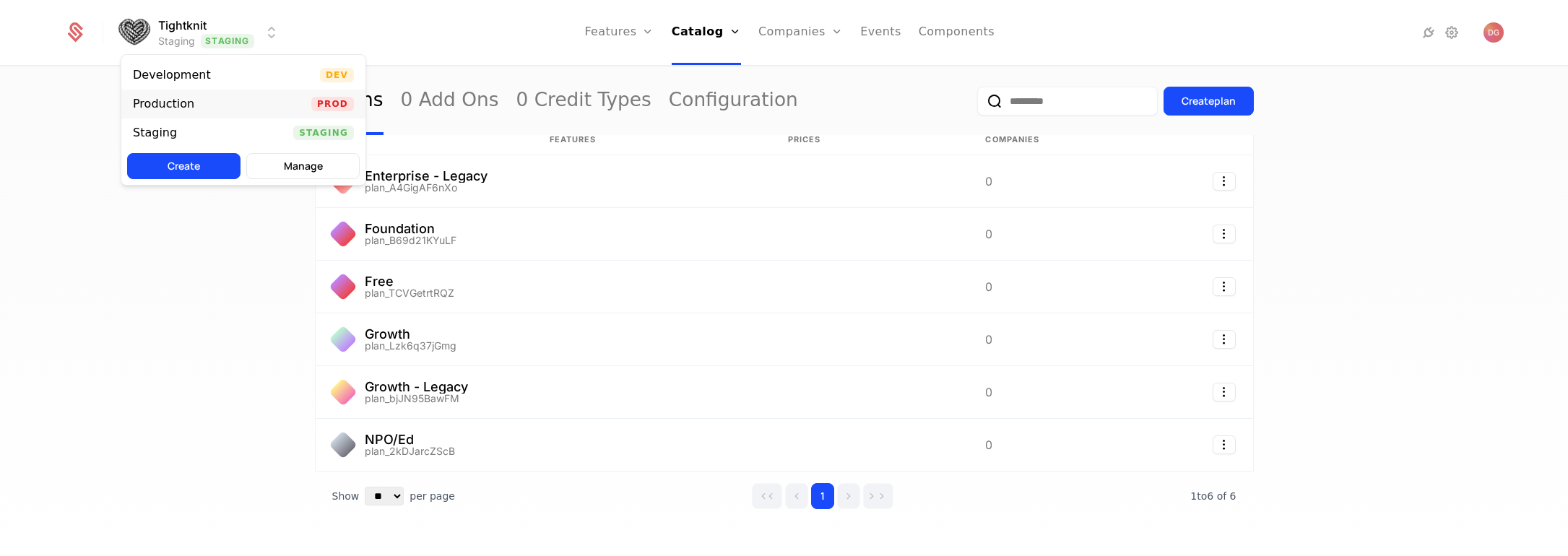
click at [257, 96] on div "Production Prod" at bounding box center [244, 104] width 245 height 29
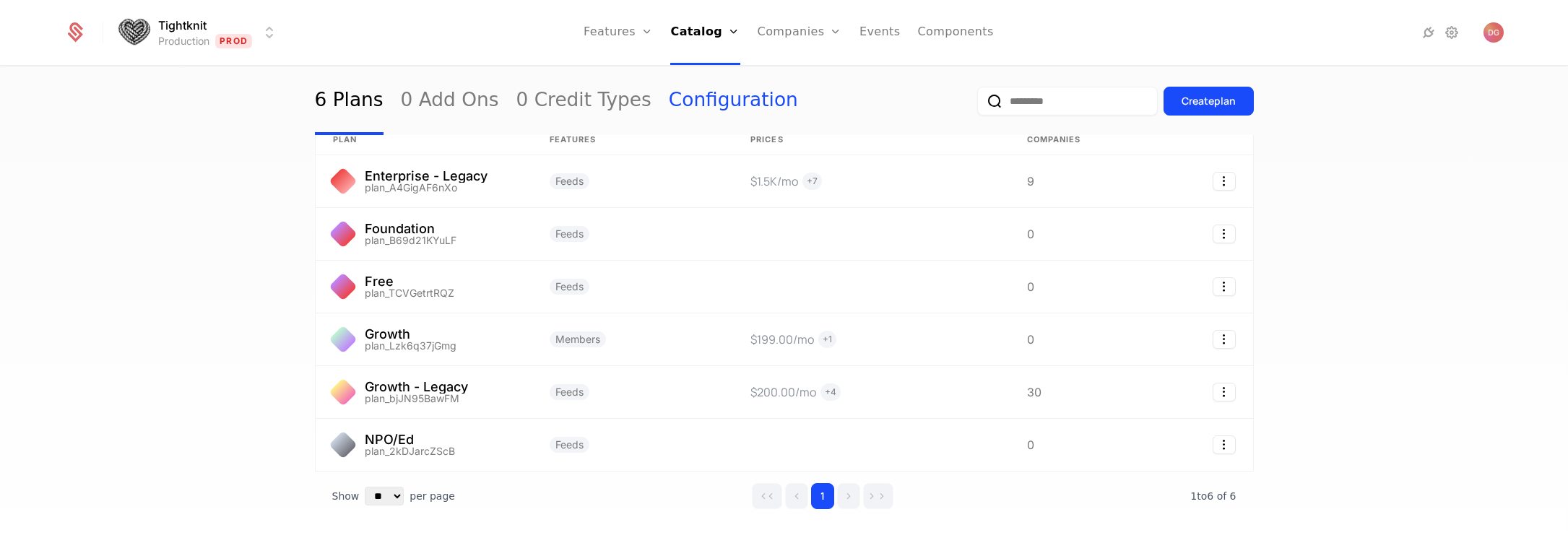
click at [704, 94] on link "Configuration" at bounding box center [734, 101] width 130 height 68
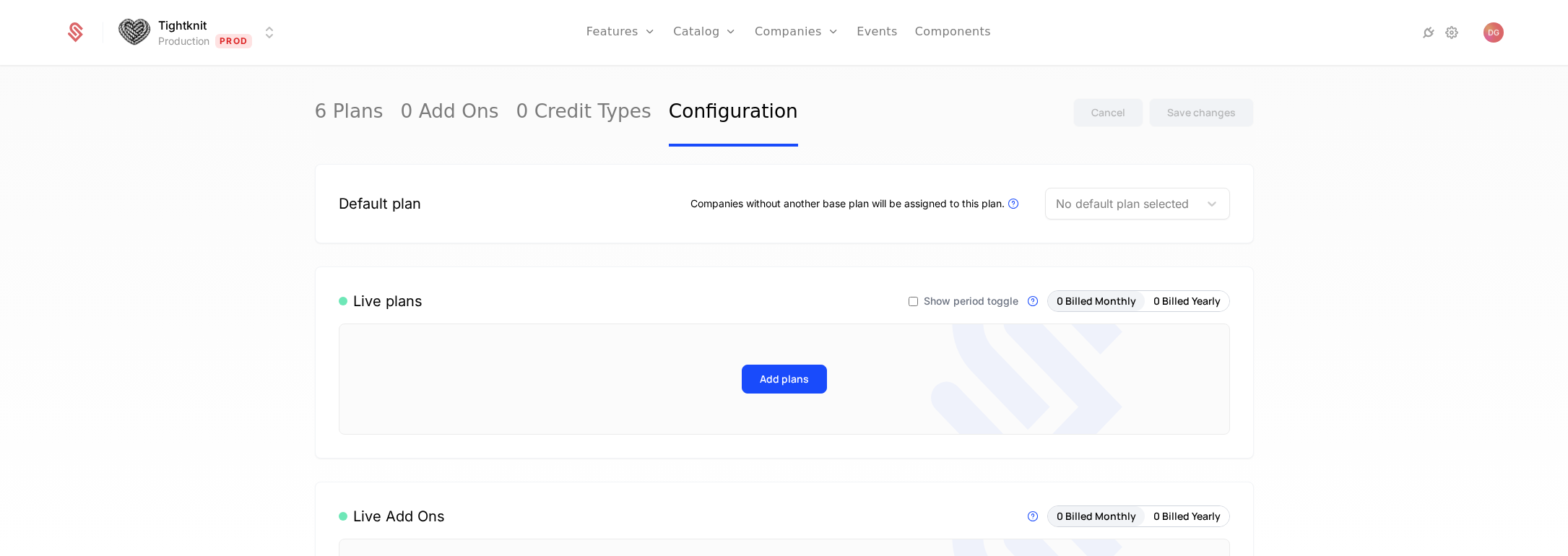
drag, startPoint x: 280, startPoint y: 26, endPoint x: 263, endPoint y: 30, distance: 17.5
click at [278, 27] on div "Tightknit Production Prod Features Features Flags Catalog Plans Add Ons Credits…" at bounding box center [784, 32] width 1440 height 65
click at [263, 30] on html "Tightknit Production Prod Features Features Flags Catalog Plans Add Ons Credits…" at bounding box center [784, 278] width 1568 height 556
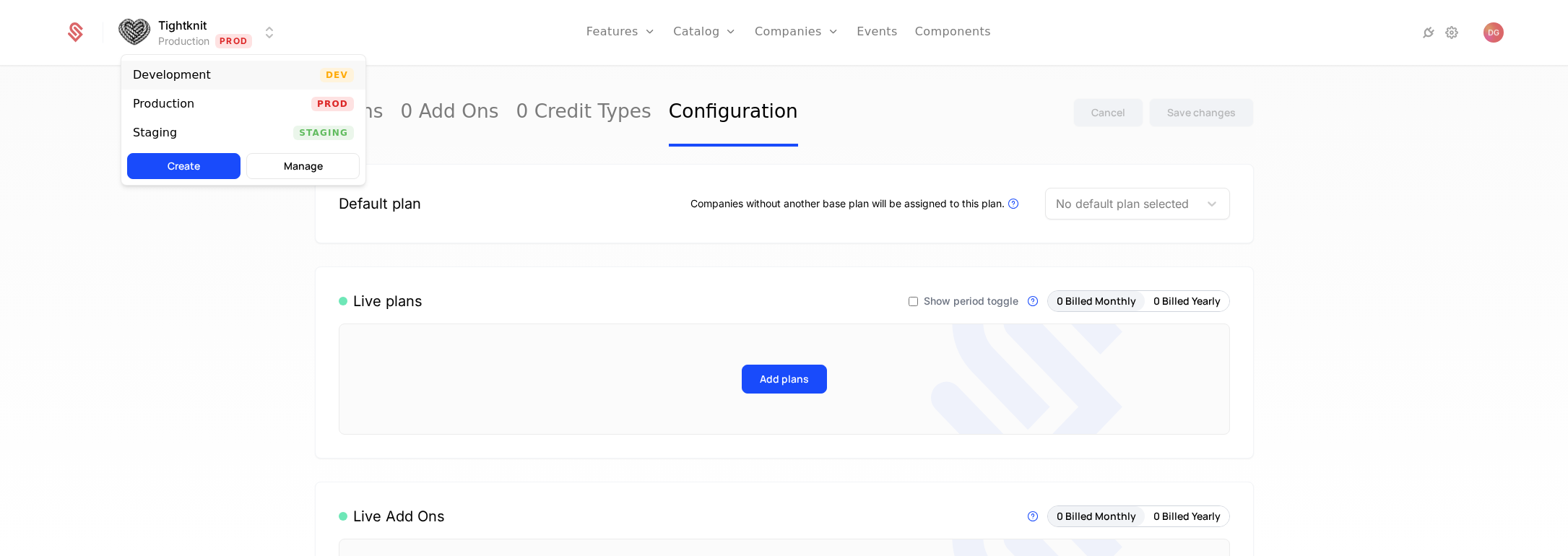
click at [206, 72] on div "Development" at bounding box center [177, 75] width 90 height 15
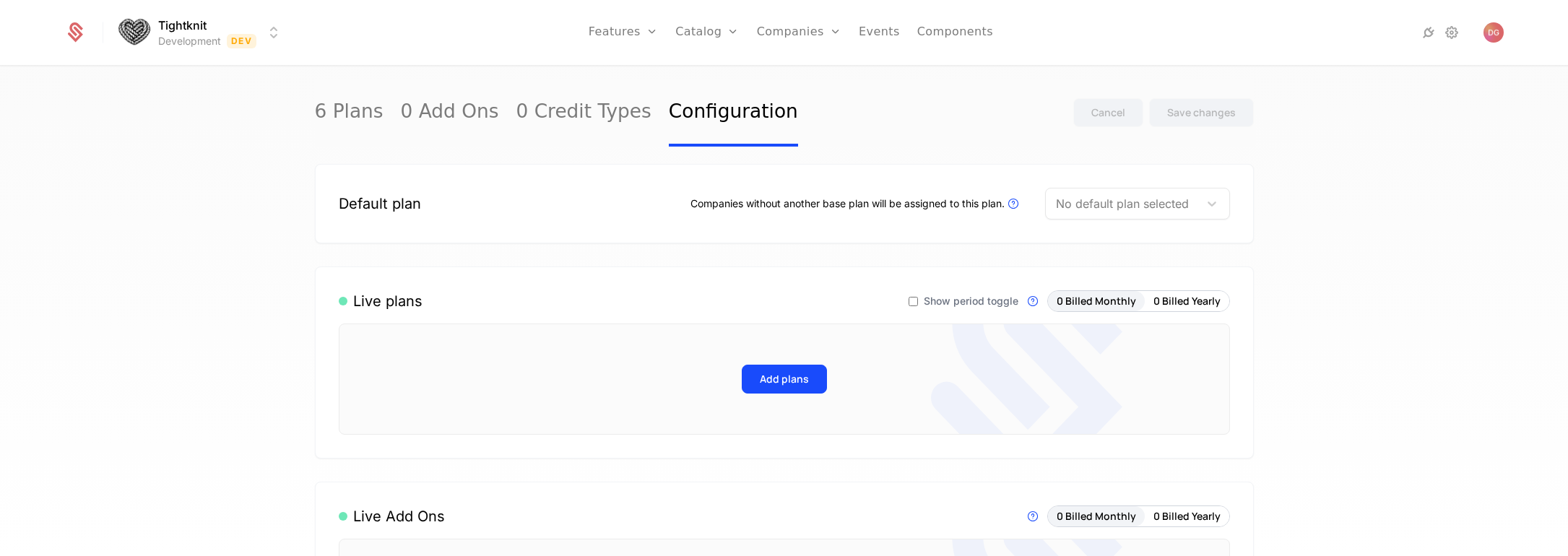
click at [1421, 203] on div "6 Plans 0 Add Ons 0 Credit Types Configuration Cancel Save changes Default plan…" at bounding box center [784, 316] width 1568 height 498
click at [1447, 37] on icon at bounding box center [1452, 32] width 18 height 18
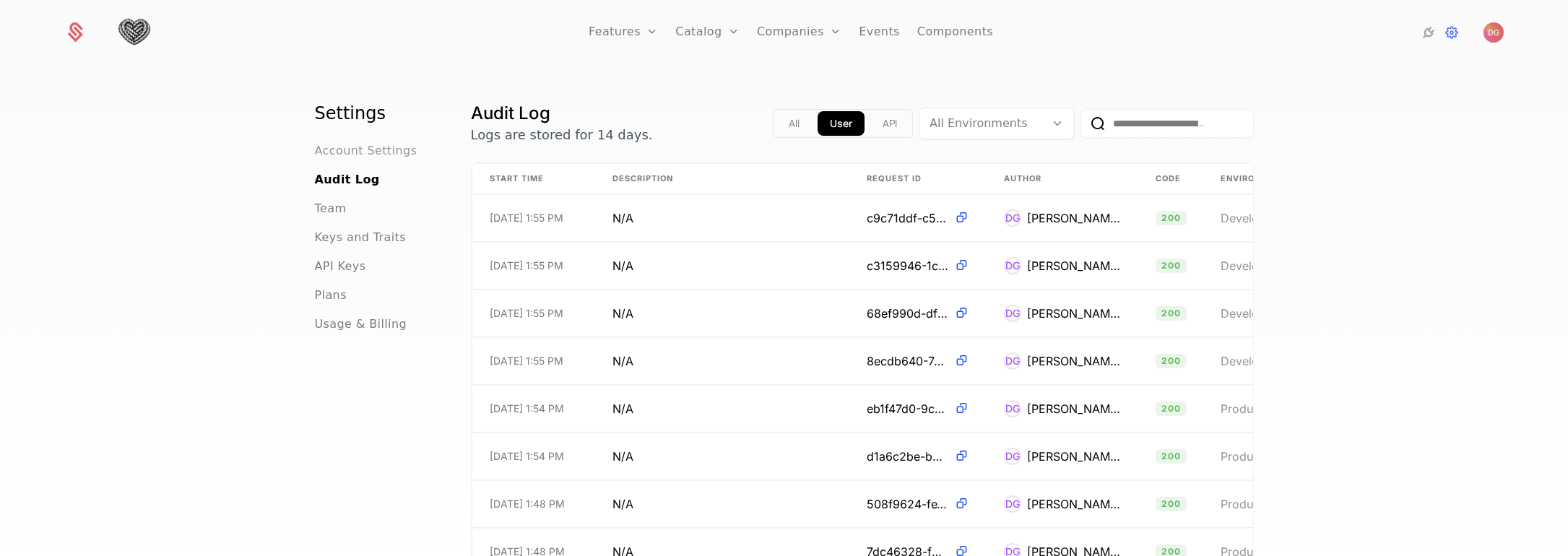
click at [367, 157] on span "Account Settings" at bounding box center [366, 151] width 102 height 18
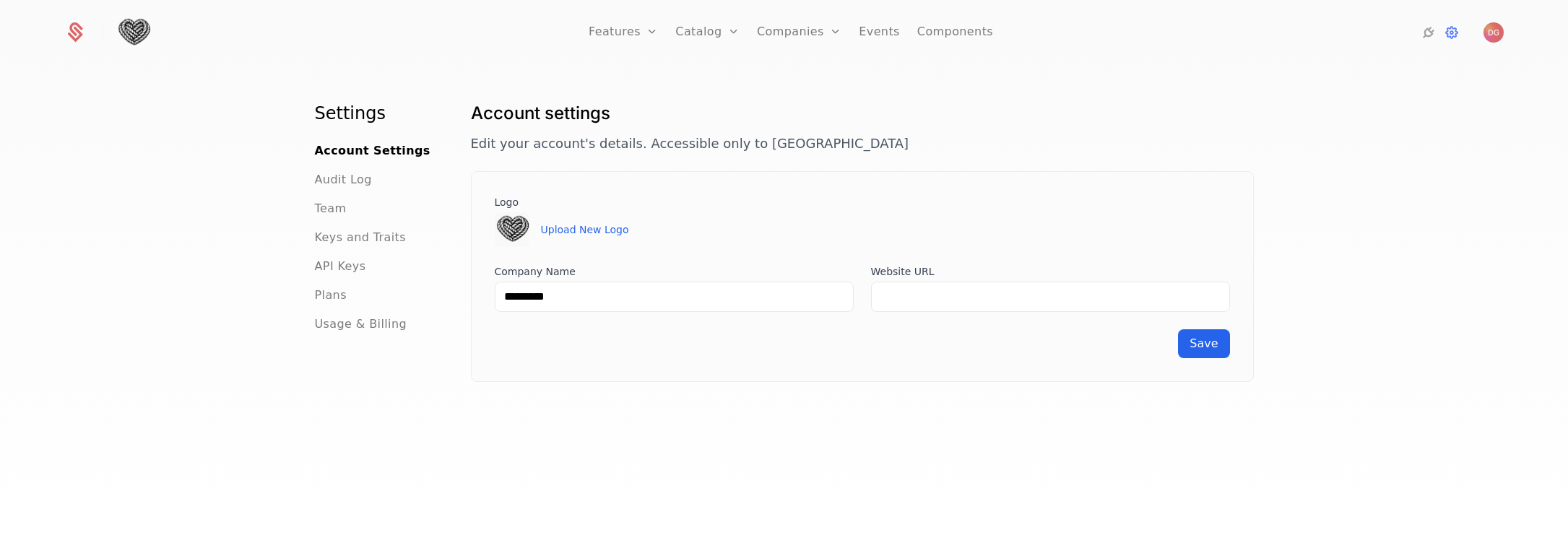
click at [215, 180] on div "Settings Account Settings Audit Log Team Keys and Traits API Keys Plans Usage &…" at bounding box center [784, 316] width 1568 height 498
drag, startPoint x: 776, startPoint y: 140, endPoint x: 463, endPoint y: 145, distance: 313.0
click at [463, 145] on div "Settings Account Settings Audit Log Team Keys and Traits API Keys Plans Usage &…" at bounding box center [784, 333] width 939 height 462
click at [787, 147] on p "Edit your account's details. Accessible only to [GEOGRAPHIC_DATA]" at bounding box center [862, 143] width 783 height 20
click at [1452, 36] on icon at bounding box center [1452, 32] width 18 height 18
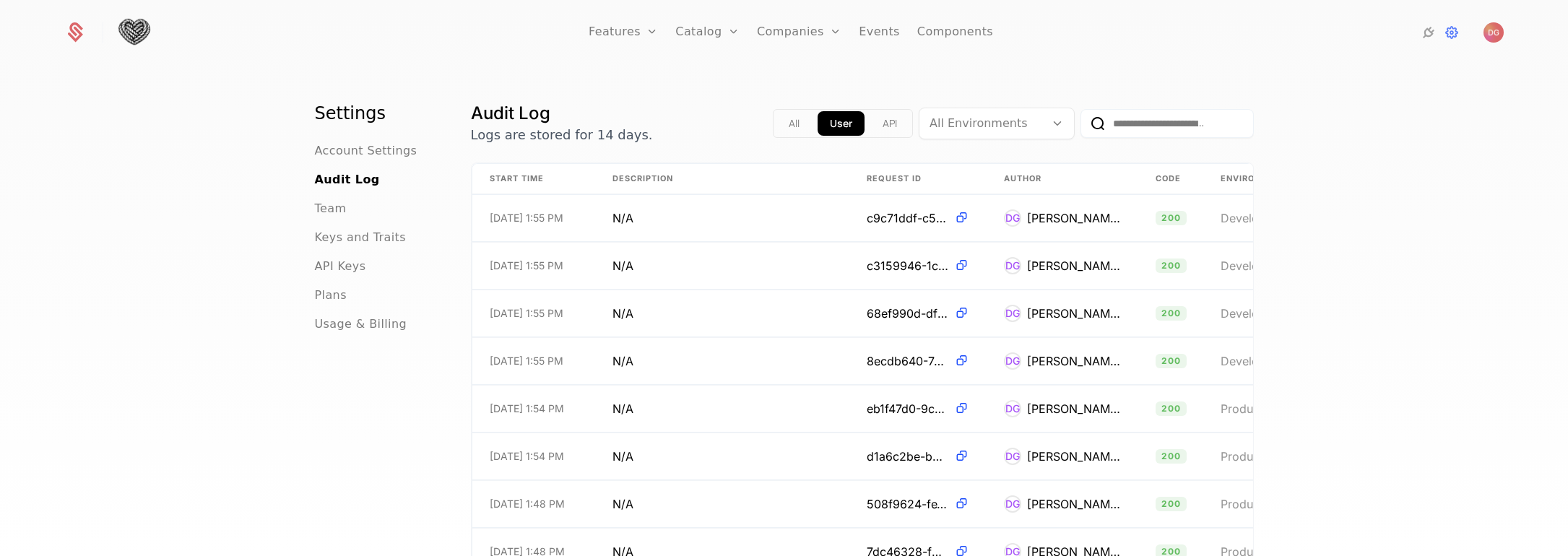
click at [1374, 207] on div "Settings Account Settings Audit Log Team Keys and Traits API Keys Plans Usage &…" at bounding box center [784, 316] width 1568 height 498
click at [329, 292] on span "Plans" at bounding box center [331, 295] width 32 height 18
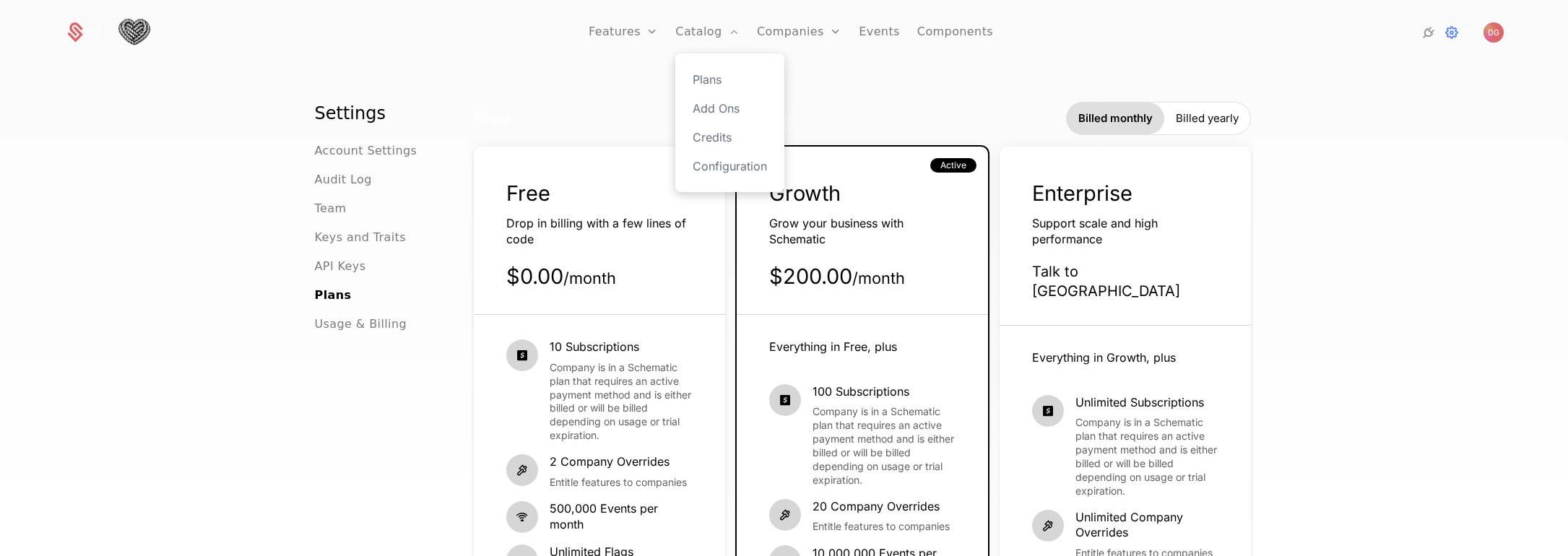
click at [720, 89] on div "Plans Add Ons Credits Configuration" at bounding box center [730, 123] width 109 height 138
click at [736, 169] on link "Configuration" at bounding box center [730, 166] width 74 height 18
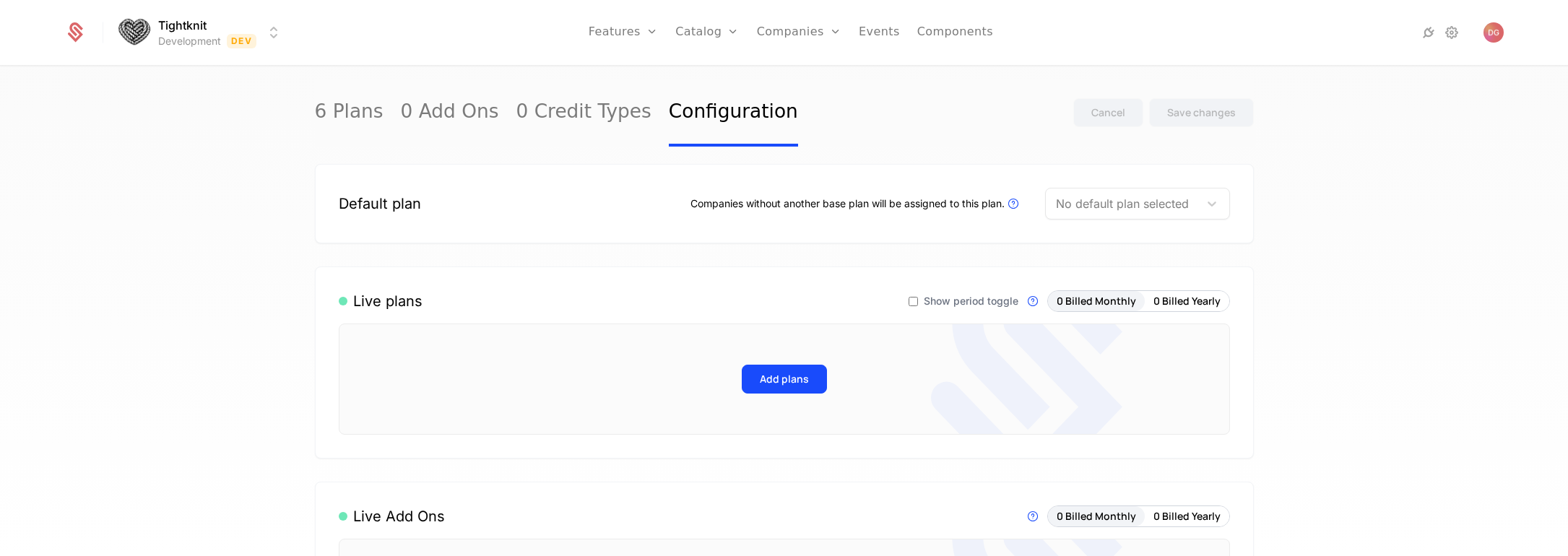
click at [200, 219] on div "6 Plans 0 Add Ons 0 Credit Types Configuration Cancel Save changes Default plan…" at bounding box center [784, 316] width 1568 height 498
click at [1357, 250] on div "6 Plans 0 Add Ons 0 Credit Types Configuration Cancel Save changes Default plan…" at bounding box center [784, 316] width 1568 height 498
click at [1358, 250] on div "6 Plans 0 Add Ons 0 Credit Types Configuration Cancel Save changes Default plan…" at bounding box center [784, 316] width 1568 height 498
click at [884, 134] on div "6 Plans 0 Add Ons 0 Credit Types Configuration Cancel Save changes" at bounding box center [784, 113] width 939 height 68
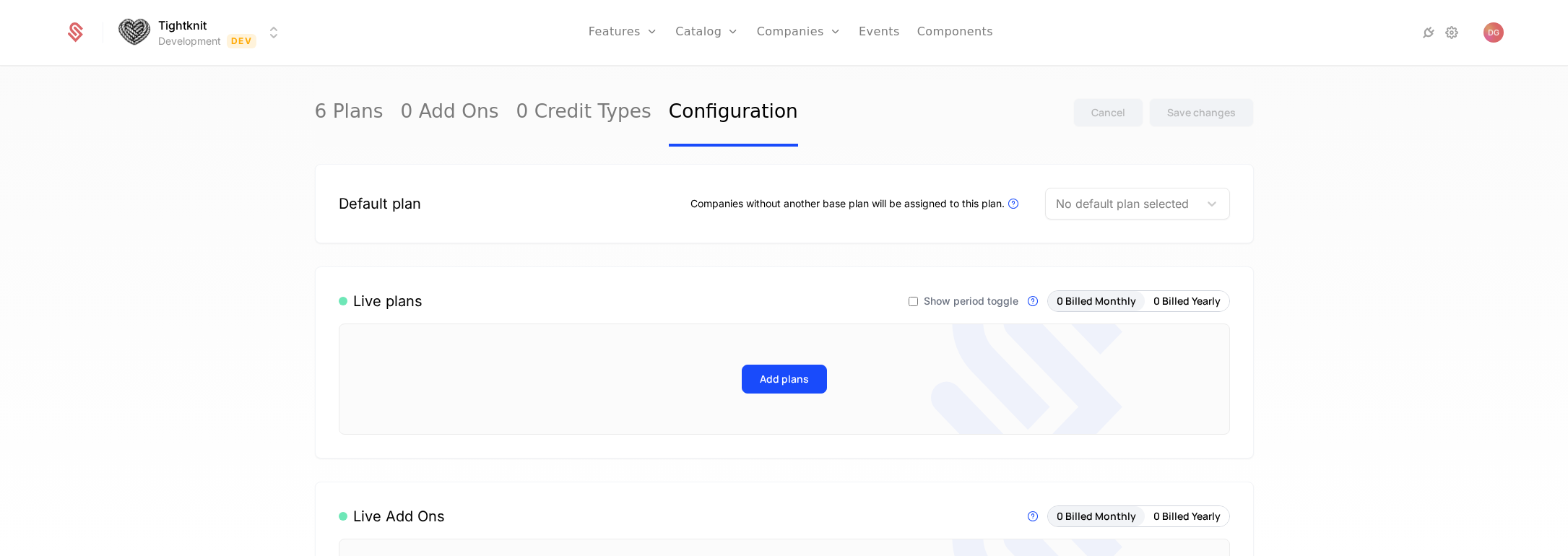
drag, startPoint x: 188, startPoint y: 105, endPoint x: 185, endPoint y: 96, distance: 9.5
click at [186, 103] on div "6 Plans 0 Add Ons 0 Credit Types Configuration Cancel Save changes Default plan…" at bounding box center [784, 316] width 1568 height 498
click at [274, 32] on html "Tightknit Development Dev Features Features Flags Catalog Plans Add Ons Credits…" at bounding box center [784, 278] width 1568 height 556
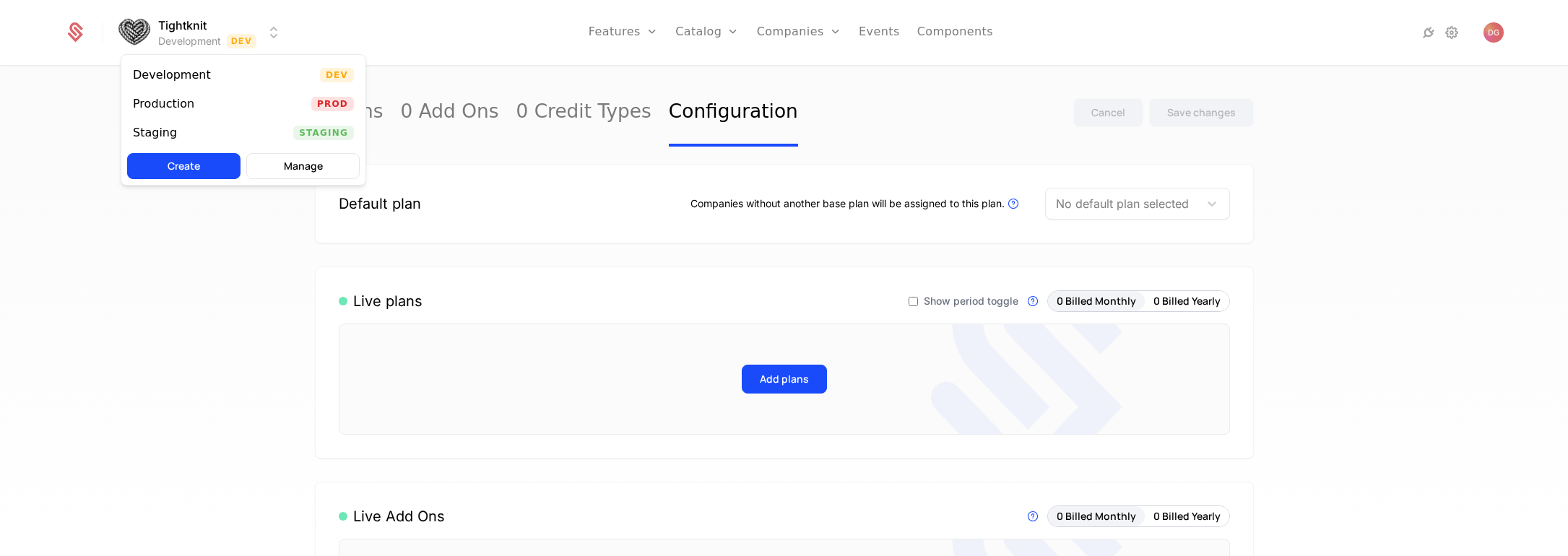
click at [116, 231] on html "Tightknit Development Dev Features Features Flags Catalog Plans Add Ons Credits…" at bounding box center [784, 278] width 1568 height 556
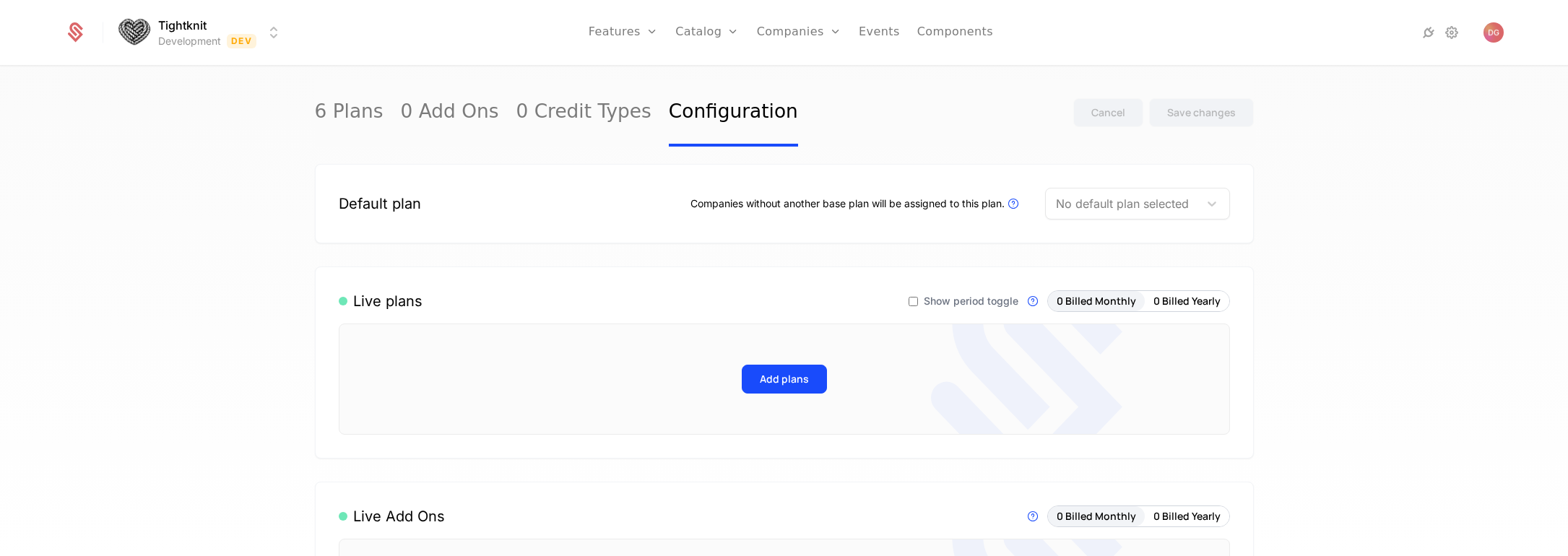
click at [1313, 156] on div "6 Plans 0 Add Ons 0 Credit Types Configuration Cancel Save changes Default plan…" at bounding box center [784, 316] width 1568 height 498
click at [342, 111] on link "6 Plans" at bounding box center [349, 113] width 68 height 68
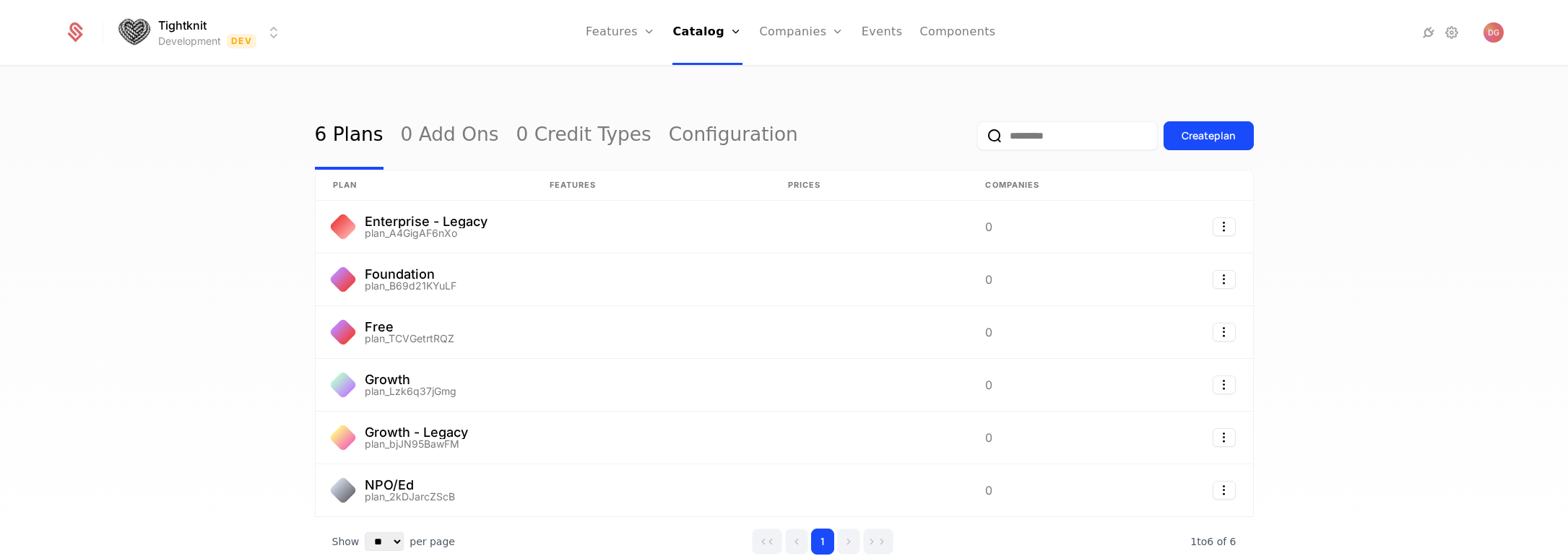
click at [1362, 227] on div "6 Plans 0 Add Ons 0 Credit Types Configuration Create plan plan Features Prices…" at bounding box center [784, 316] width 1568 height 498
click at [140, 166] on div "6 Plans 0 Add Ons 0 Credit Types Configuration Create plan plan Features Prices…" at bounding box center [784, 316] width 1568 height 498
click at [1360, 234] on div "6 Plans 0 Add Ons 0 Credit Types Configuration Create plan plan Features Prices…" at bounding box center [784, 316] width 1568 height 498
click at [1348, 228] on div "6 Plans 0 Add Ons 0 Credit Types Configuration Create plan plan Features Prices…" at bounding box center [784, 316] width 1568 height 498
click at [698, 141] on link "Configuration" at bounding box center [734, 136] width 130 height 68
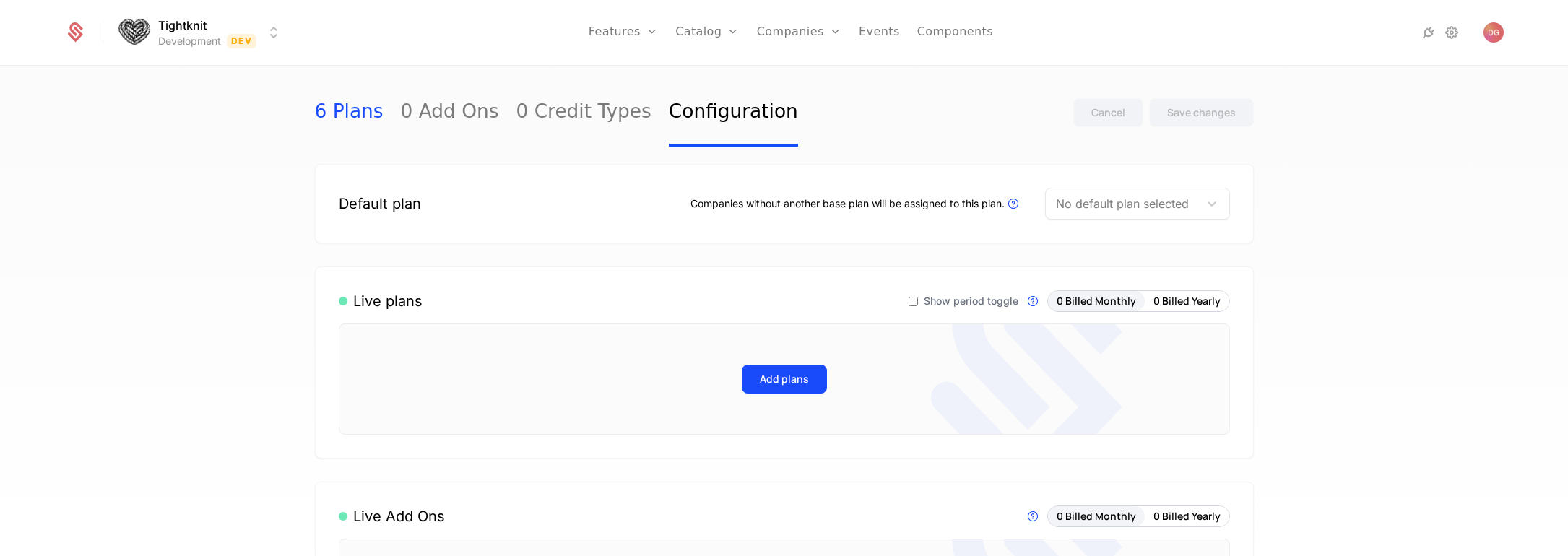
click at [328, 95] on link "6 Plans" at bounding box center [349, 113] width 68 height 68
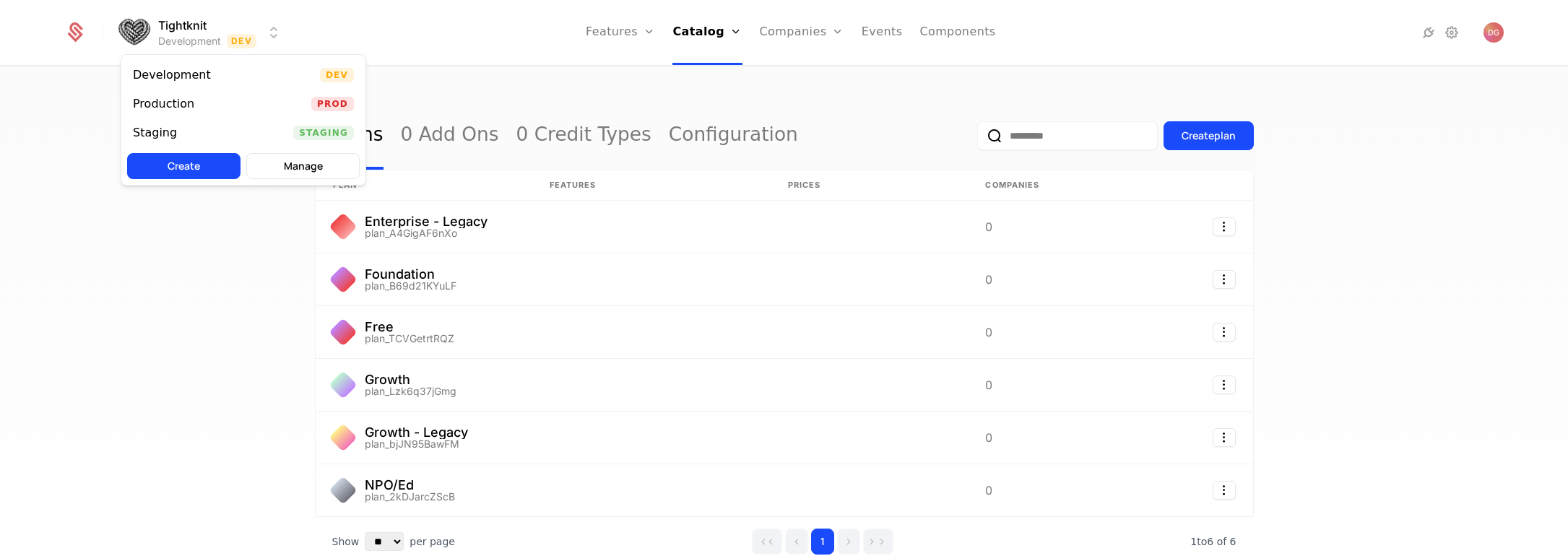
click at [272, 31] on html "Tightknit Development Dev Features Features Flags Catalog Plans Add Ons Credits…" at bounding box center [784, 278] width 1568 height 556
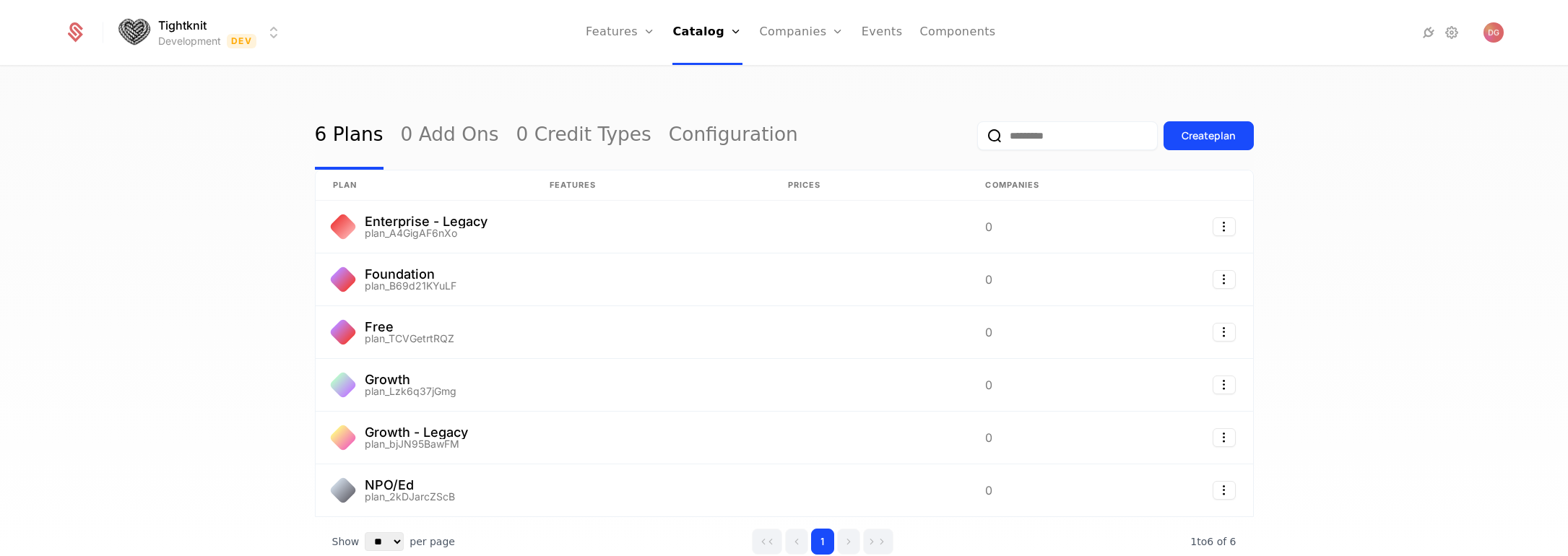
click at [535, 82] on html "Tightknit Development Dev Features Features Flags Catalog Plans Add Ons Credits…" at bounding box center [784, 278] width 1568 height 556
click at [797, 84] on link "Companies" at bounding box center [810, 80] width 66 height 18
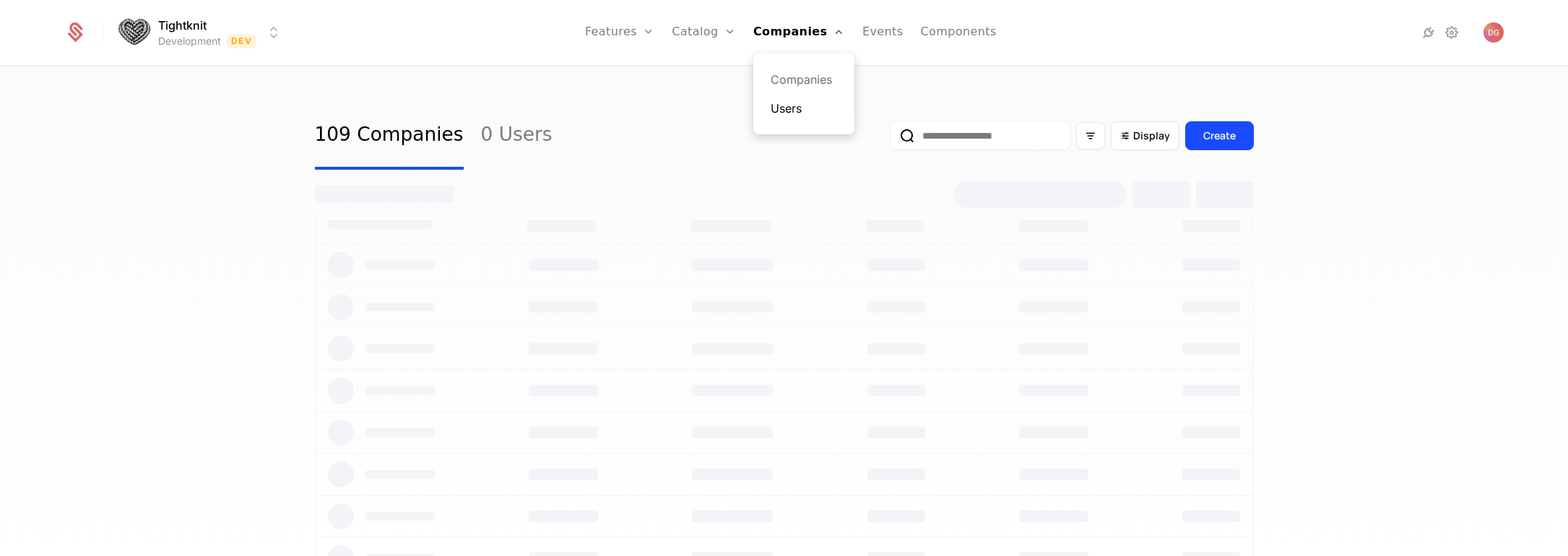
click at [797, 110] on link "Users" at bounding box center [804, 108] width 66 height 18
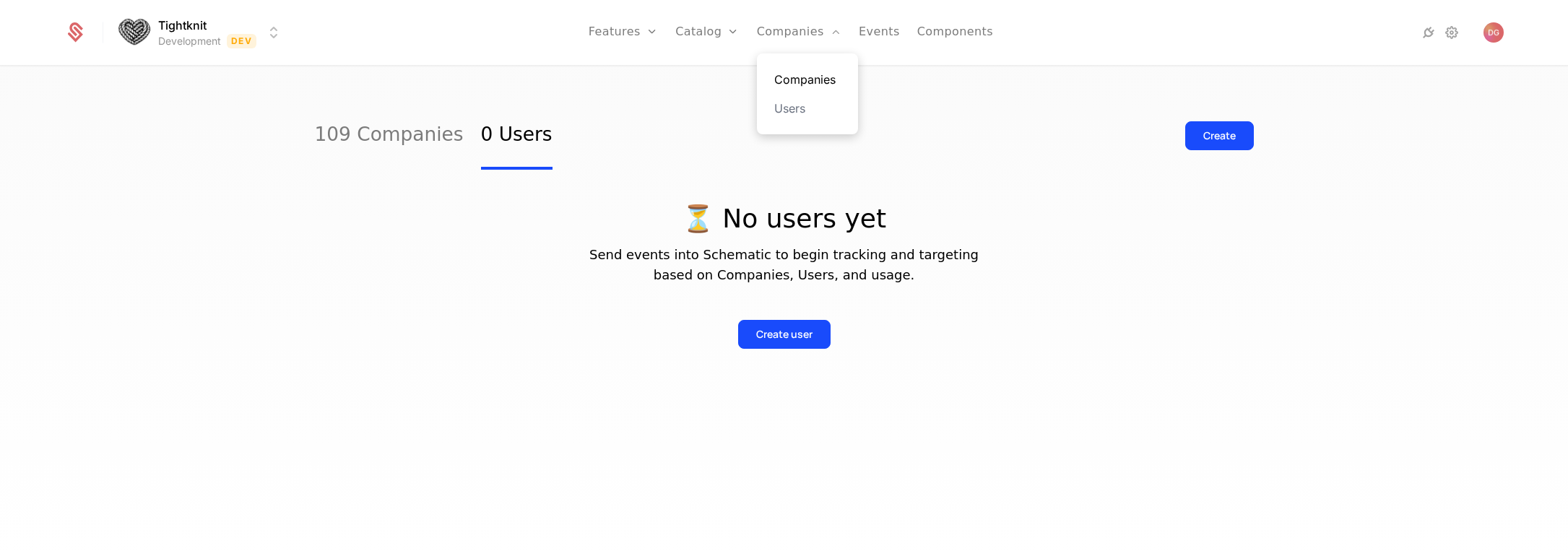
click at [802, 85] on link "Companies" at bounding box center [808, 80] width 66 height 18
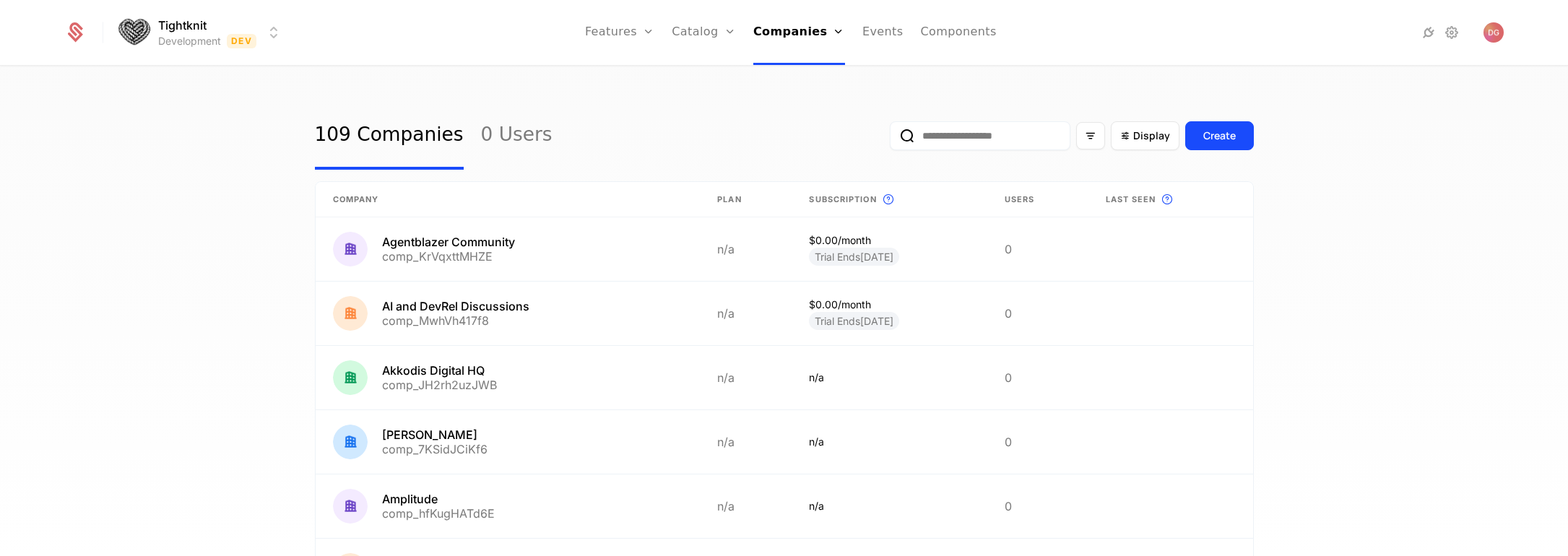
click at [139, 211] on div "109 Companies 0 Users Display Create Company Plan Subscription This is the subs…" at bounding box center [784, 316] width 1568 height 498
